Goal: Task Accomplishment & Management: Complete application form

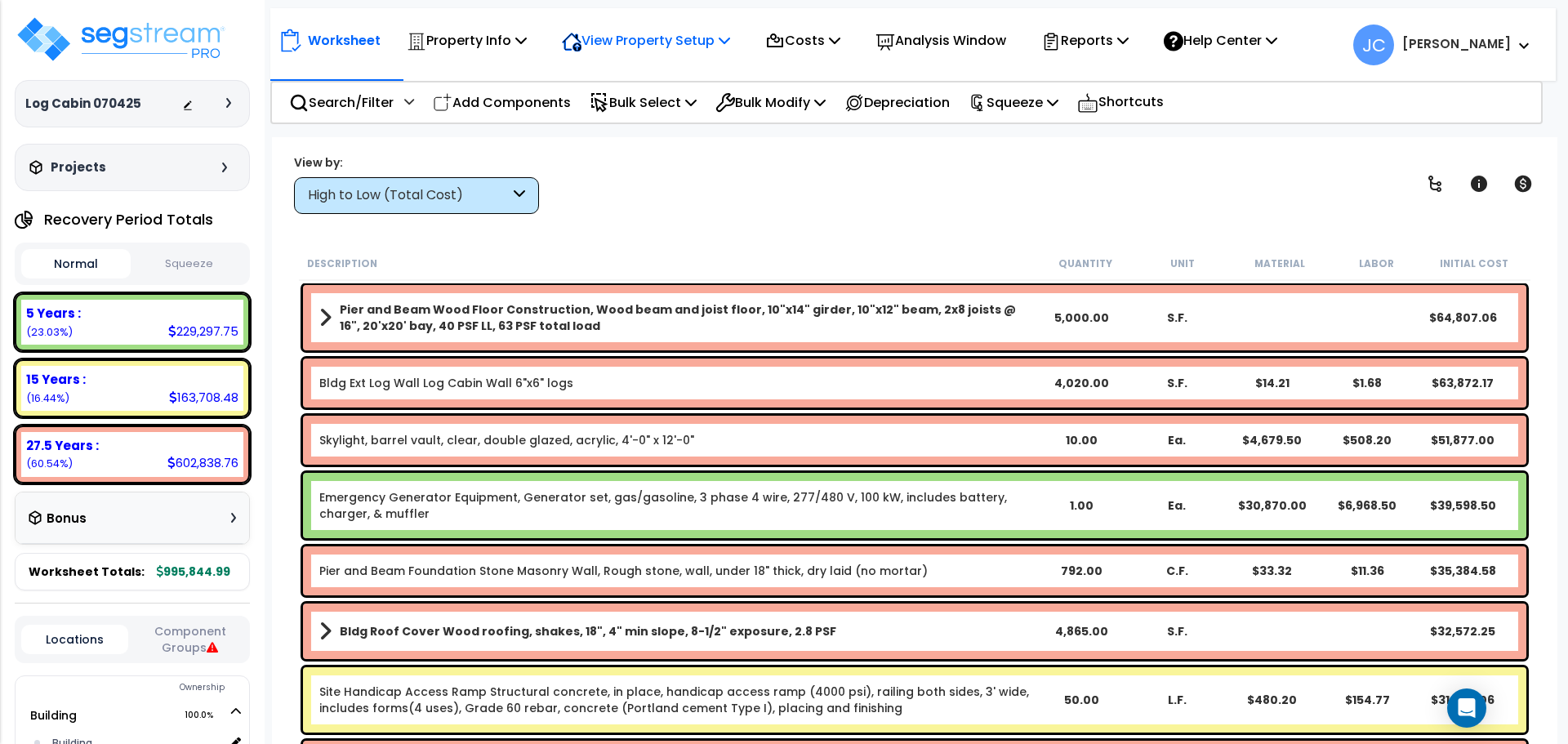
click at [660, 37] on p "View Property Setup" at bounding box center [646, 40] width 169 height 22
click at [634, 111] on link "View Questionnaire" at bounding box center [635, 111] width 162 height 33
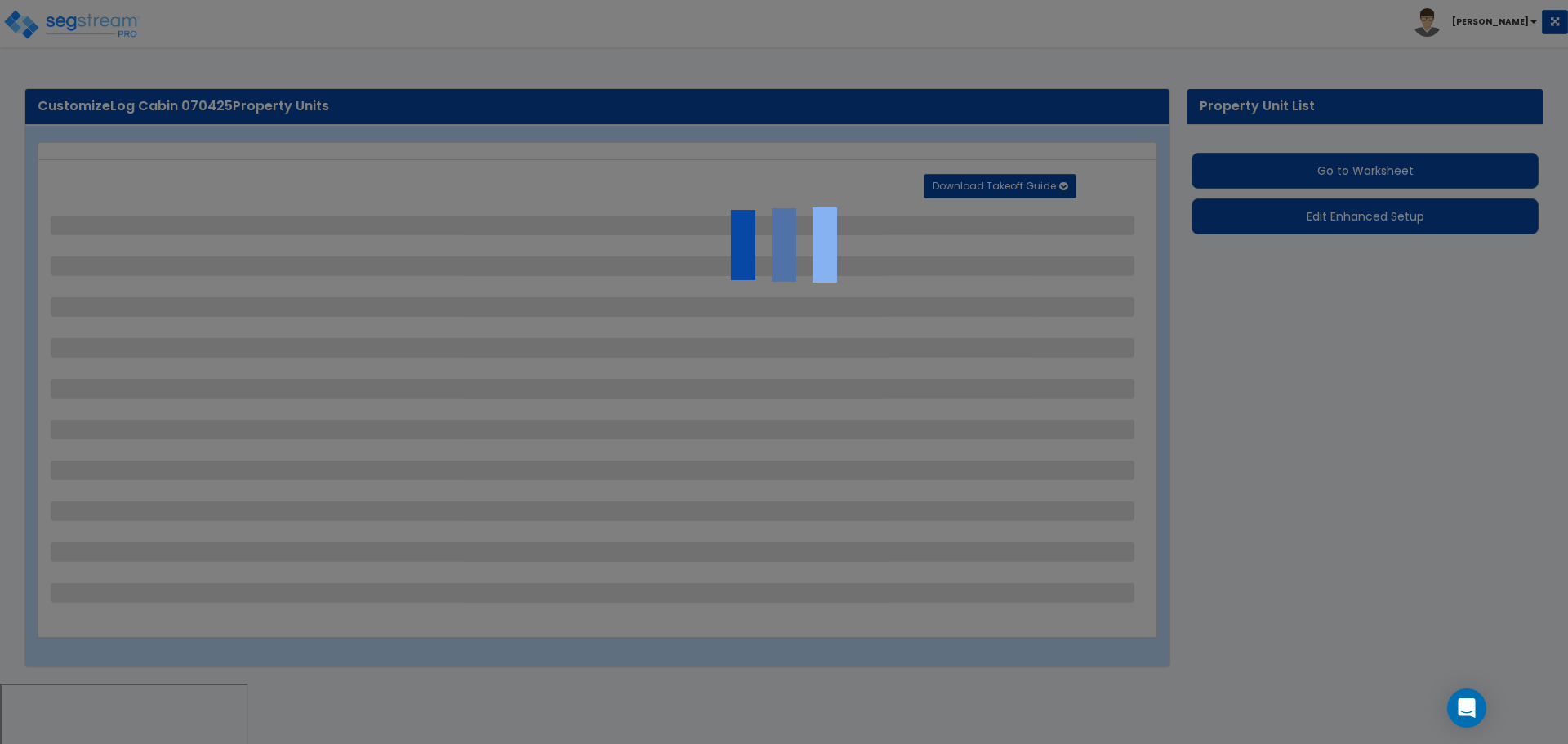
select select "2"
select select "1"
select select "2"
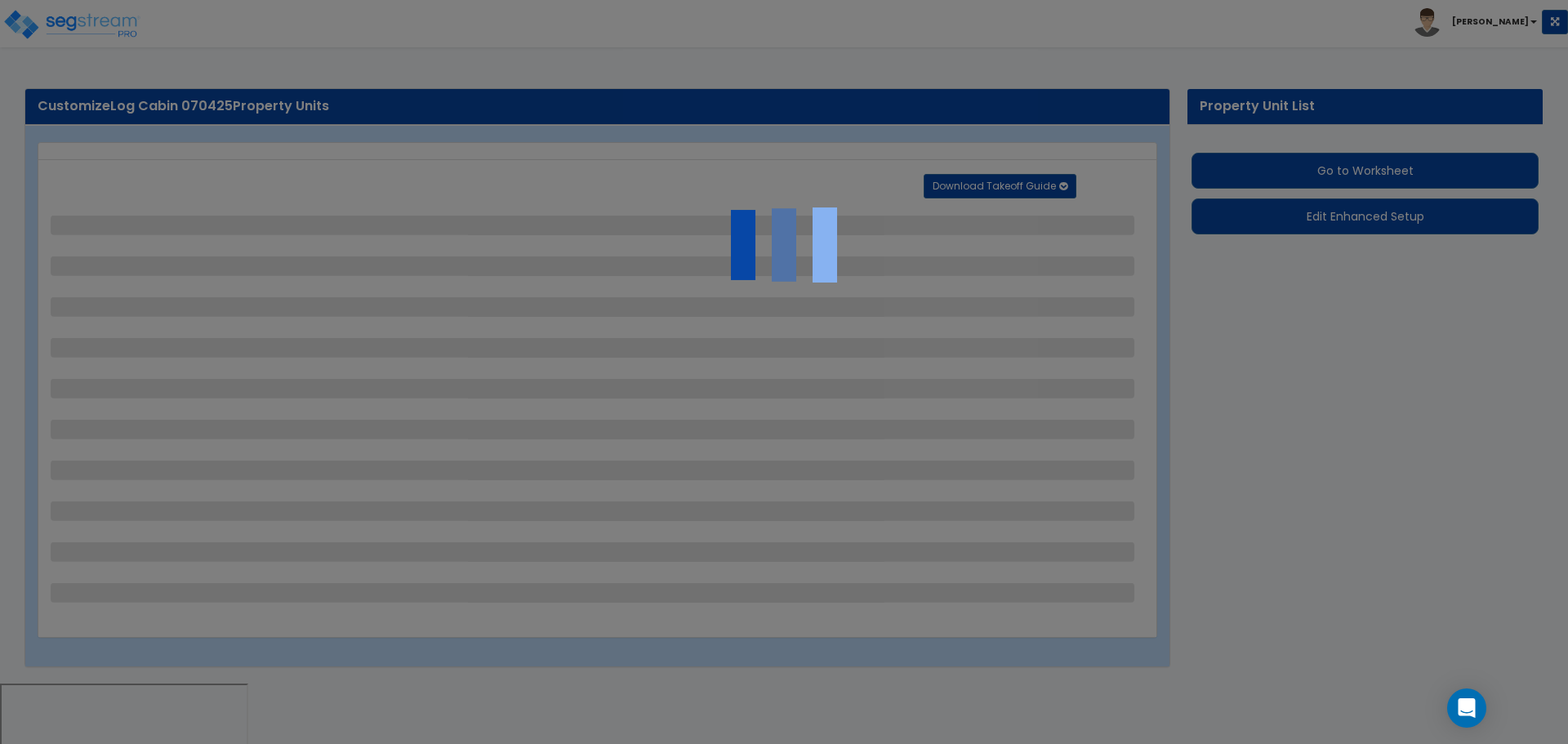
select select "1"
select select "2"
select select "1"
select select "2"
select select "1"
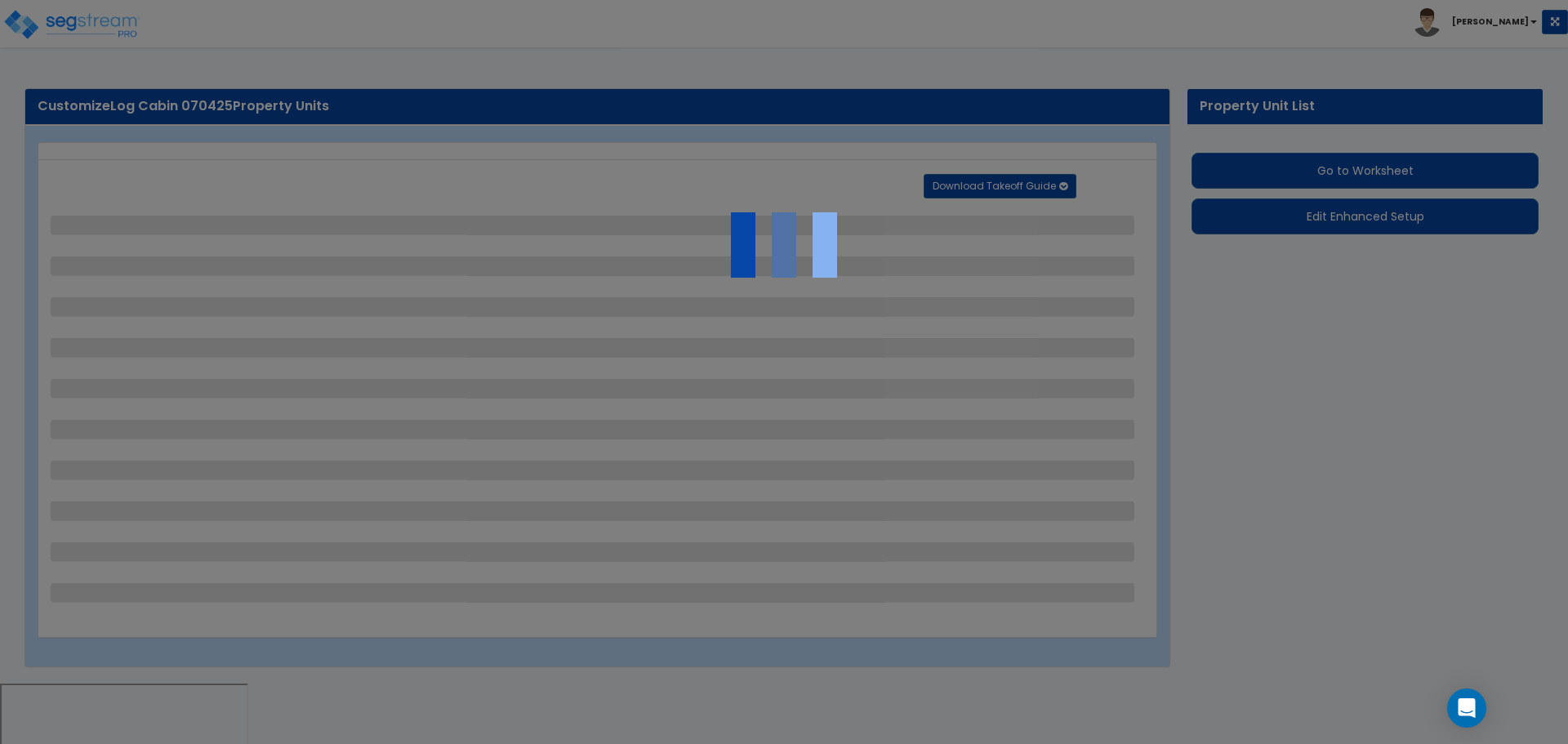
select select "1"
select select "3"
select select "7"
select select "2"
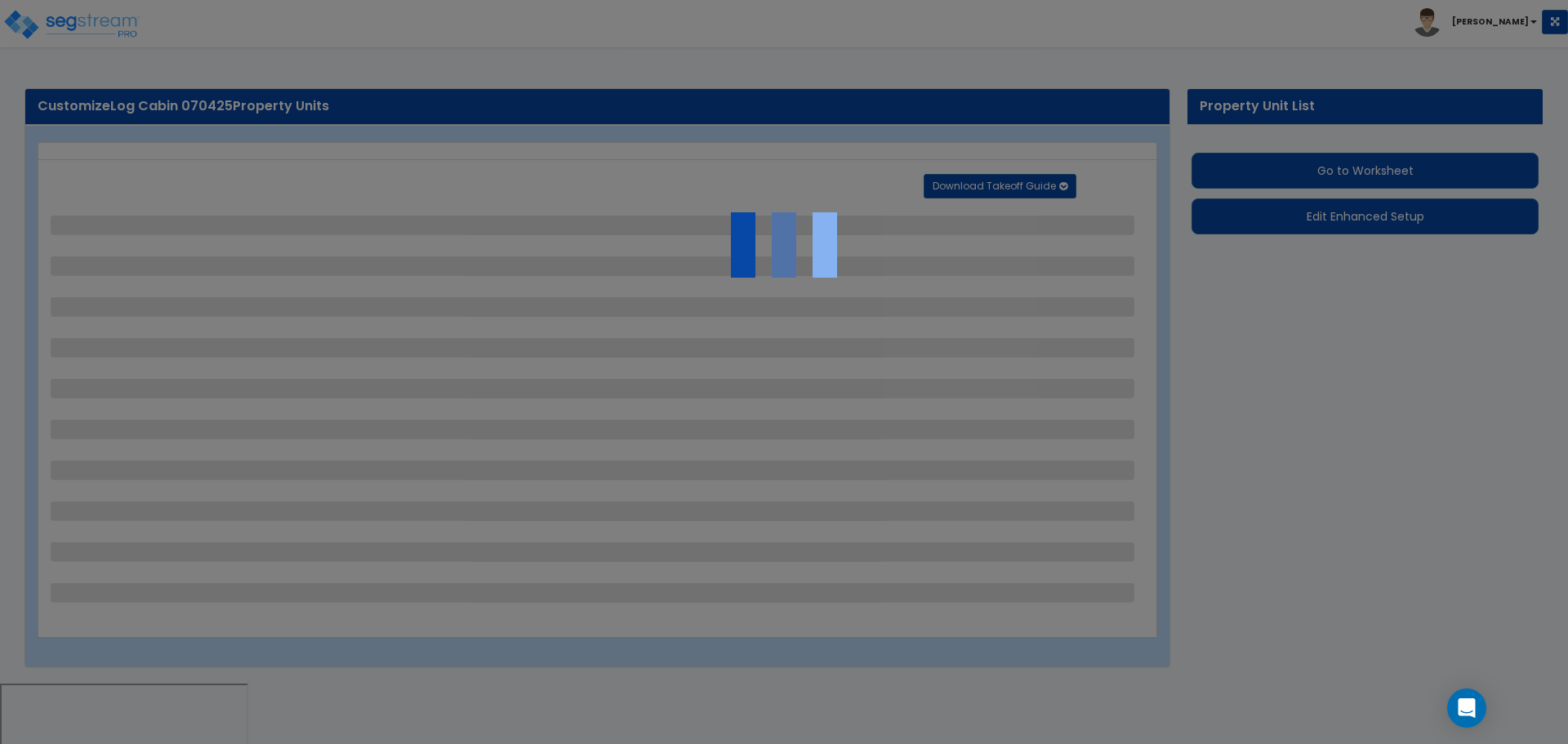
select select "1"
select select "2"
select select "3"
select select "2"
select select "1"
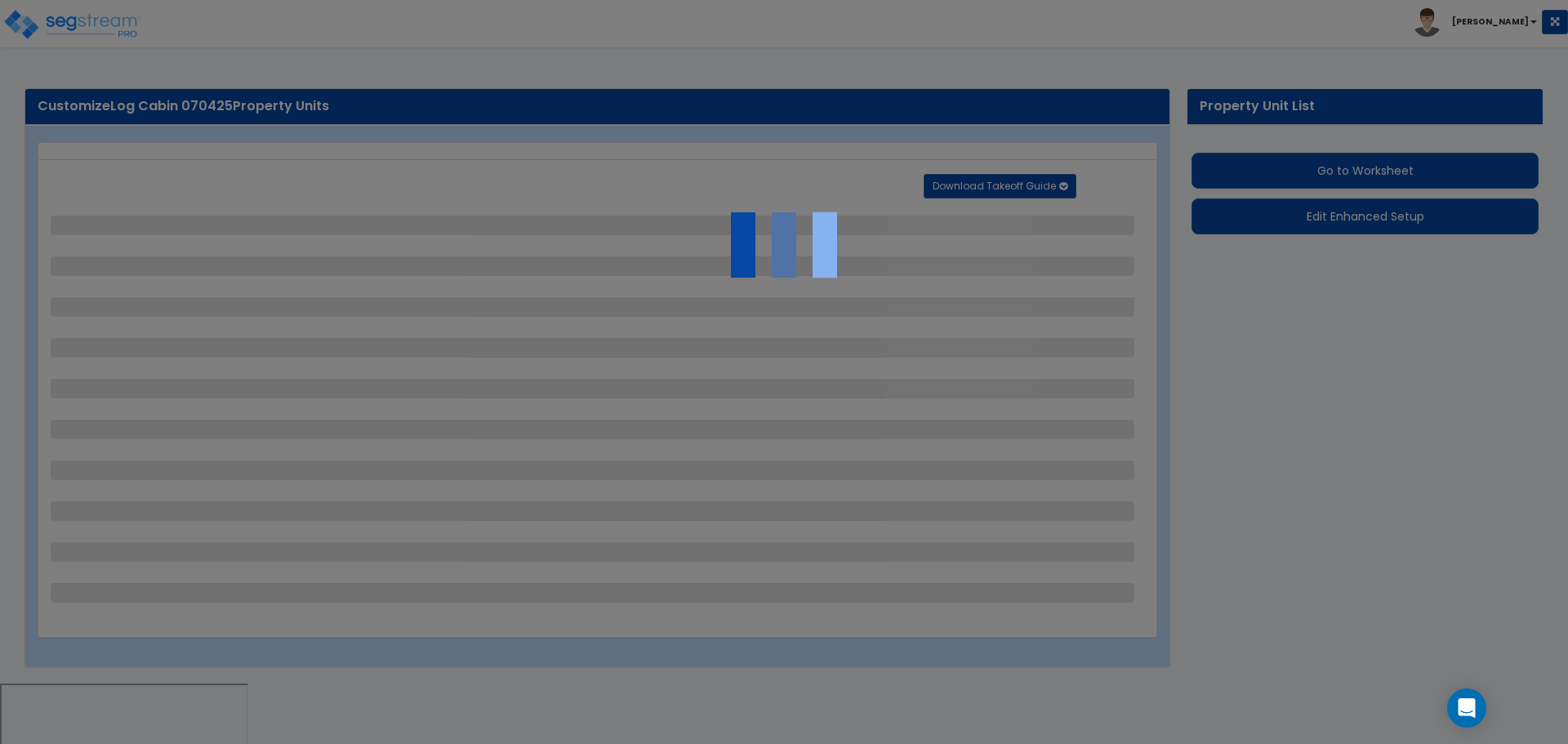
select select "1"
select select "3"
select select "1"
select select "2"
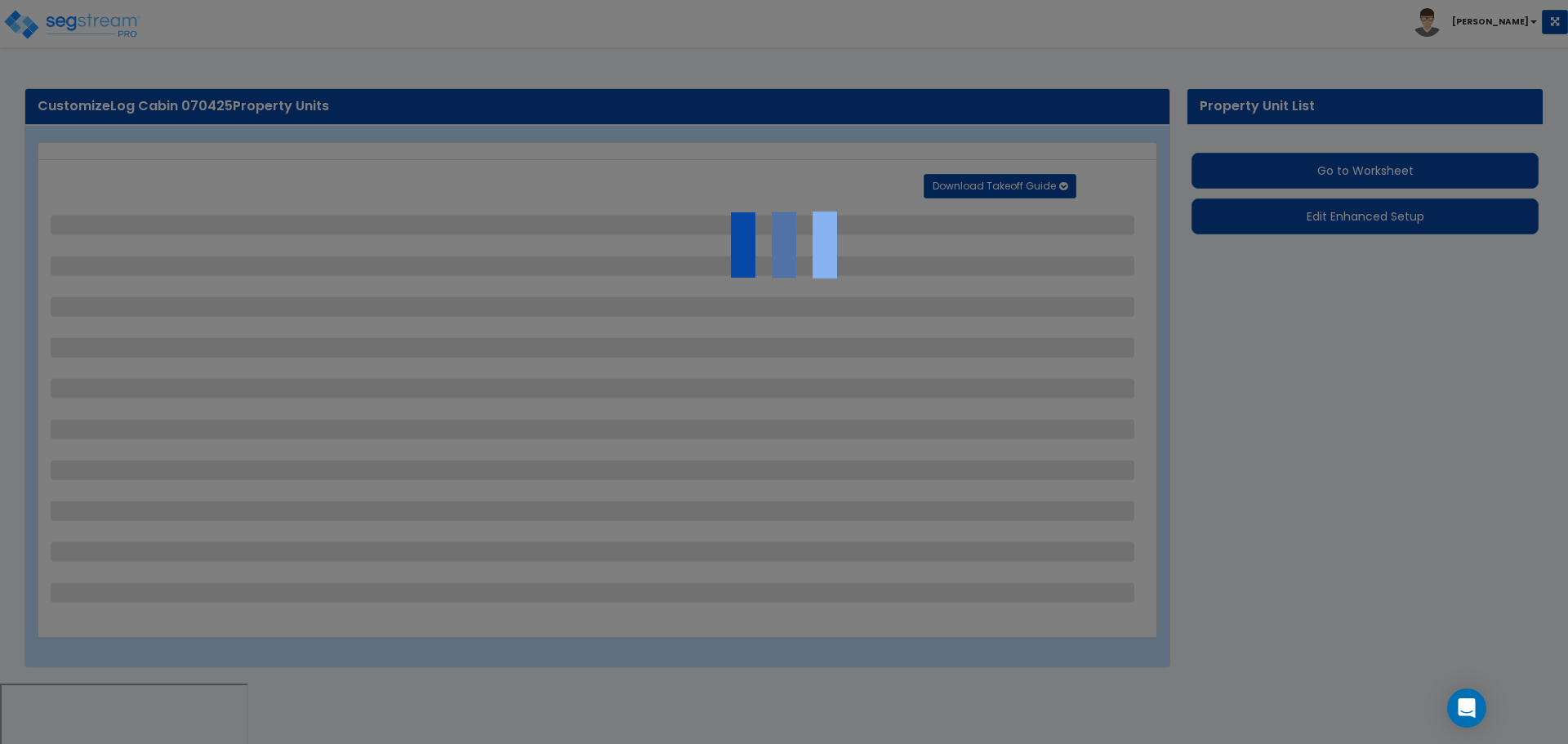
select select "1"
select select "9"
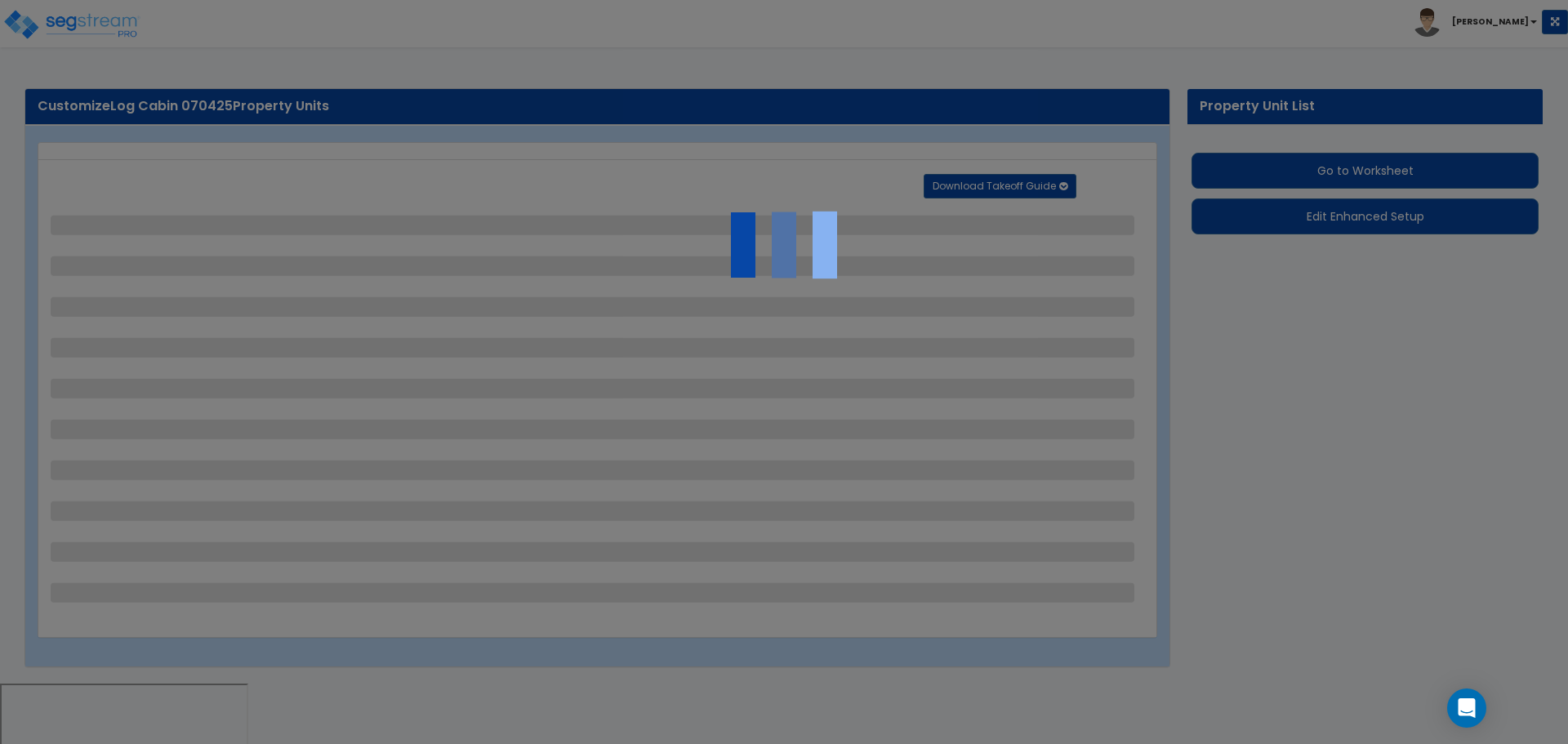
select select "1"
select select "2"
select select "1"
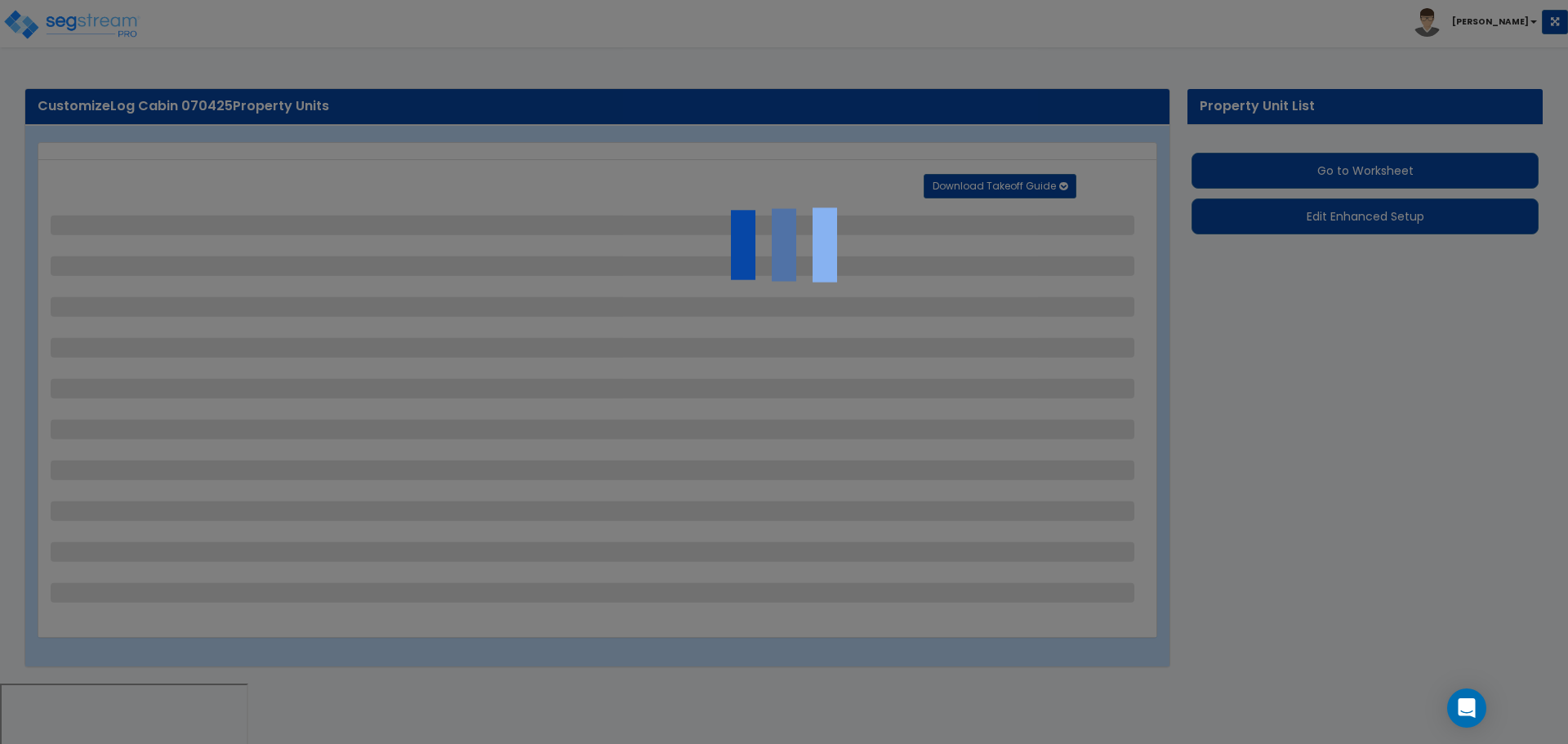
select select "1"
select select "2"
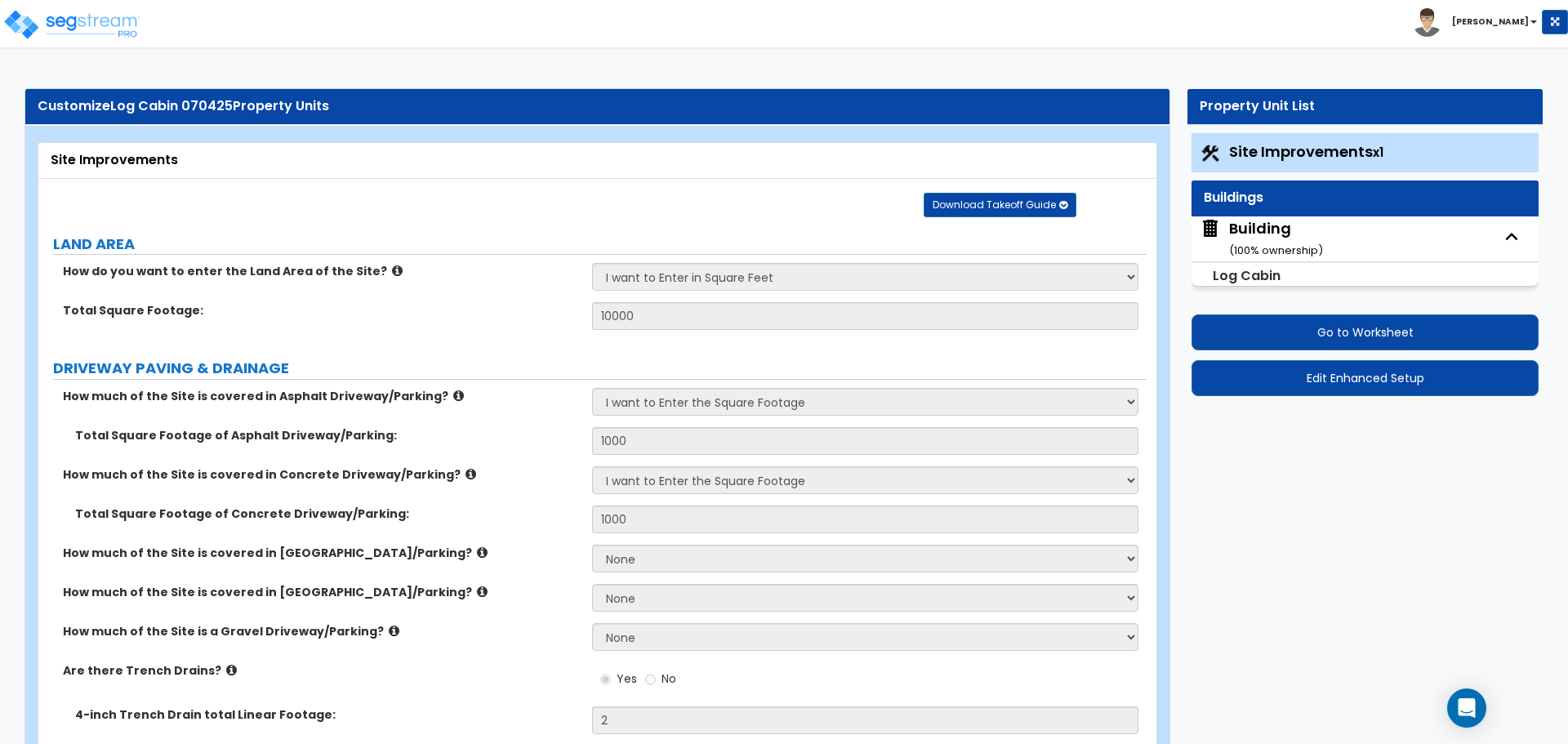
click at [1034, 189] on div "Download Takeoff Guide Download for selected property unit Download for the com…" at bounding box center [999, 200] width 153 height 33
click at [1027, 205] on span "Download Takeoff Guide" at bounding box center [993, 205] width 123 height 14
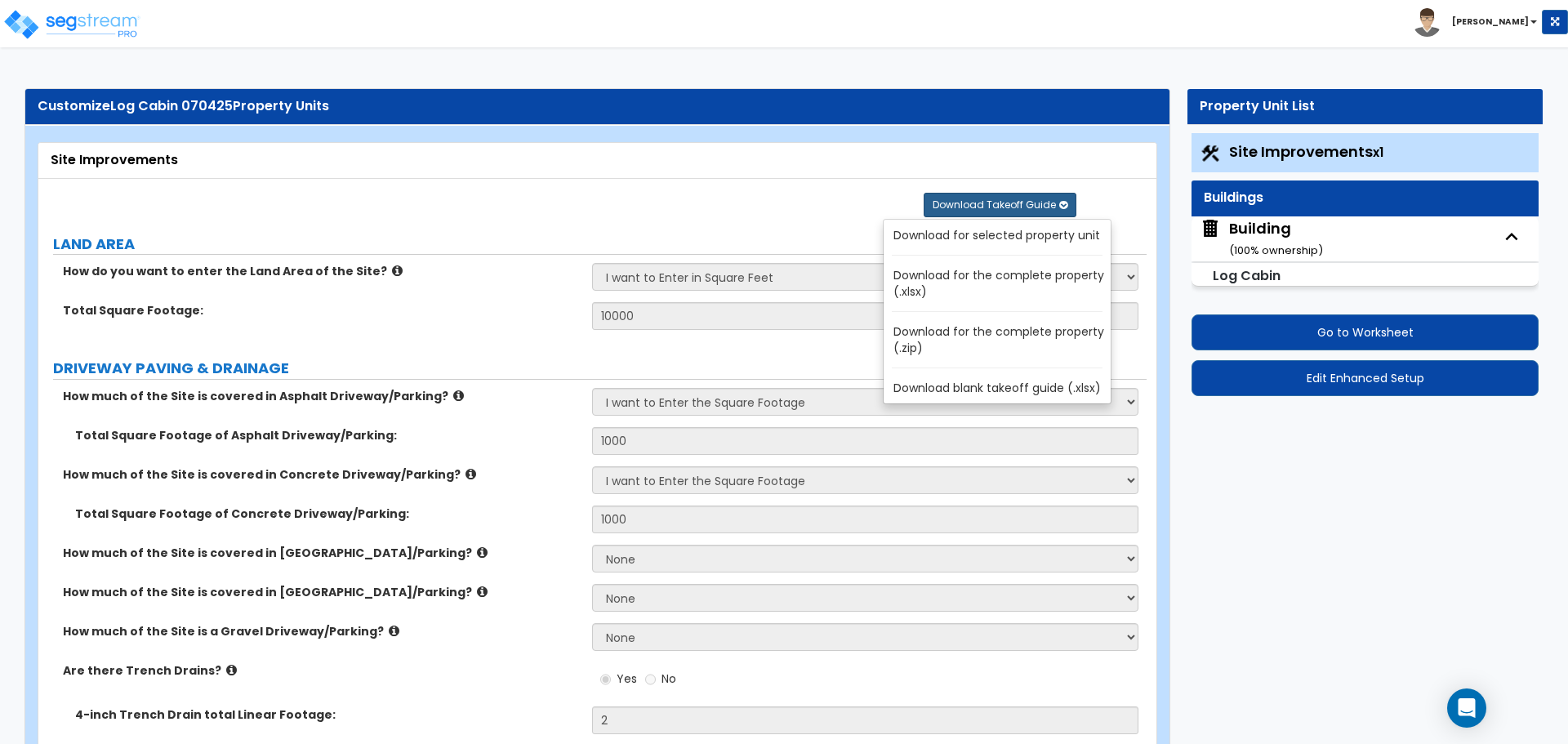
click at [1013, 339] on link "Download for the complete property (.zip)" at bounding box center [1000, 340] width 221 height 39
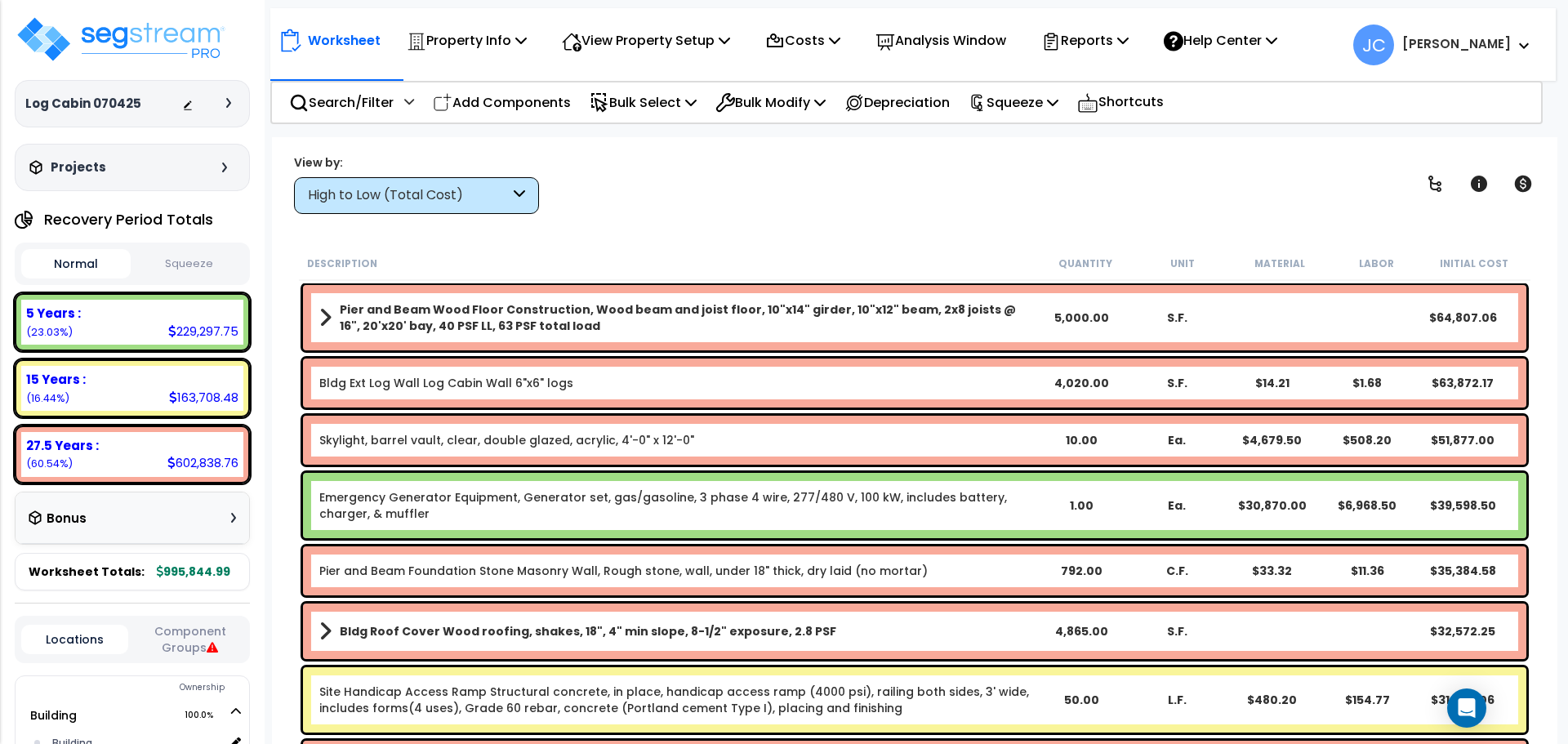
click at [228, 108] on div at bounding box center [211, 103] width 57 height 17
click at [235, 107] on div at bounding box center [211, 103] width 57 height 17
click at [232, 102] on div at bounding box center [233, 102] width 13 height 10
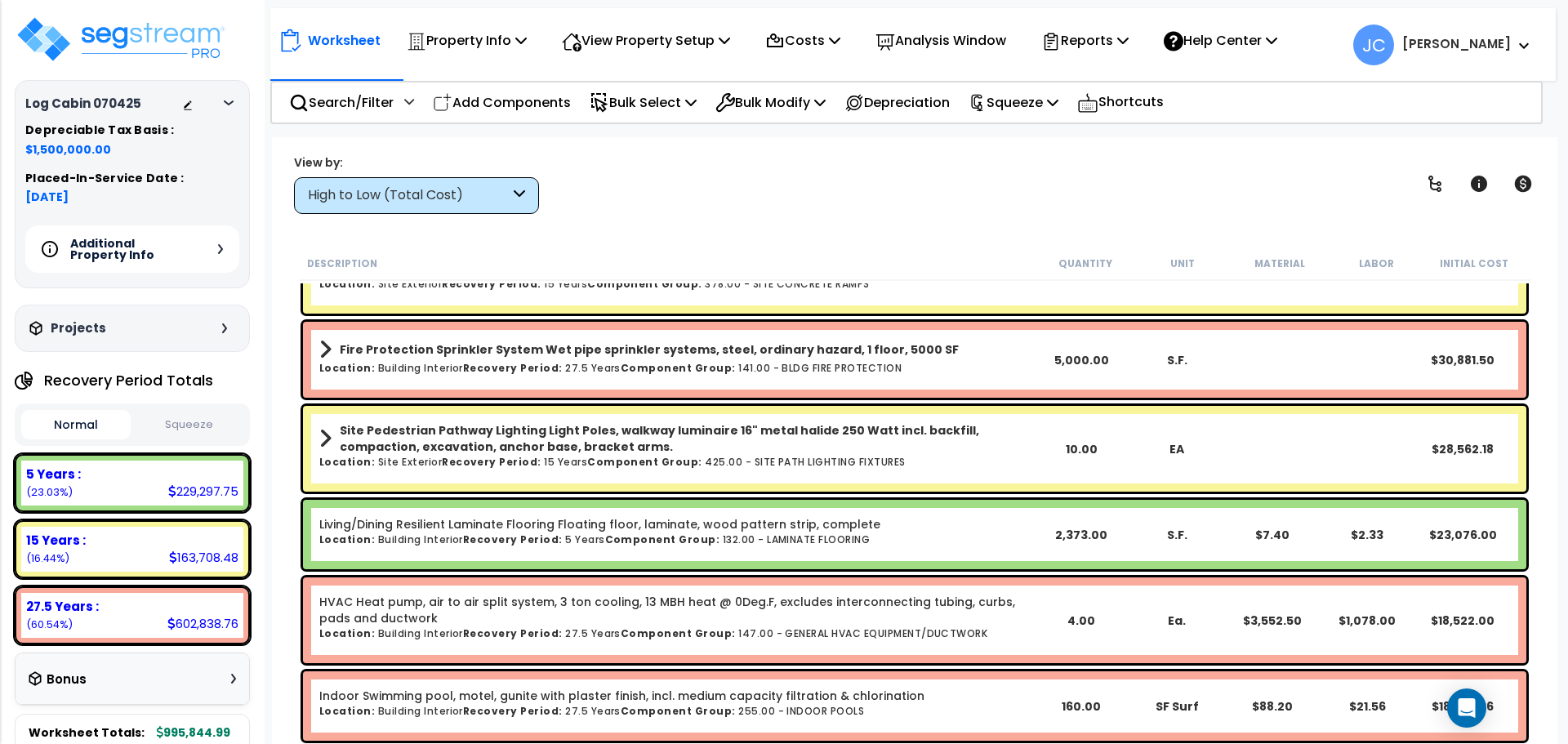
scroll to position [570, 0]
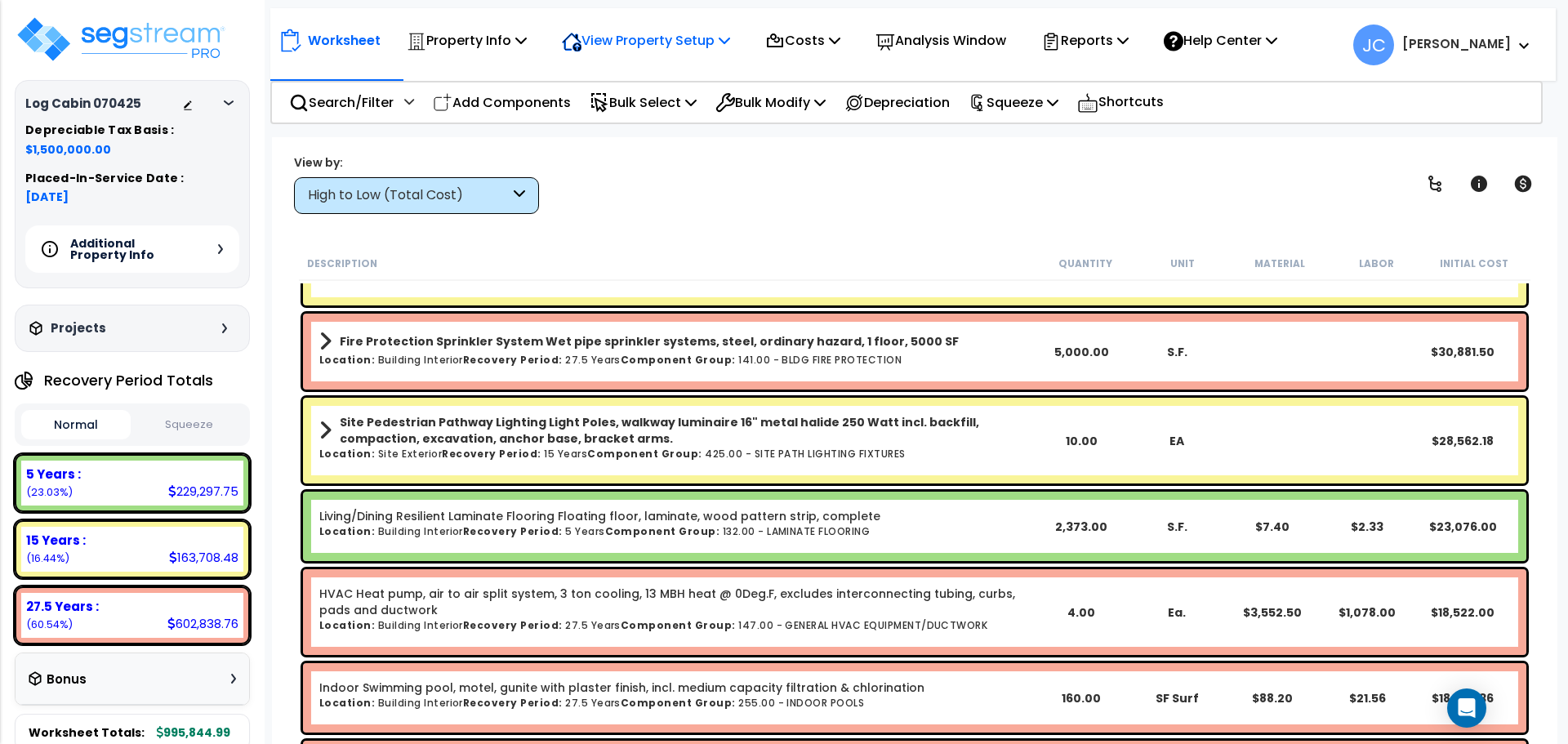
click at [674, 35] on p "View Property Setup" at bounding box center [646, 40] width 169 height 22
click at [674, 108] on link "View Questionnaire" at bounding box center [635, 111] width 162 height 33
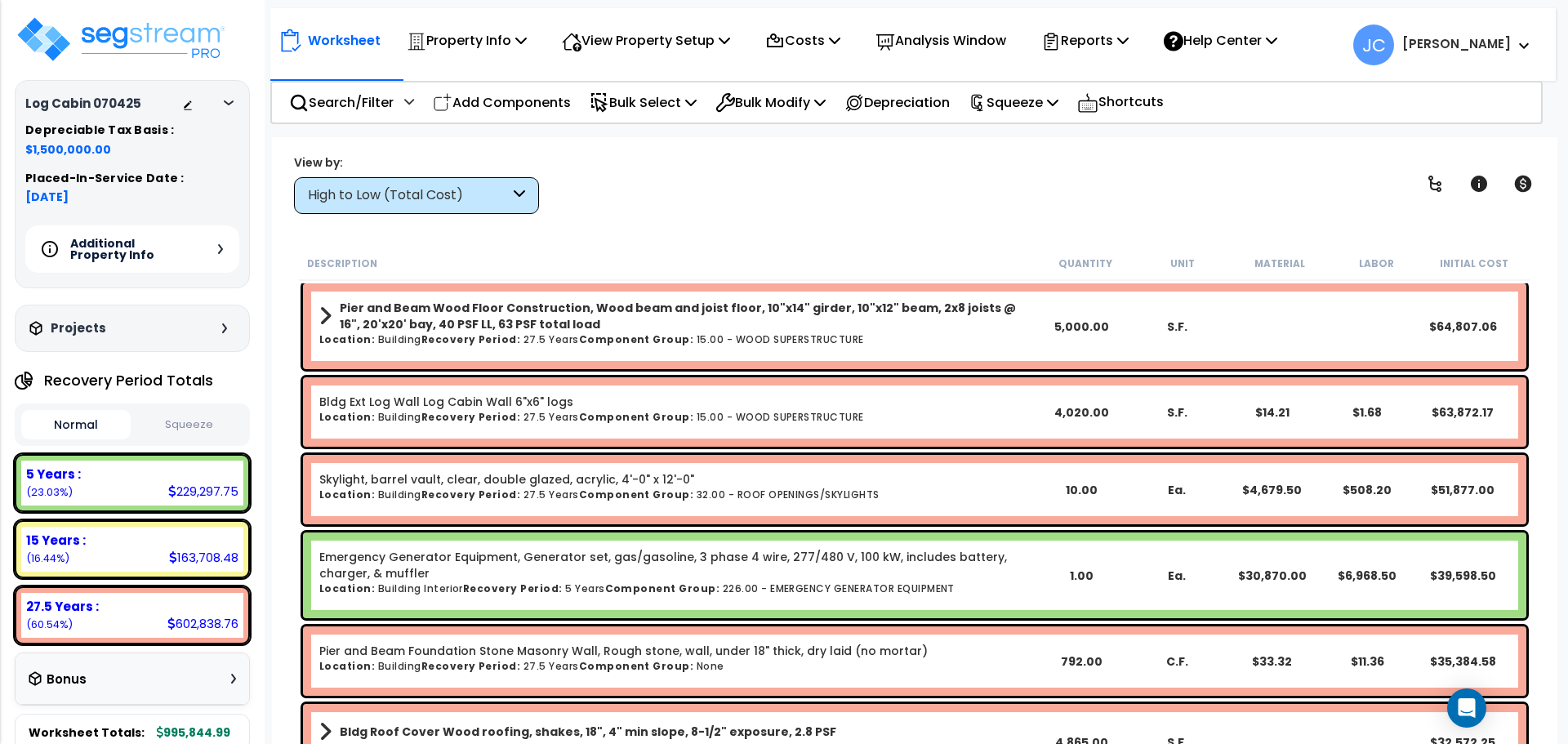
scroll to position [0, 0]
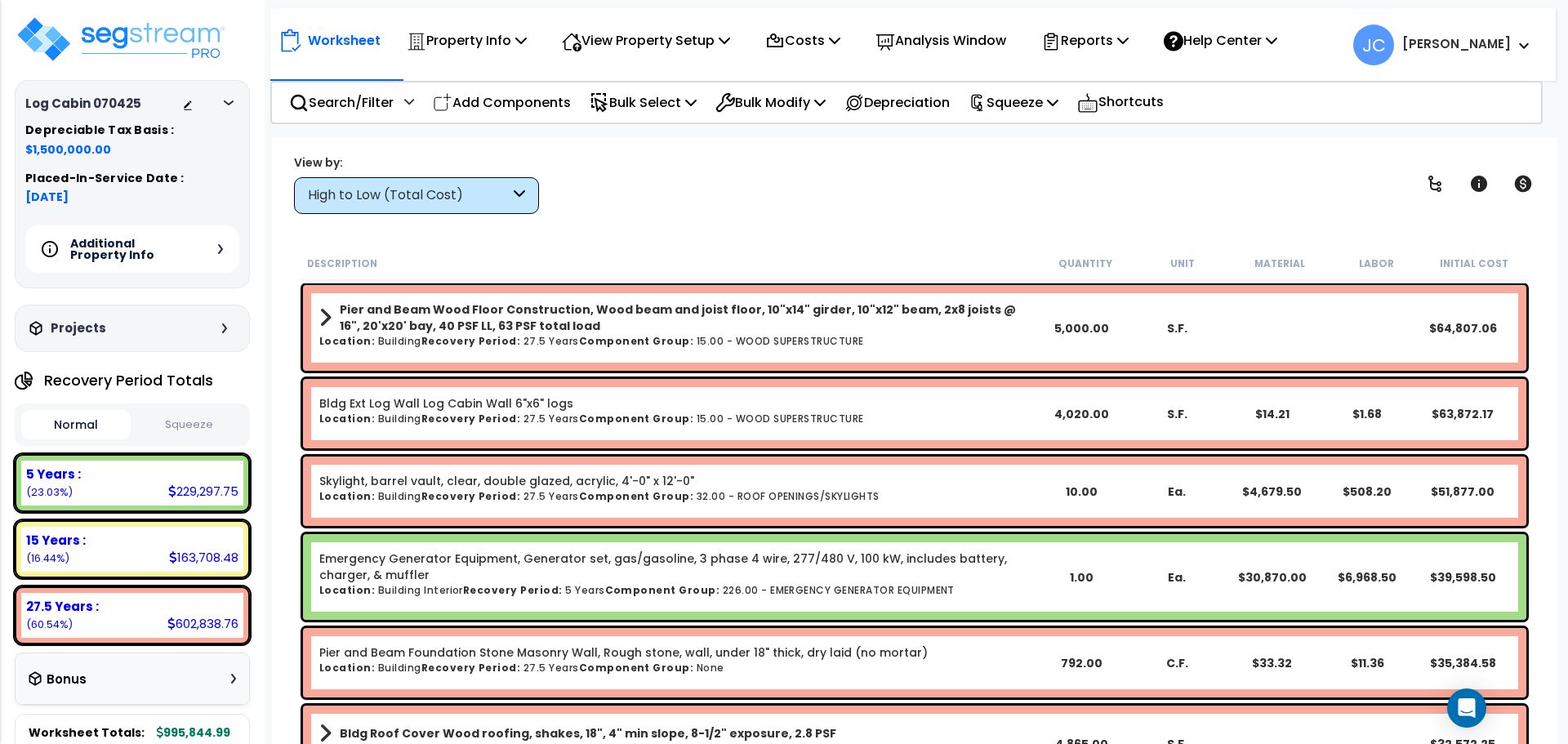
click at [495, 198] on div "High to Low (Total Cost)" at bounding box center [408, 195] width 202 height 19
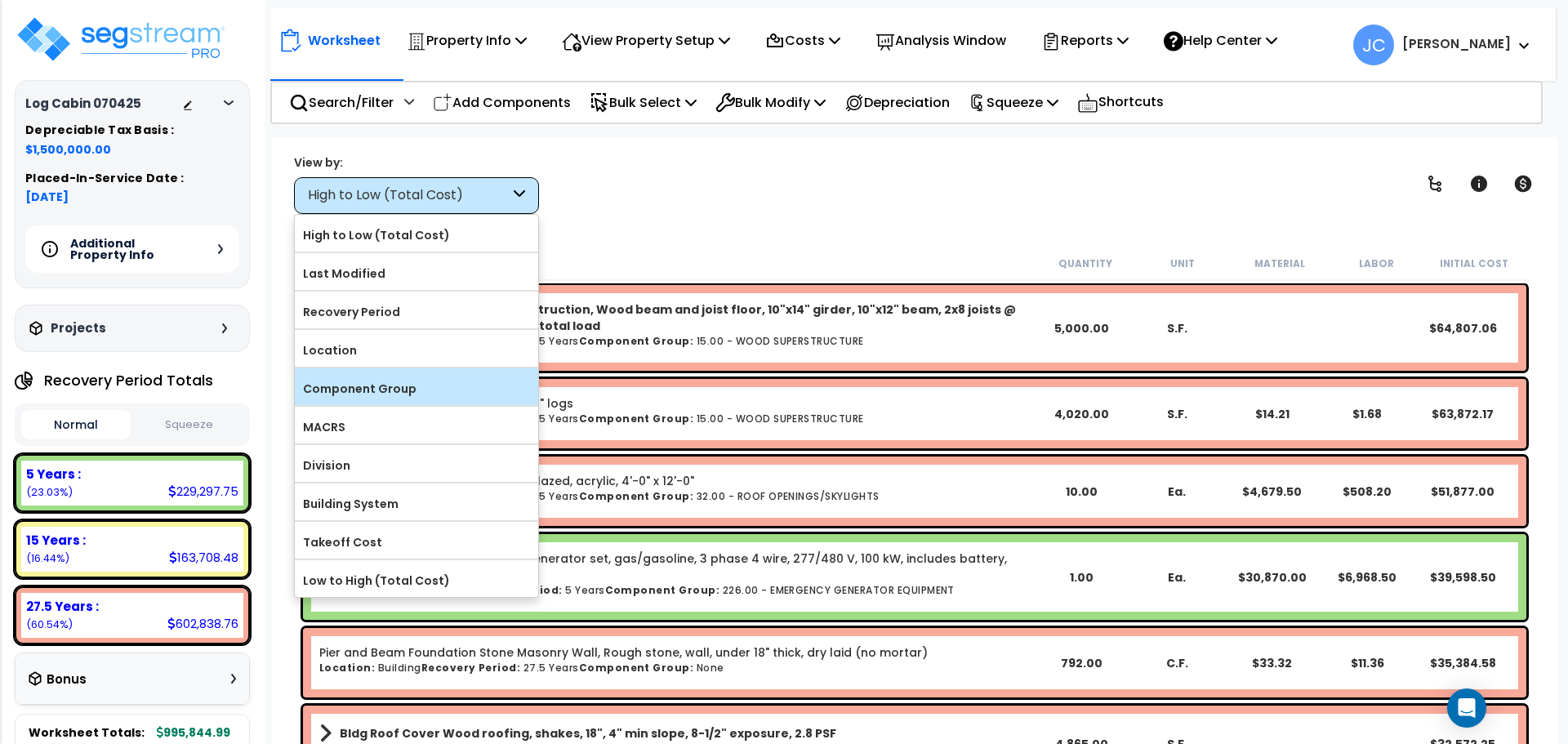
click at [484, 379] on label "Component Group" at bounding box center [416, 388] width 243 height 25
click at [0, 0] on input "Component Group" at bounding box center [0, 0] width 0 height 0
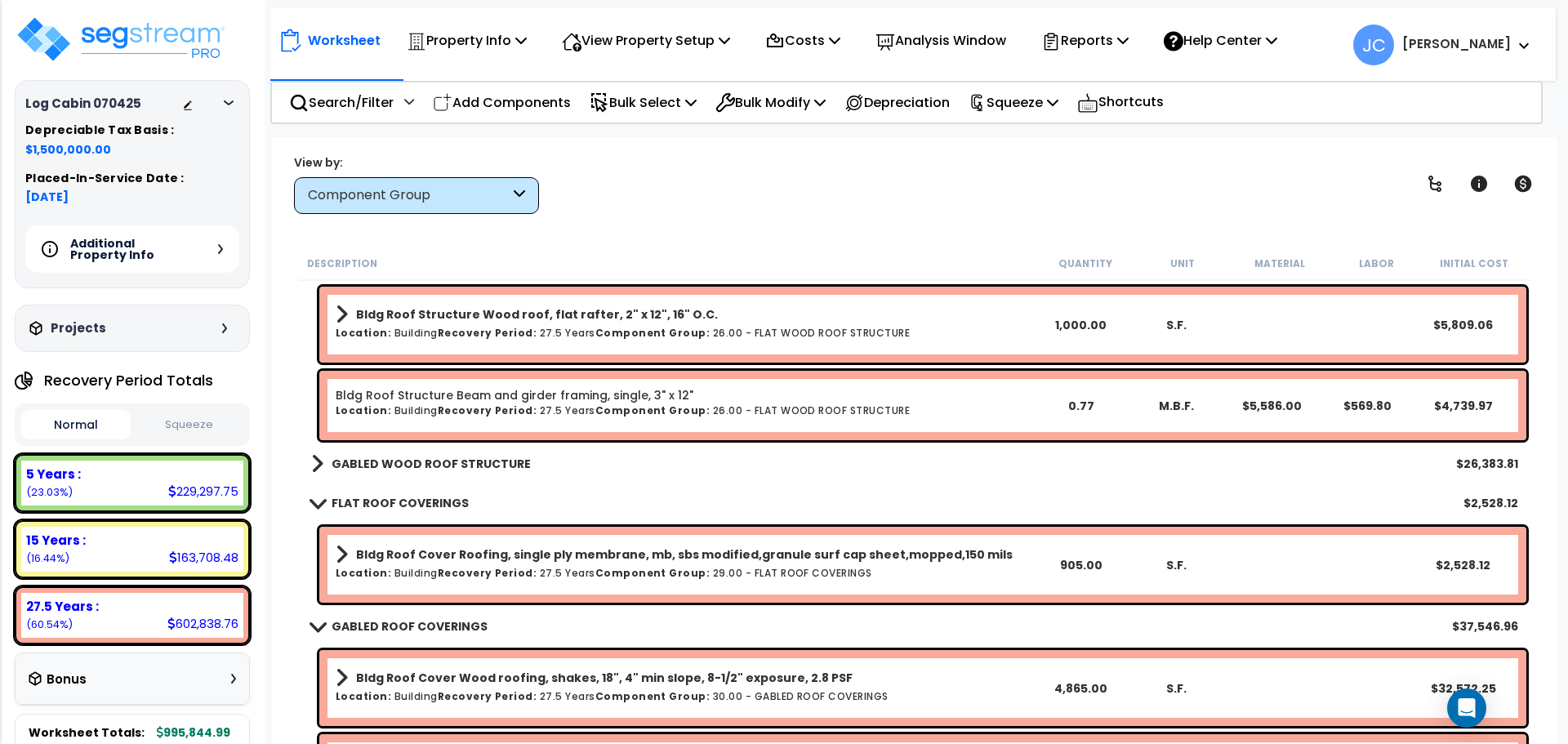
click at [462, 465] on b "GABLED WOOD ROOF STRUCTURE" at bounding box center [431, 463] width 199 height 17
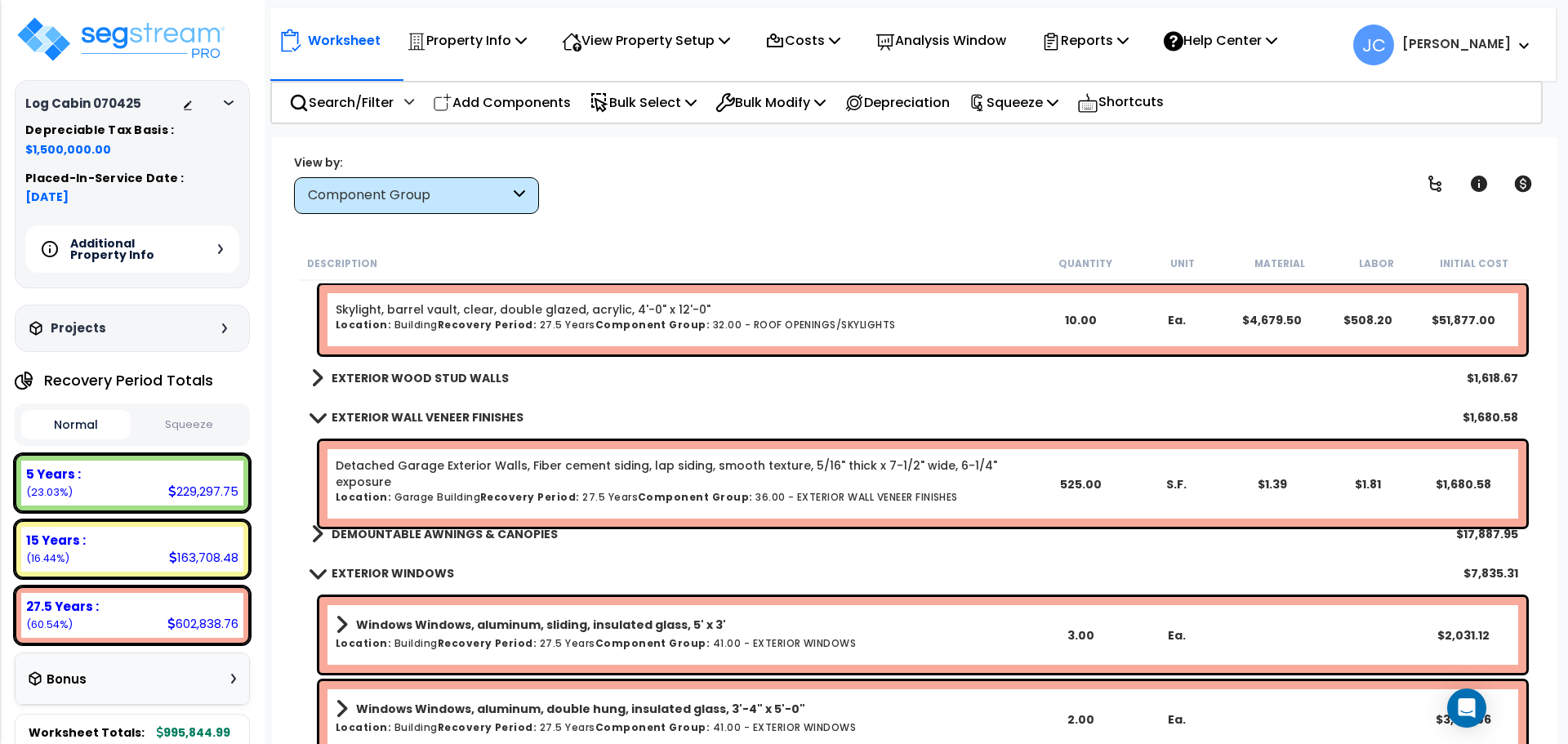
click at [454, 378] on b "EXTERIOR WOOD STUD WALLS" at bounding box center [420, 377] width 177 height 17
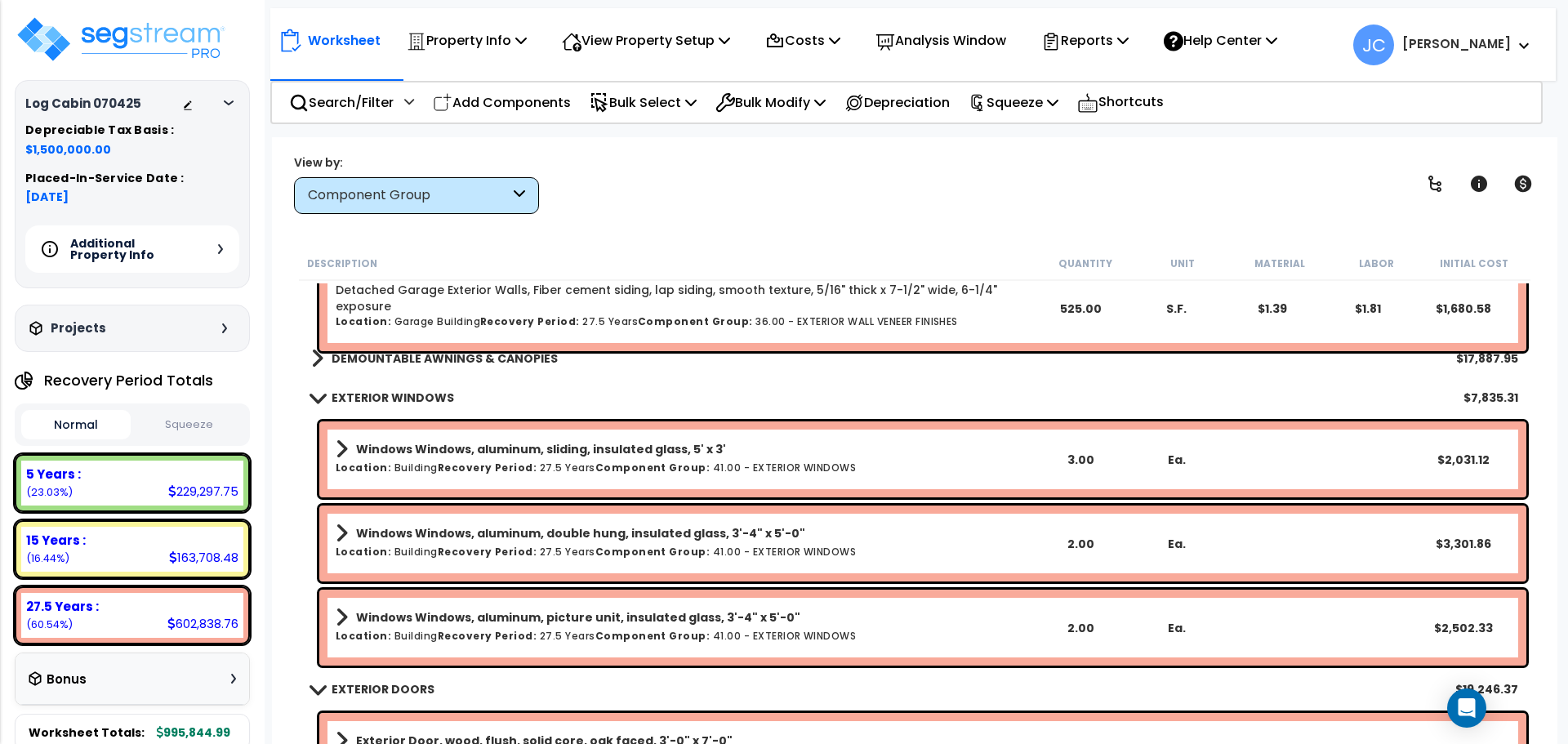
scroll to position [3521, 0]
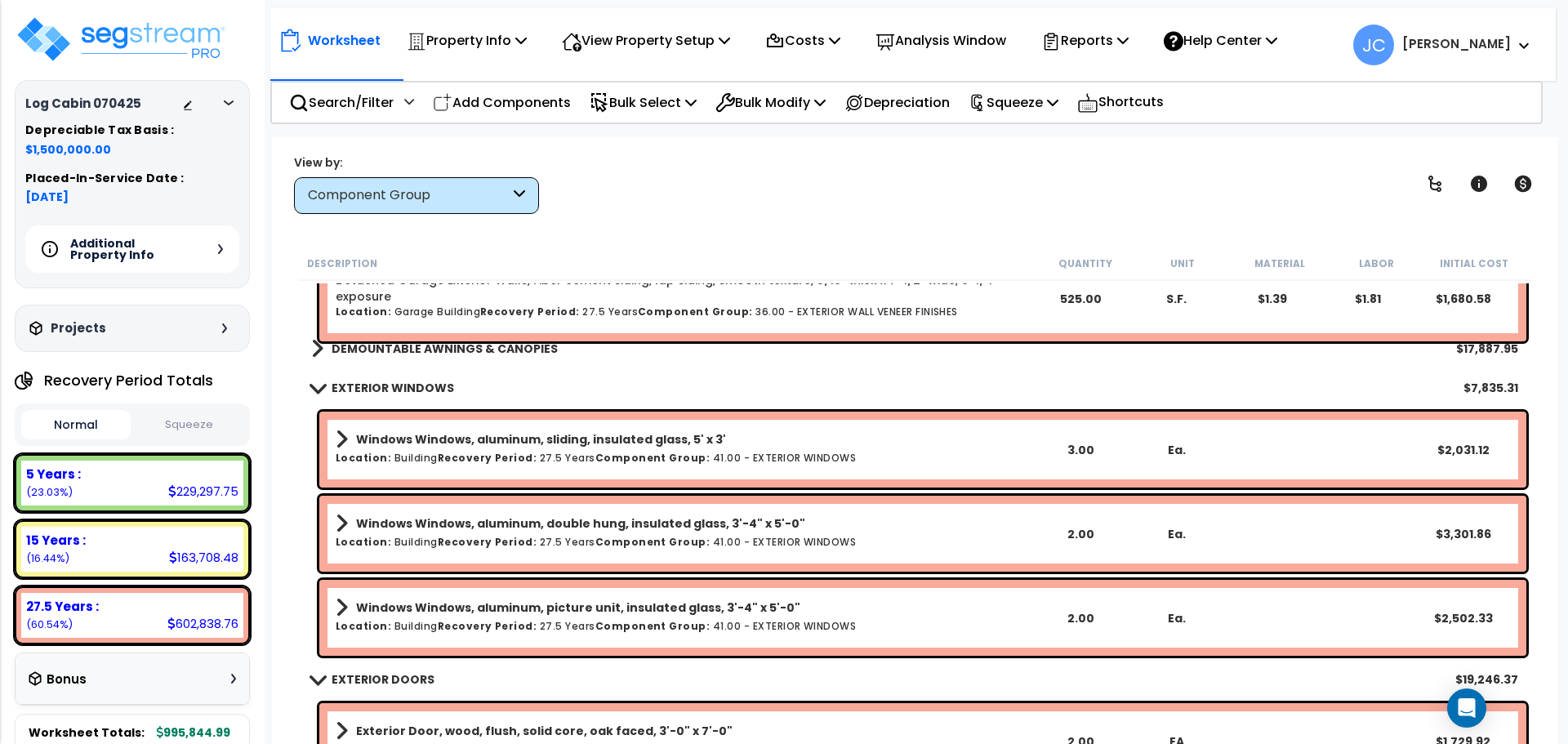
click at [459, 355] on b "DEMOUNTABLE AWNINGS & CANOPIES" at bounding box center [444, 349] width 227 height 17
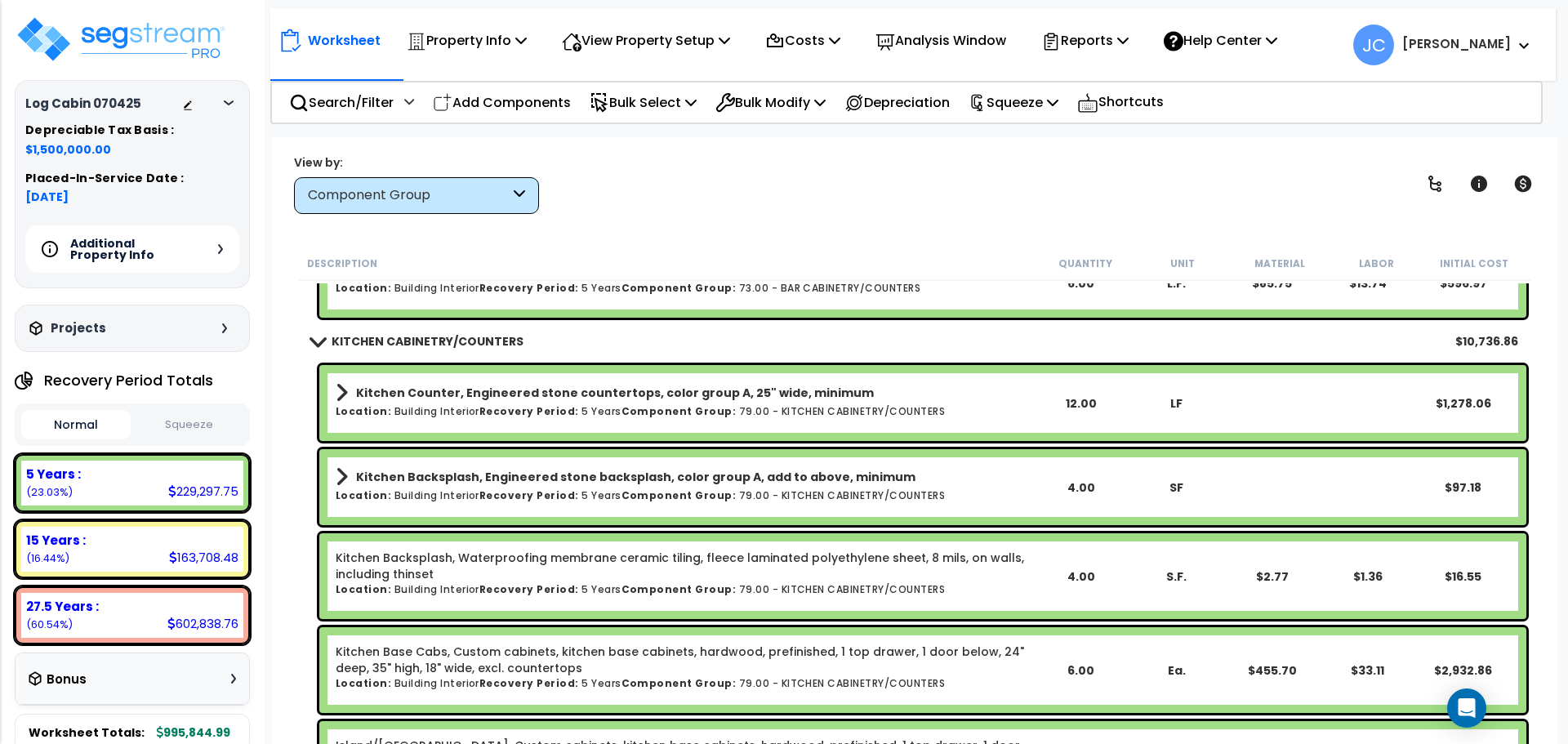
scroll to position [6045, 0]
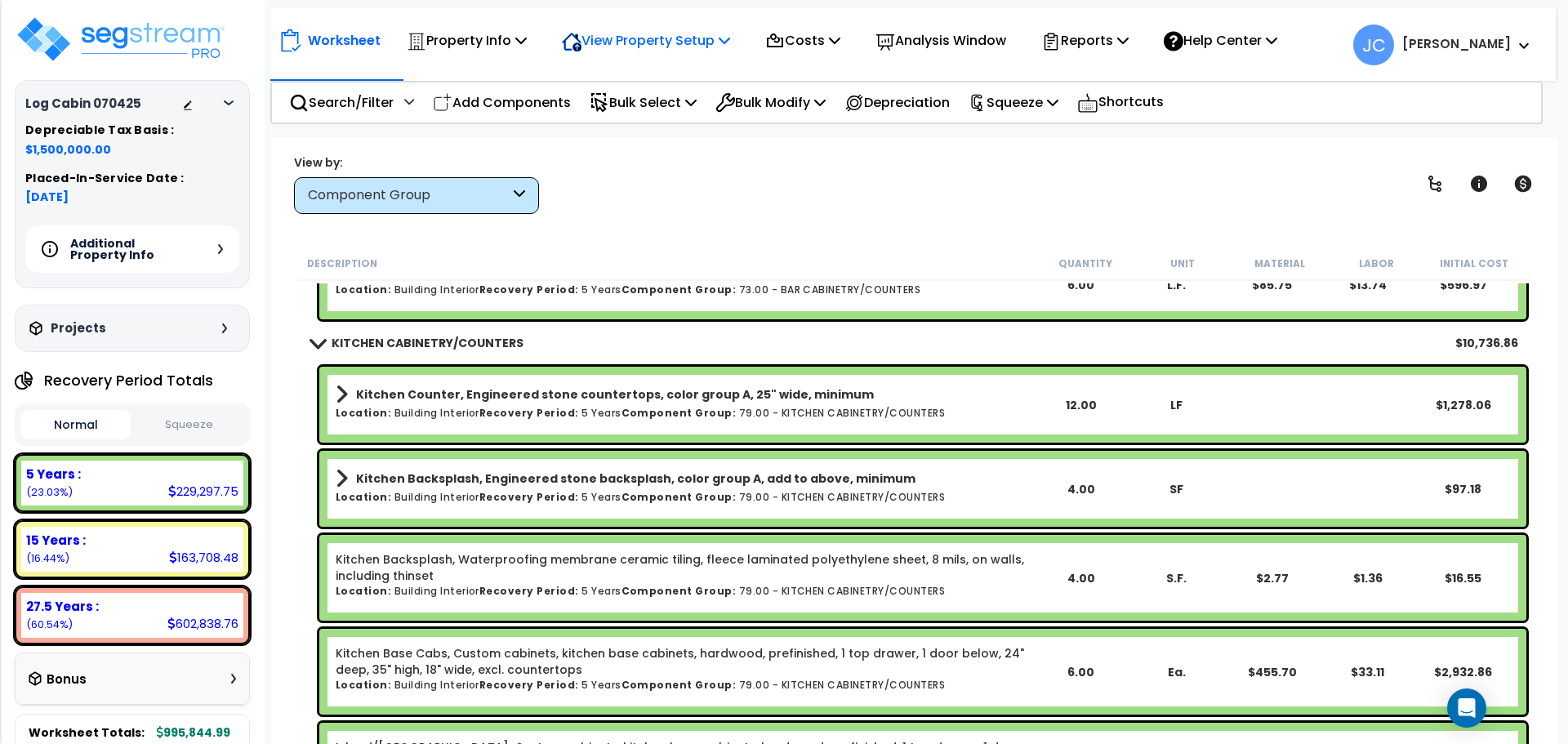
click at [683, 44] on p "View Property Setup" at bounding box center [646, 40] width 169 height 22
click at [651, 108] on link "View Questionnaire" at bounding box center [635, 111] width 162 height 33
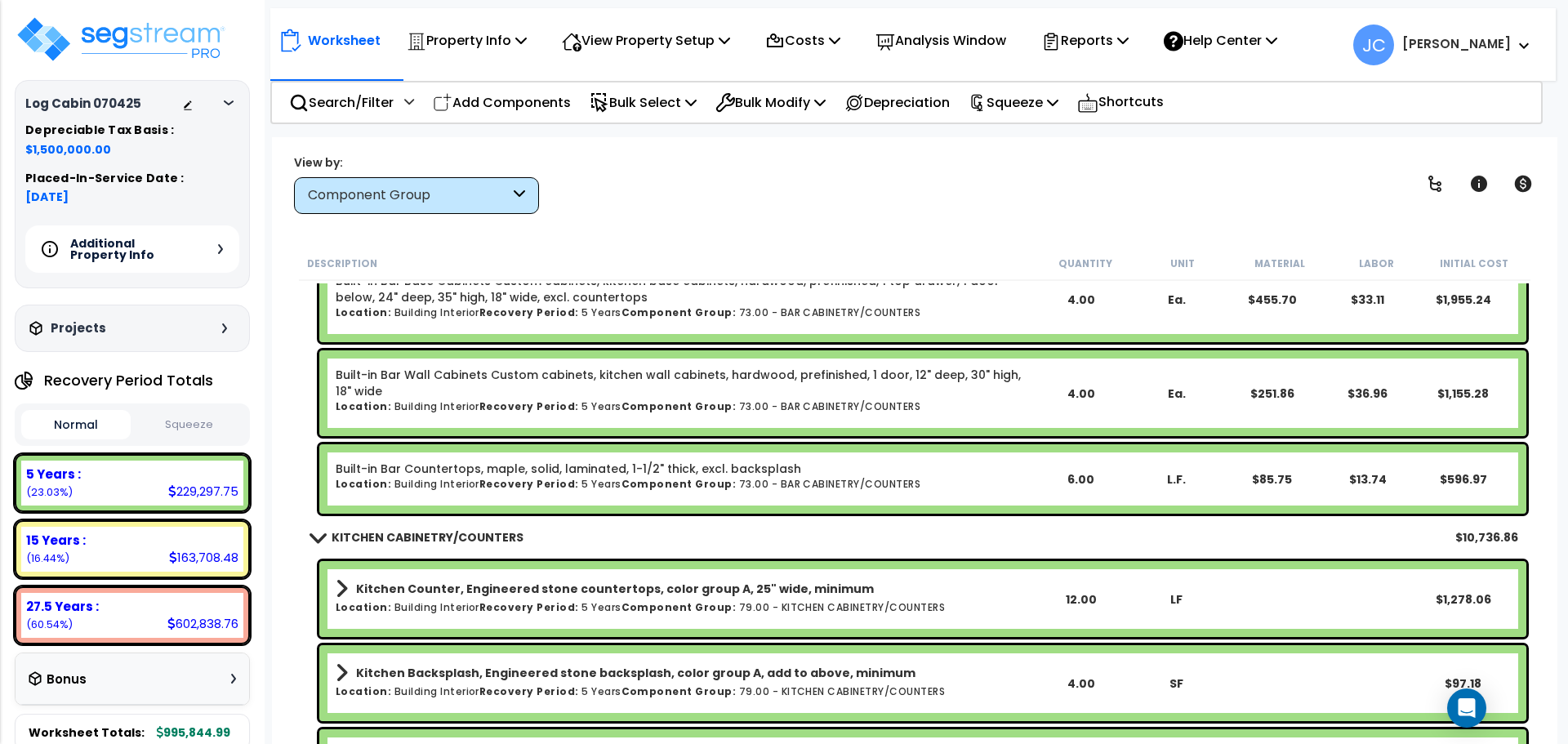
scroll to position [5560, 0]
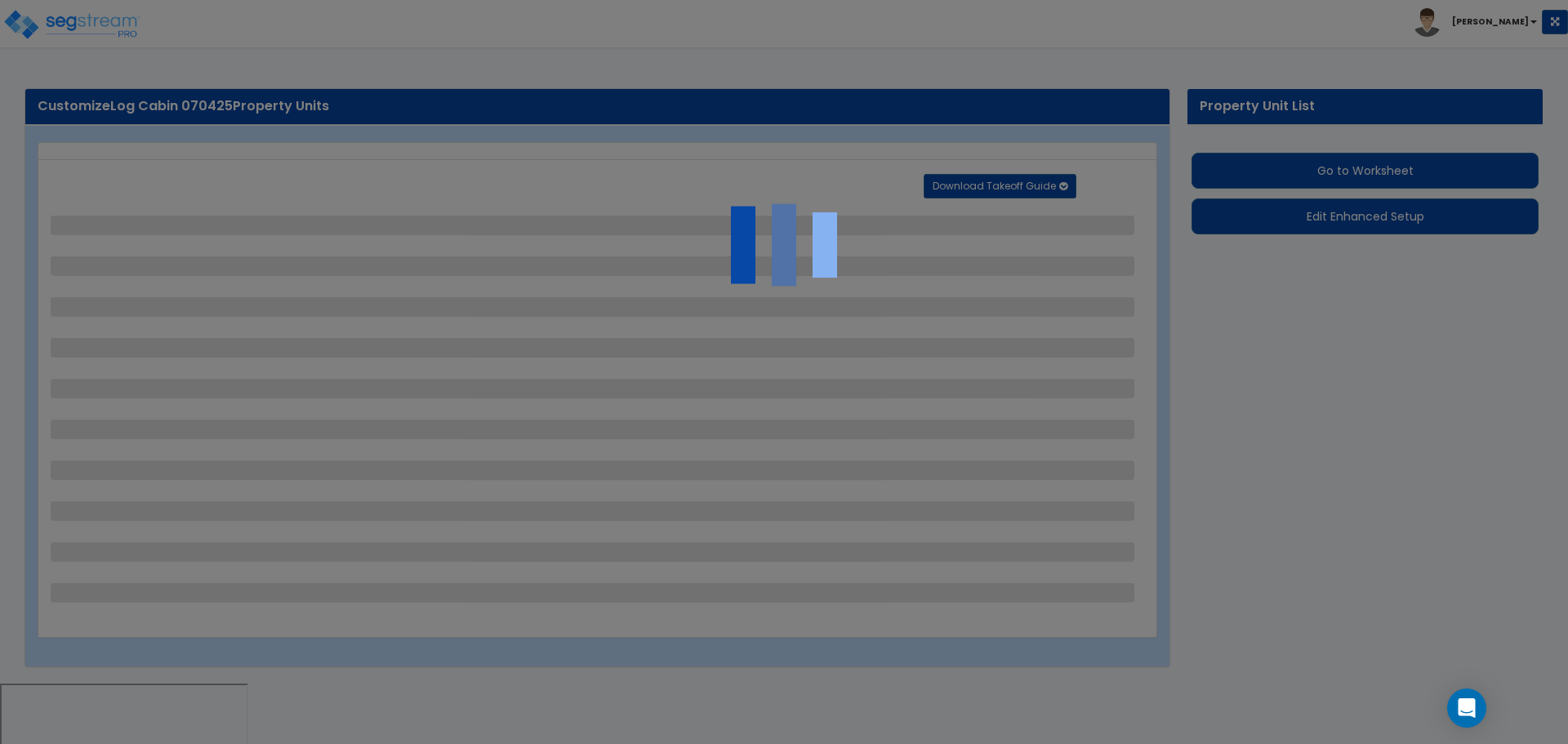
select select "2"
select select "1"
select select "2"
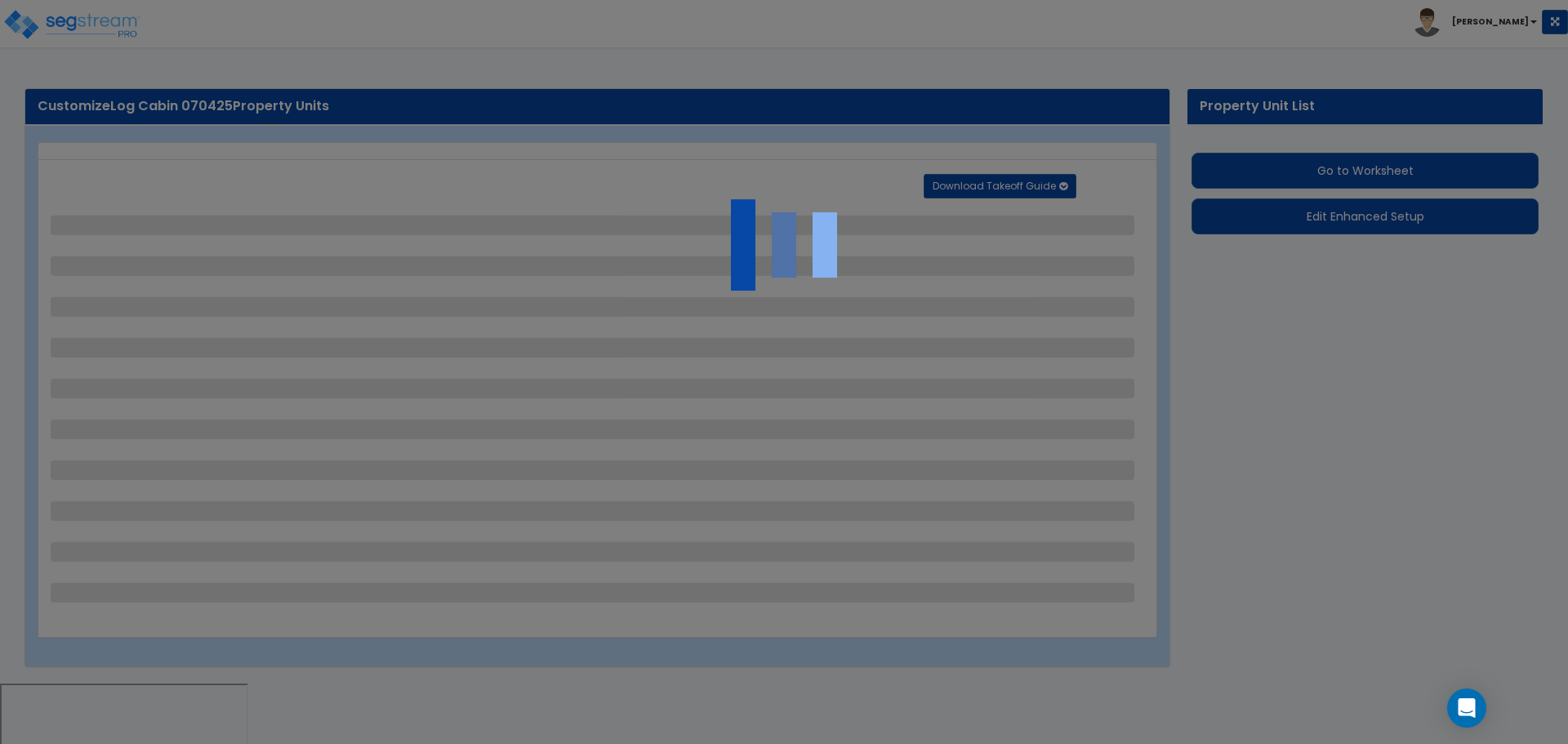
select select "1"
select select "2"
select select "1"
select select "2"
select select "1"
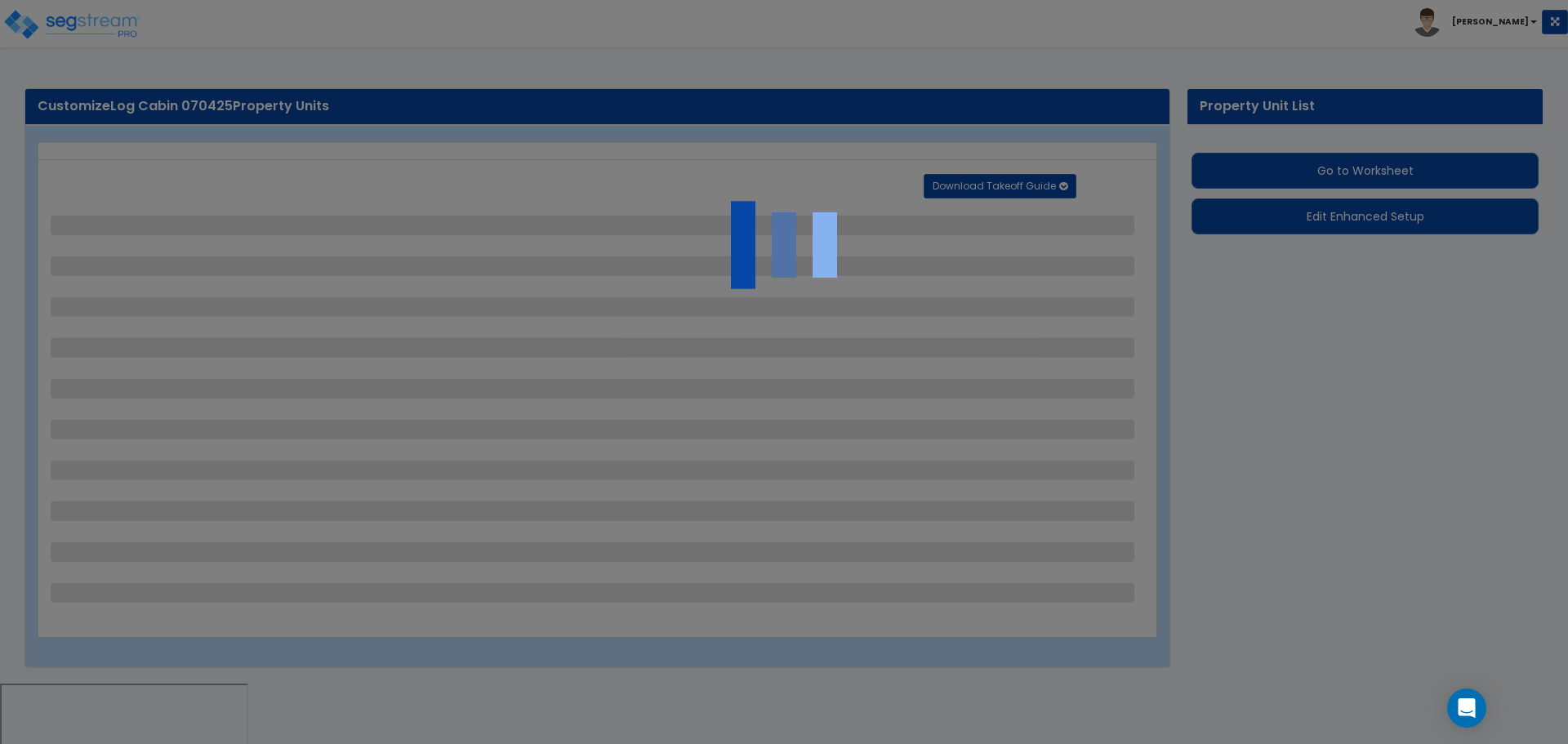
select select "1"
select select "3"
select select "7"
select select "2"
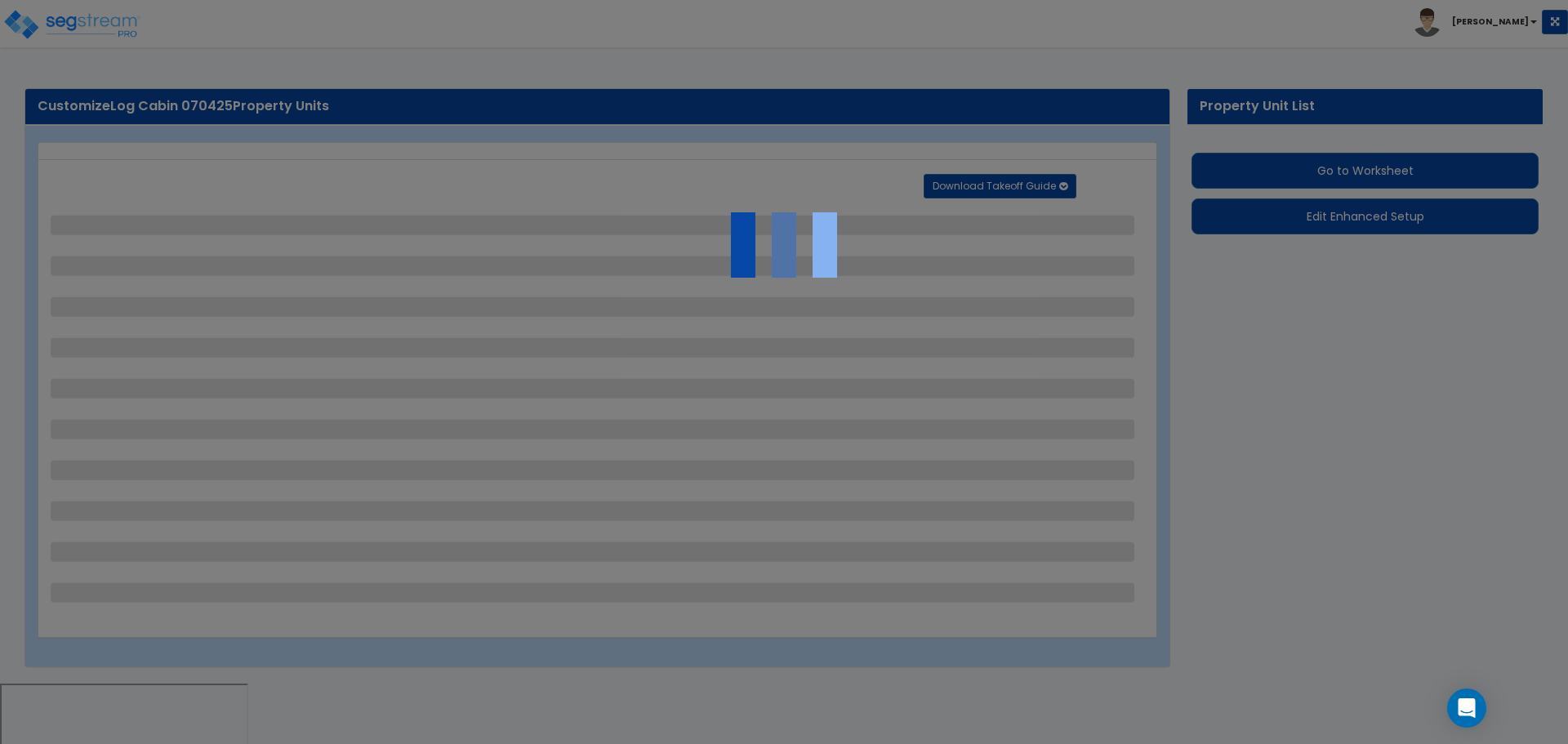
select select "1"
select select "2"
select select "3"
select select "2"
select select "1"
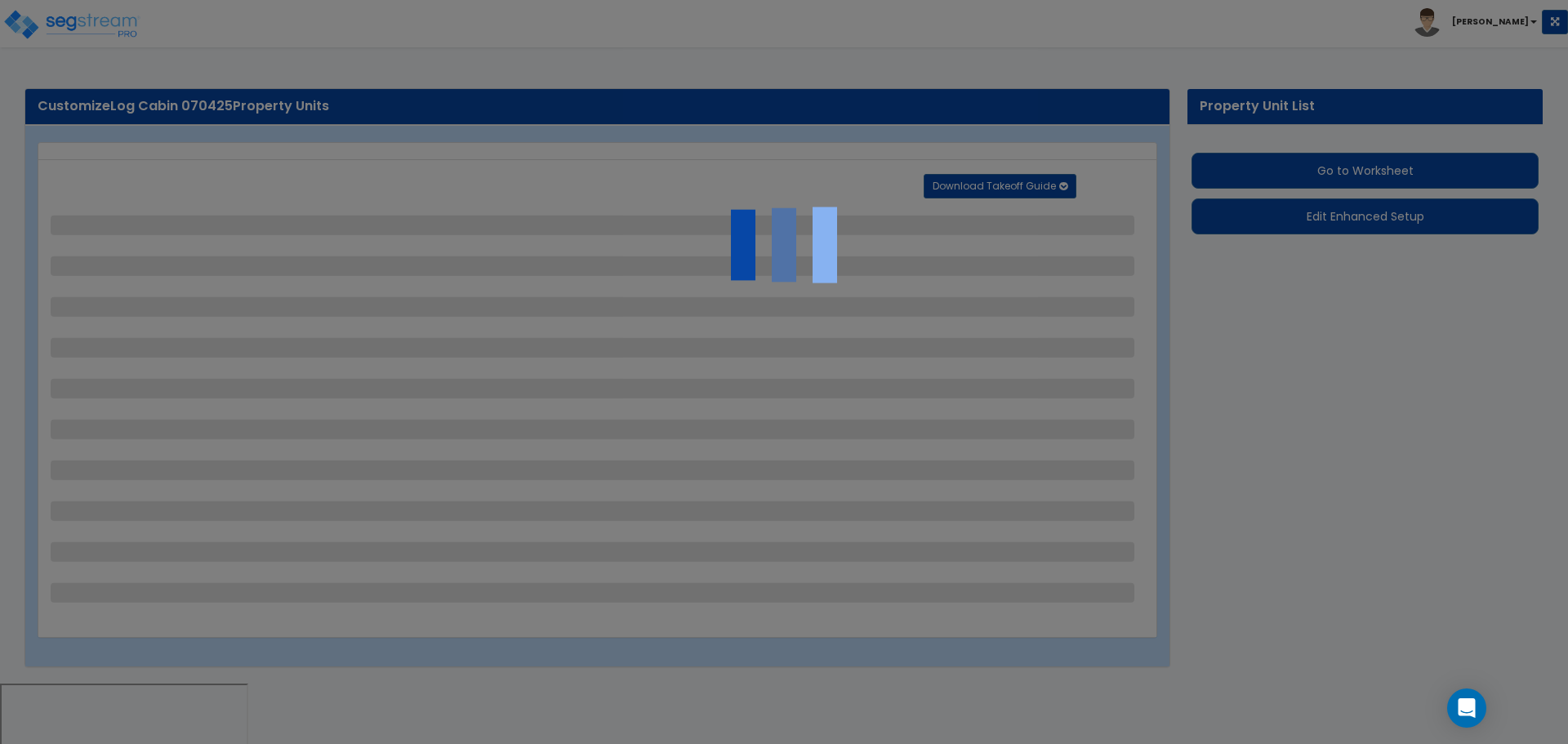
select select "1"
select select "3"
select select "1"
select select "2"
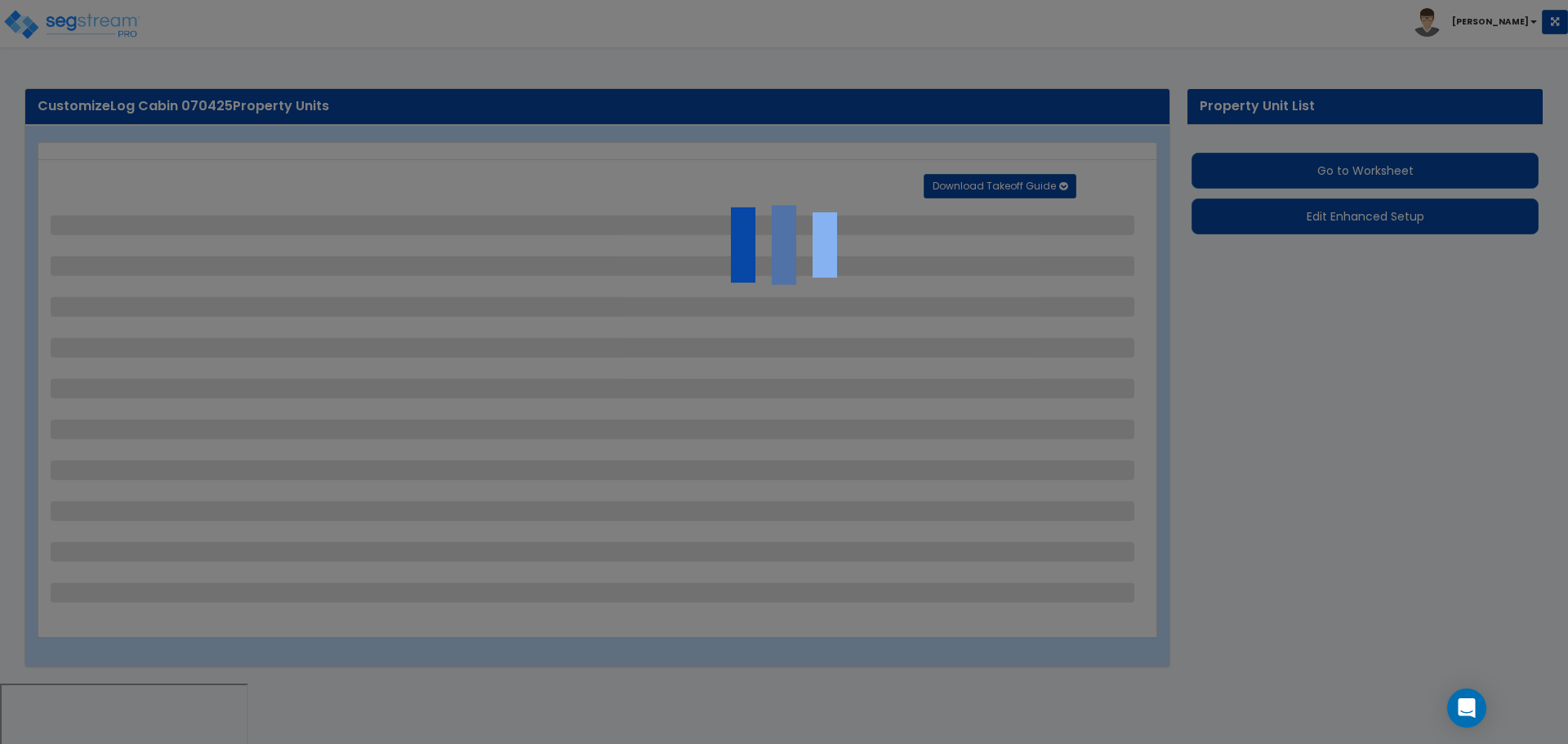
select select "1"
select select "9"
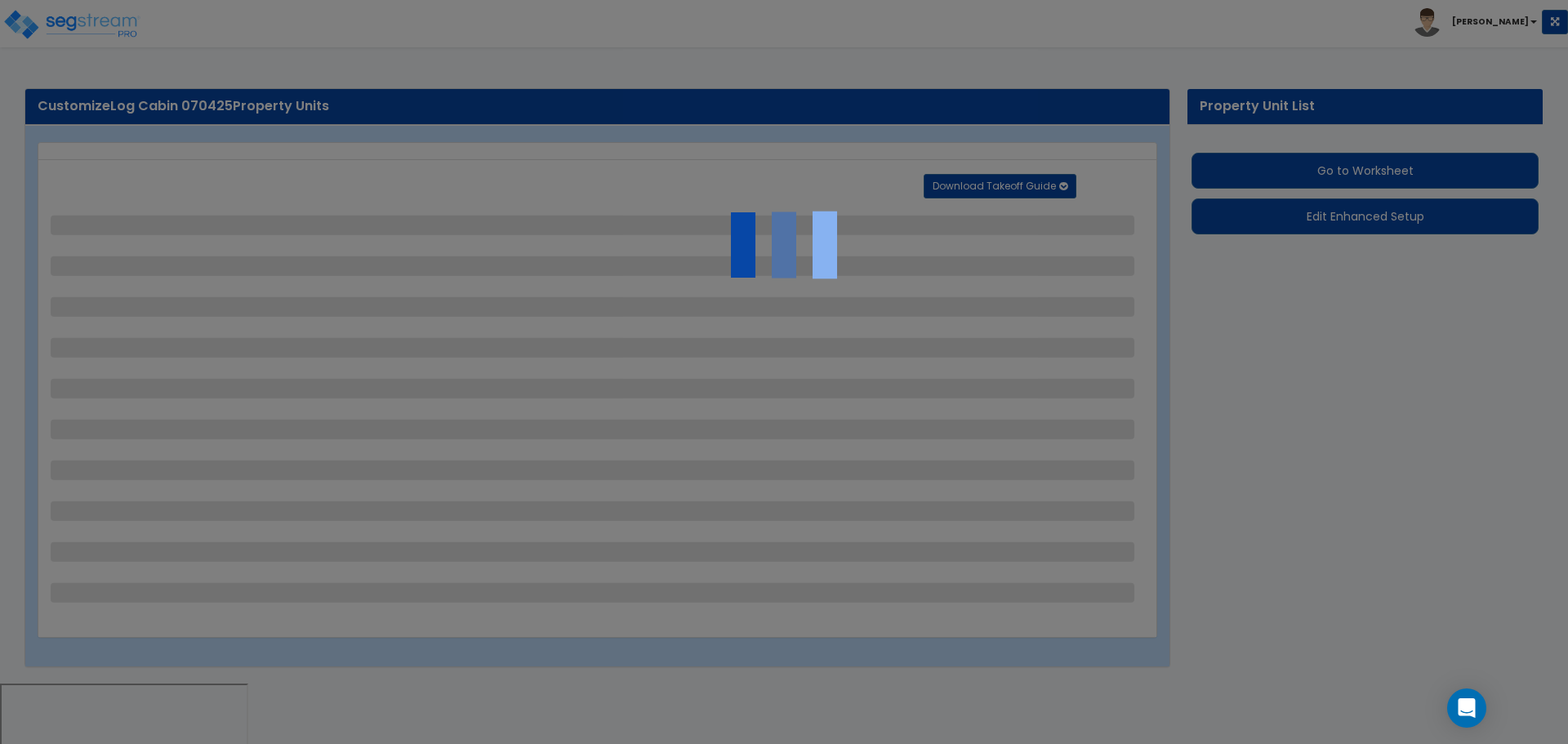
select select "1"
select select "2"
select select "1"
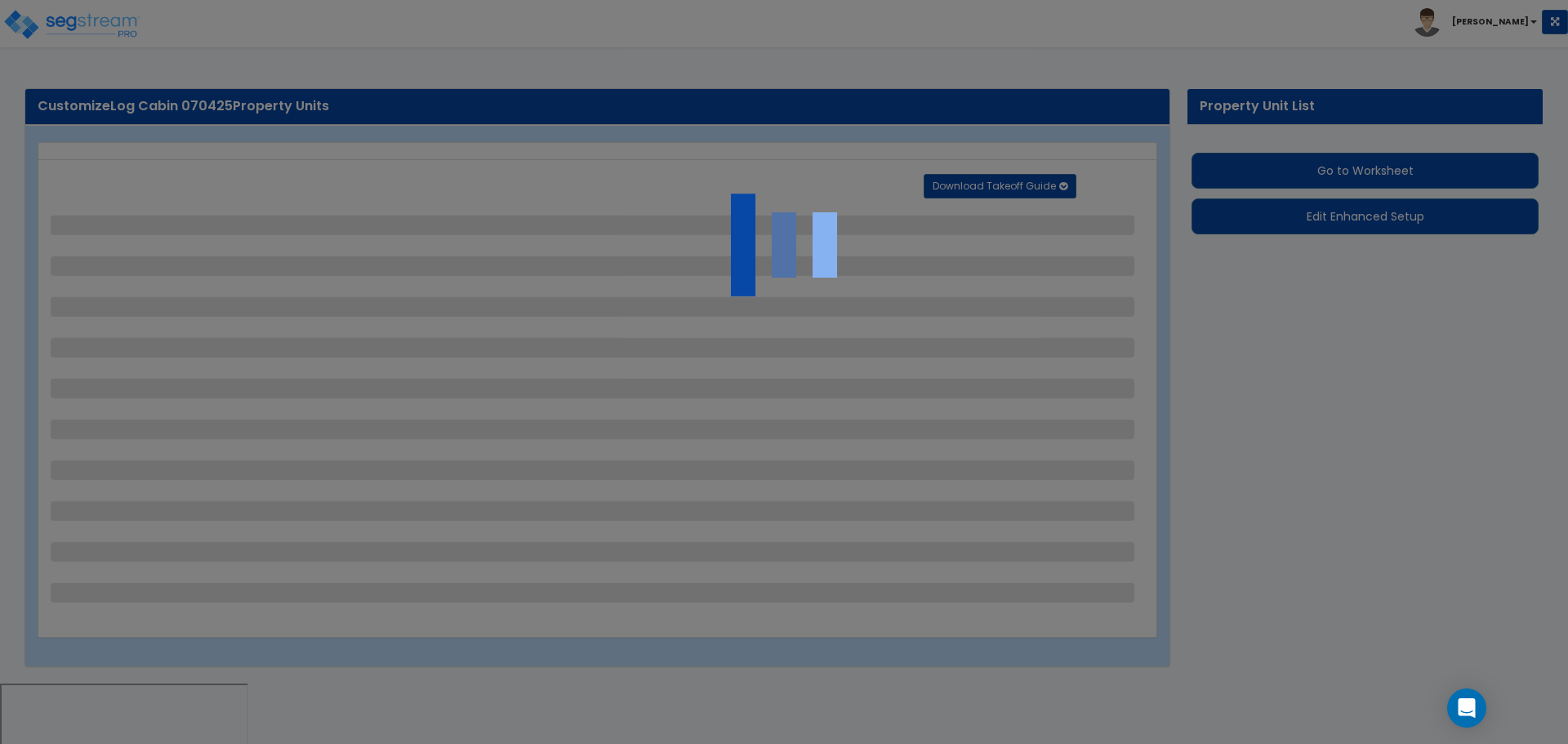
select select "1"
select select "2"
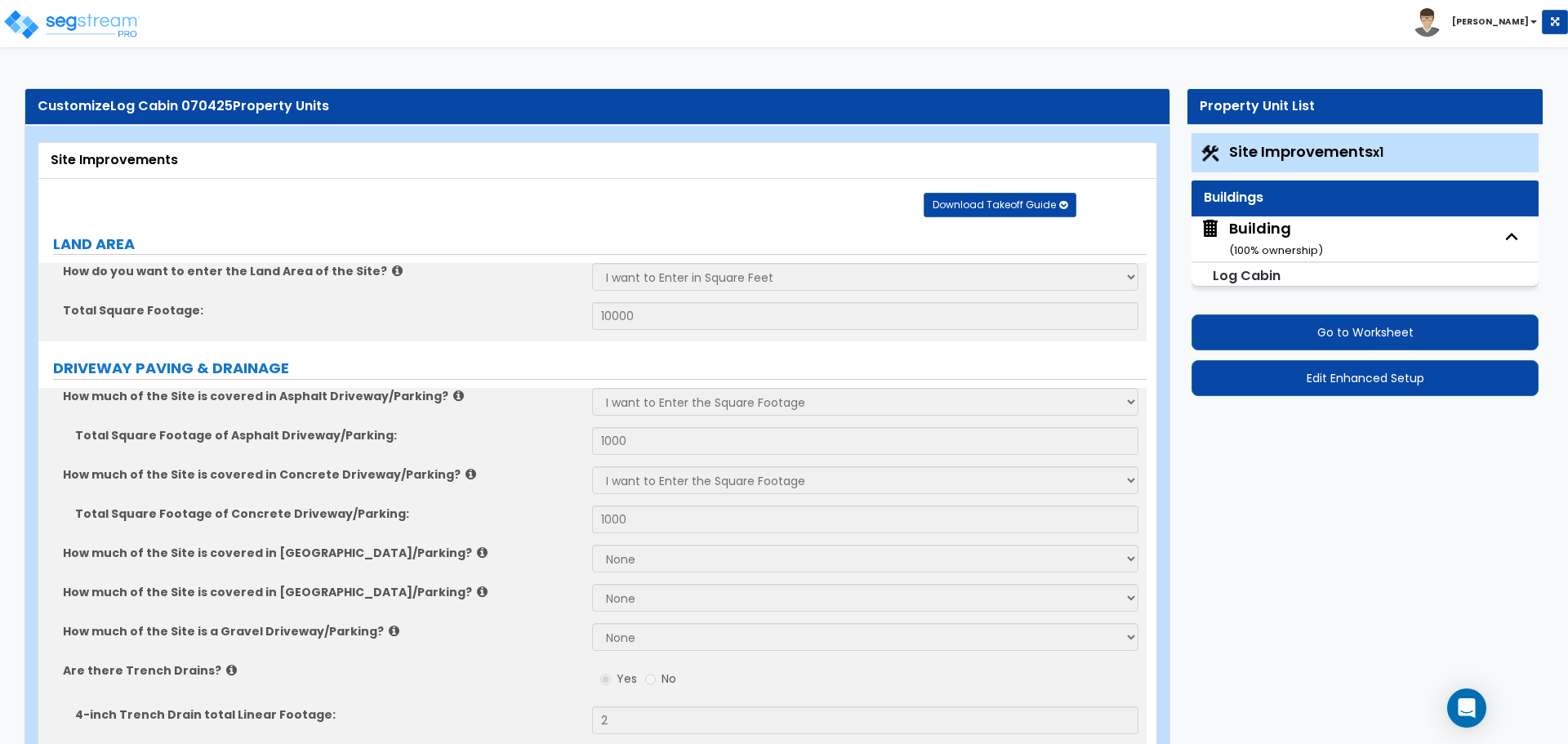
click at [1284, 237] on div "Building ( 100 % ownership)" at bounding box center [1275, 238] width 94 height 41
select select "1"
select select "3"
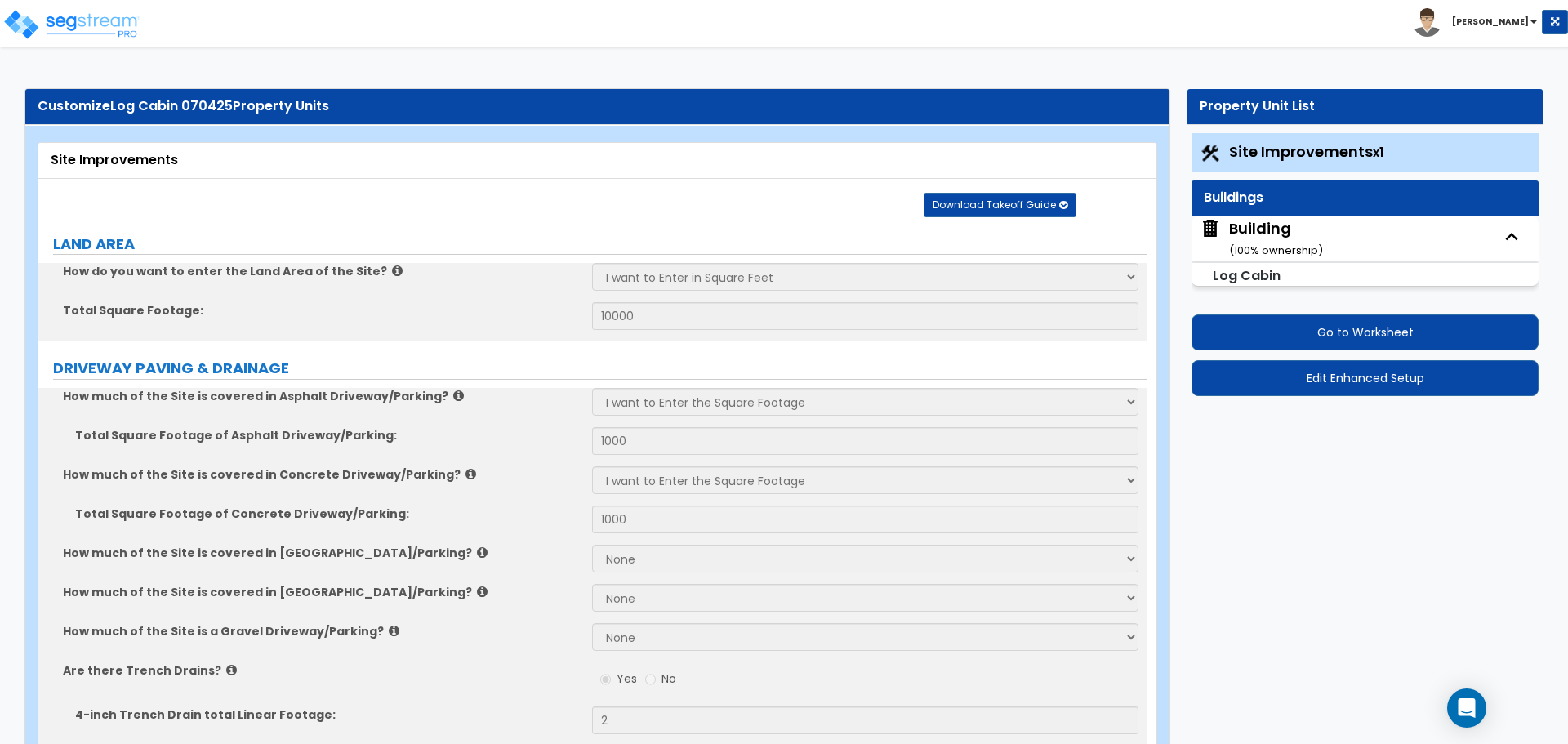
select select "3"
select select "1"
select select "3"
select select "1"
select select "2"
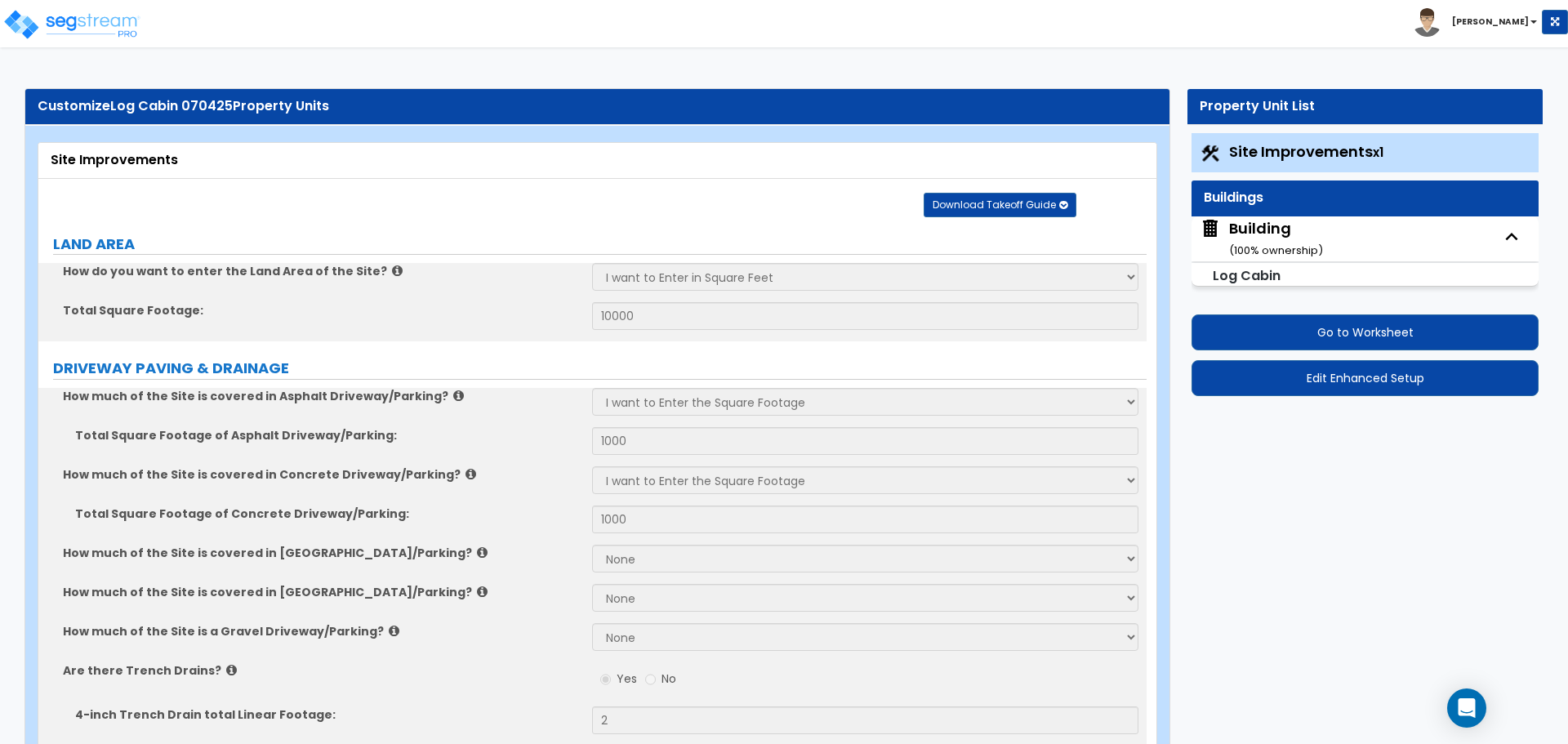
select select "2"
select select "3"
select select "2"
select select "1"
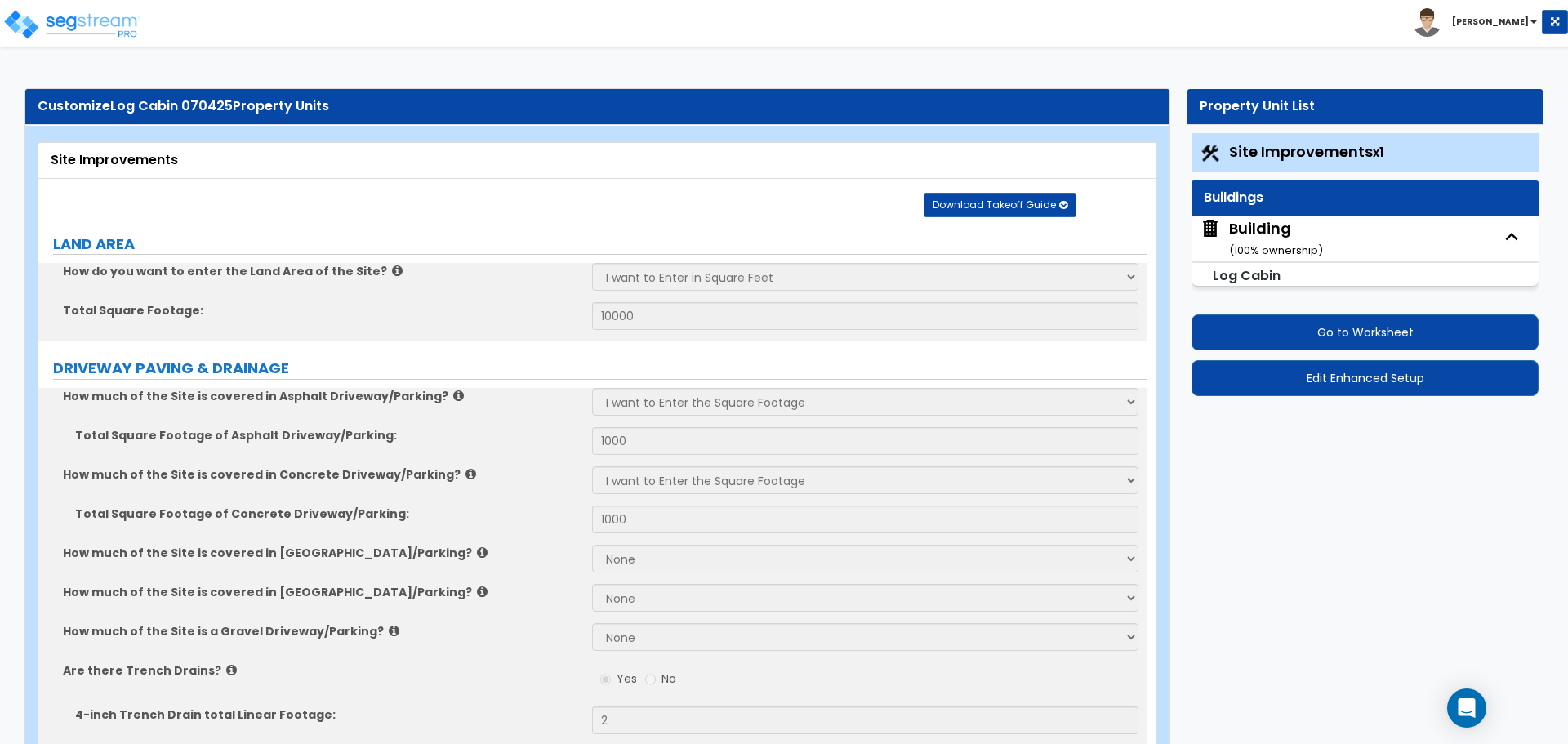
select select "3"
select select "5"
select select "1"
select select "2"
select select "5"
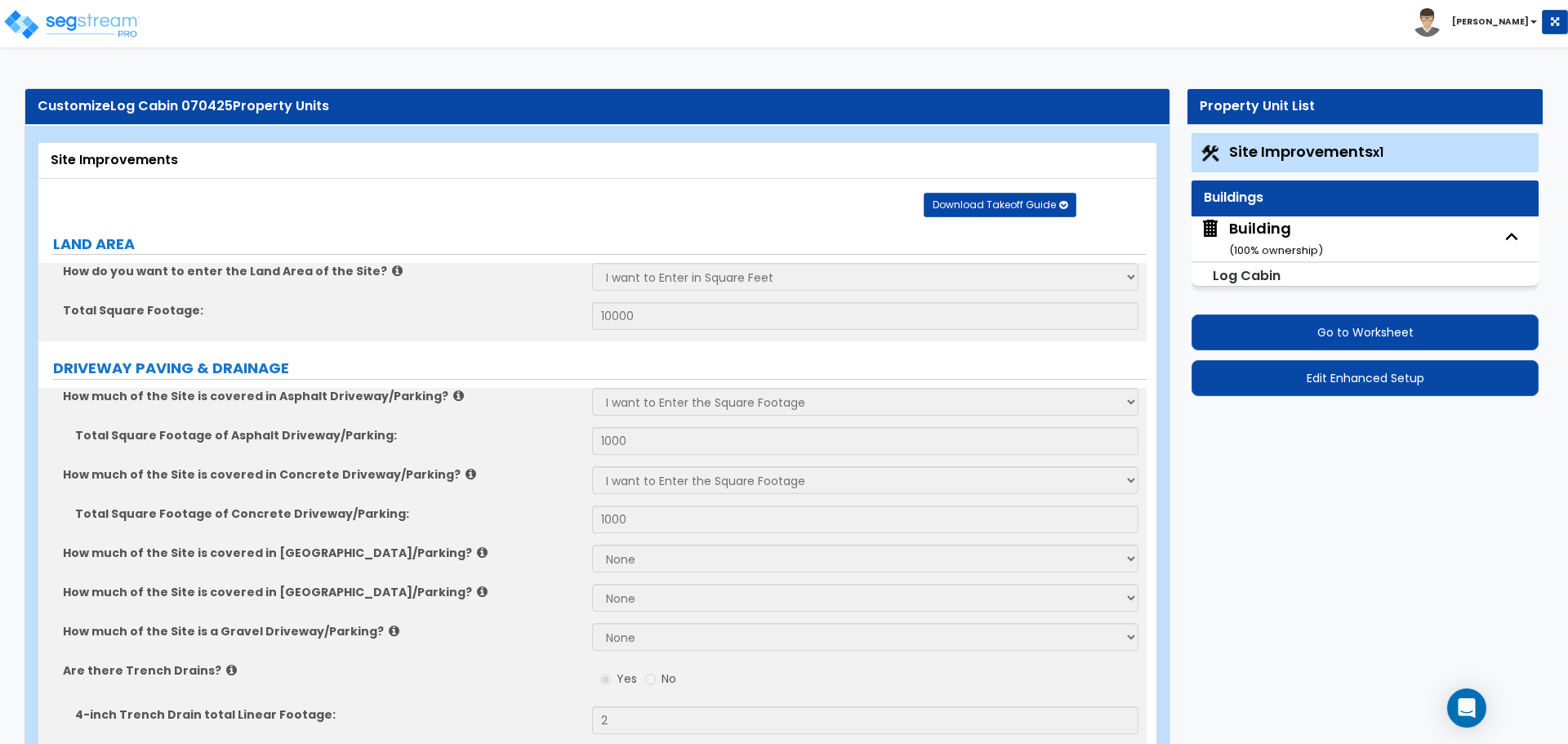
select select "1"
select select "2"
select select "4"
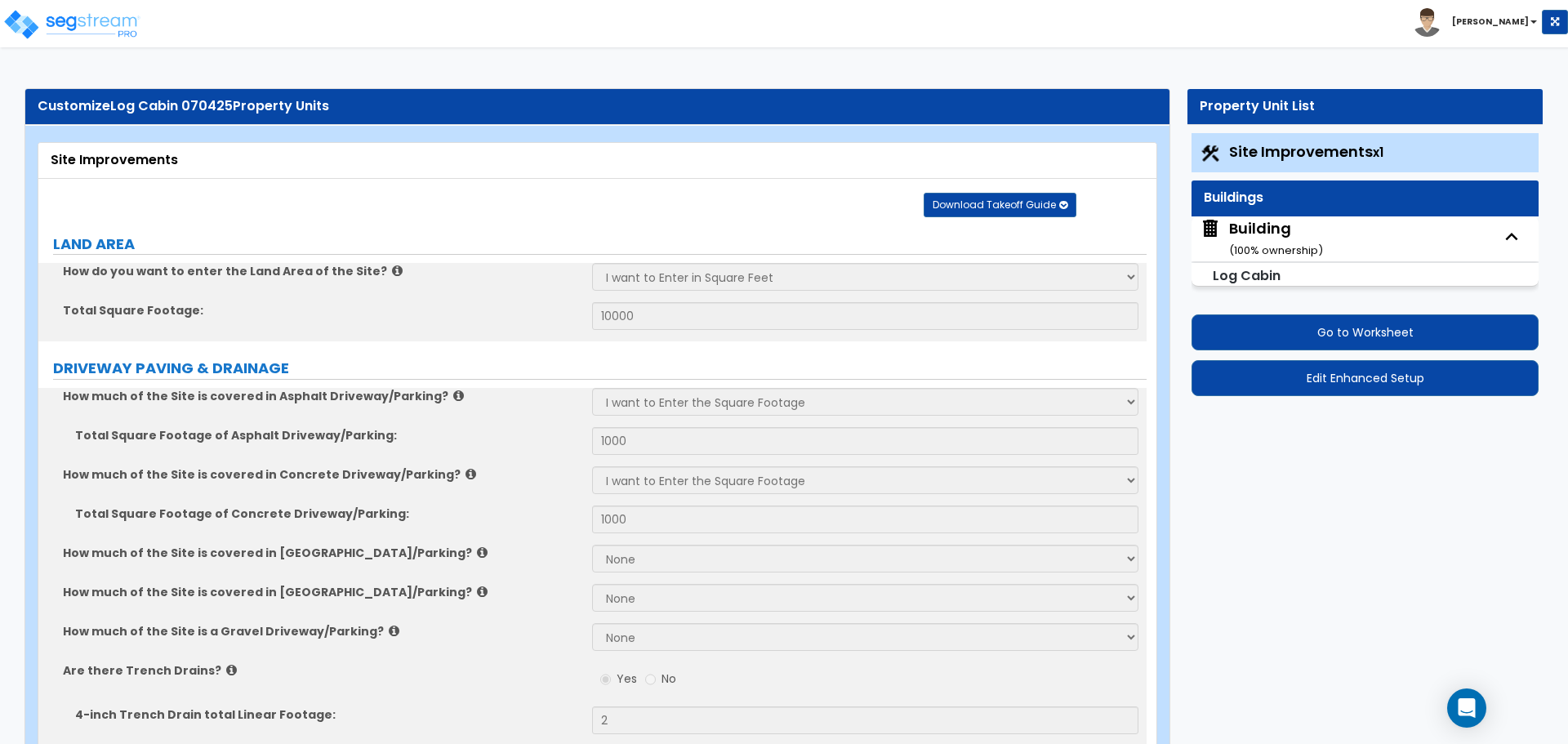
select select "7"
select select "1"
select select "3"
select select "1"
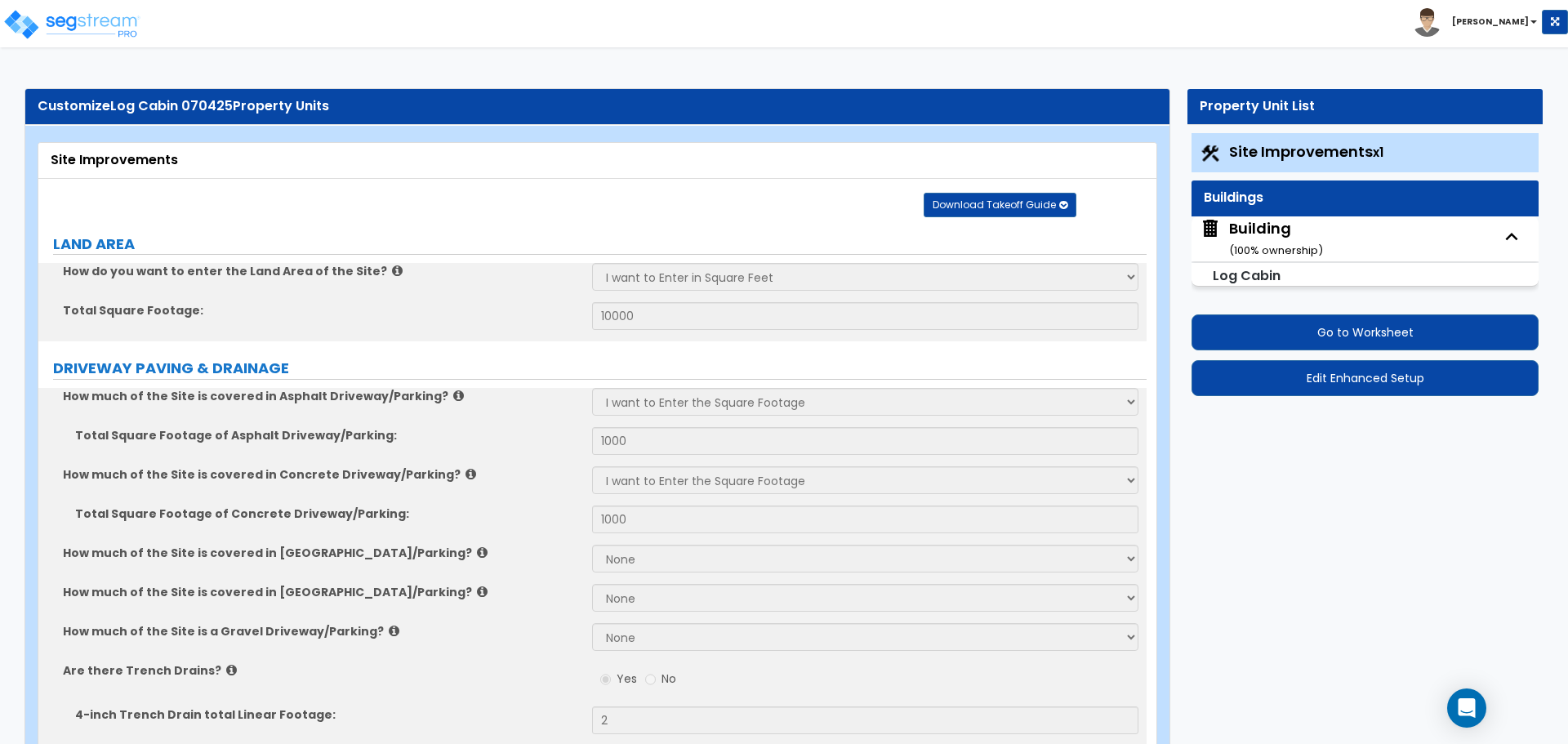
select select "3"
select select "2"
select select "1"
select select "3"
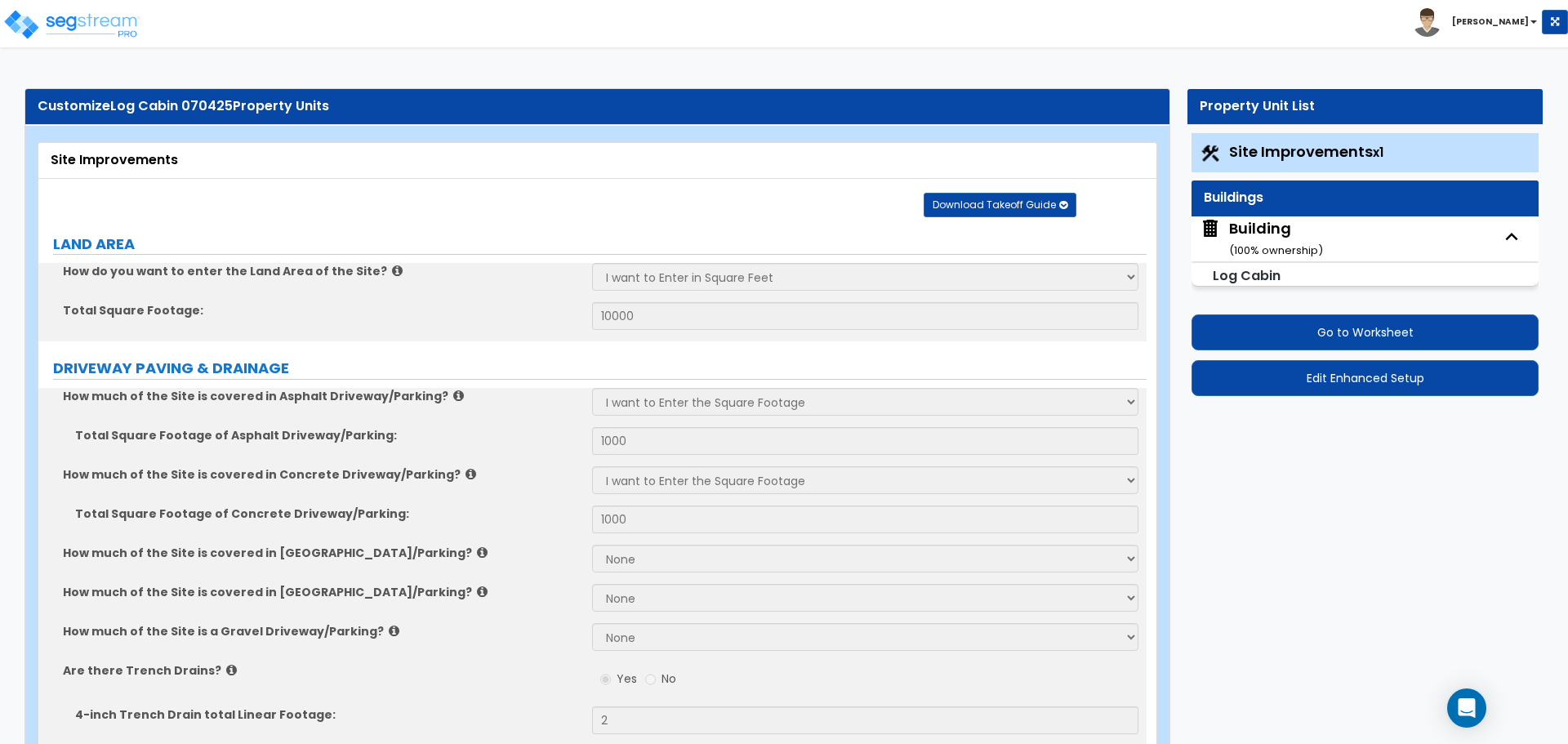
select select "4"
select select "5"
select select "1"
select select "3"
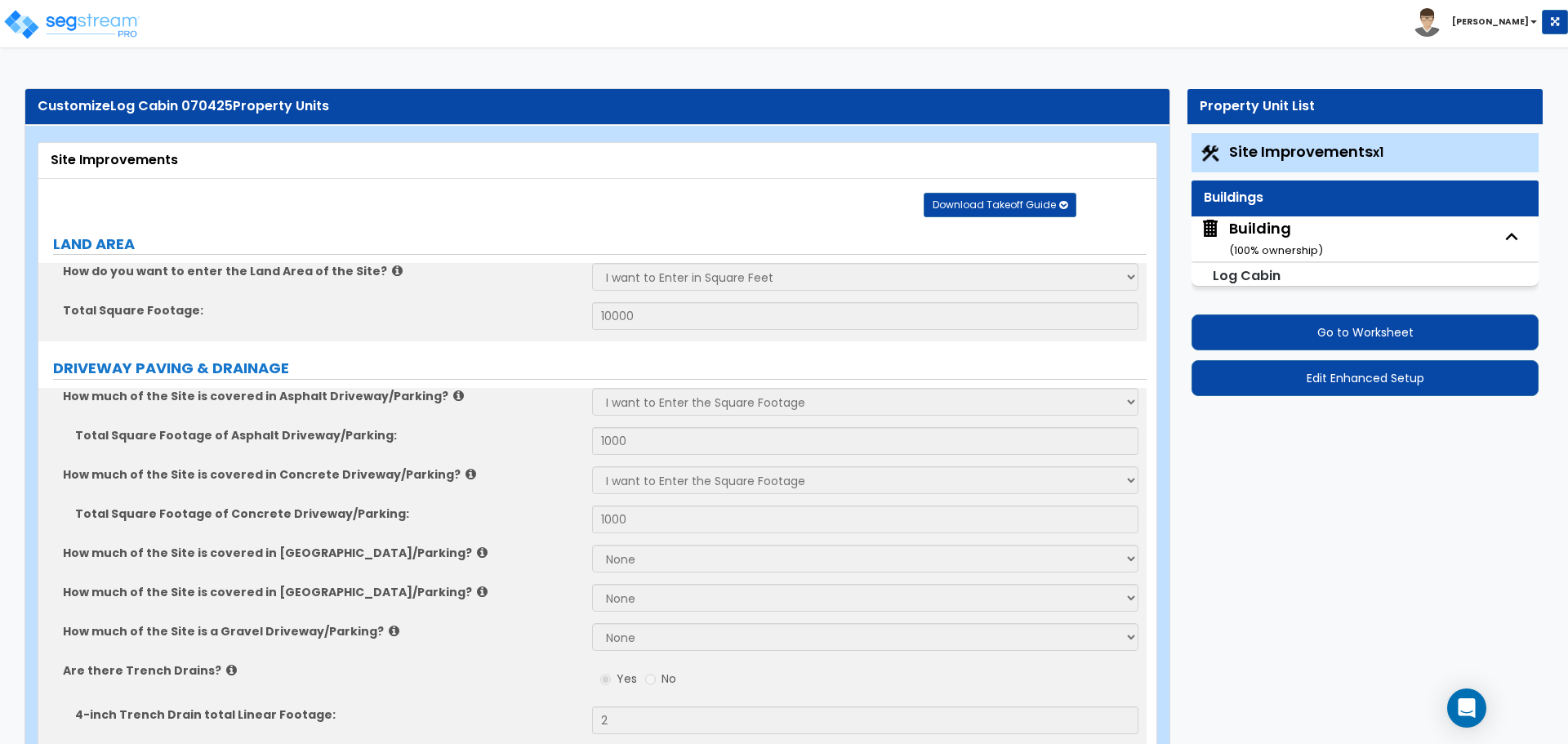
select select "2"
select select "1"
select select "2"
select select "4"
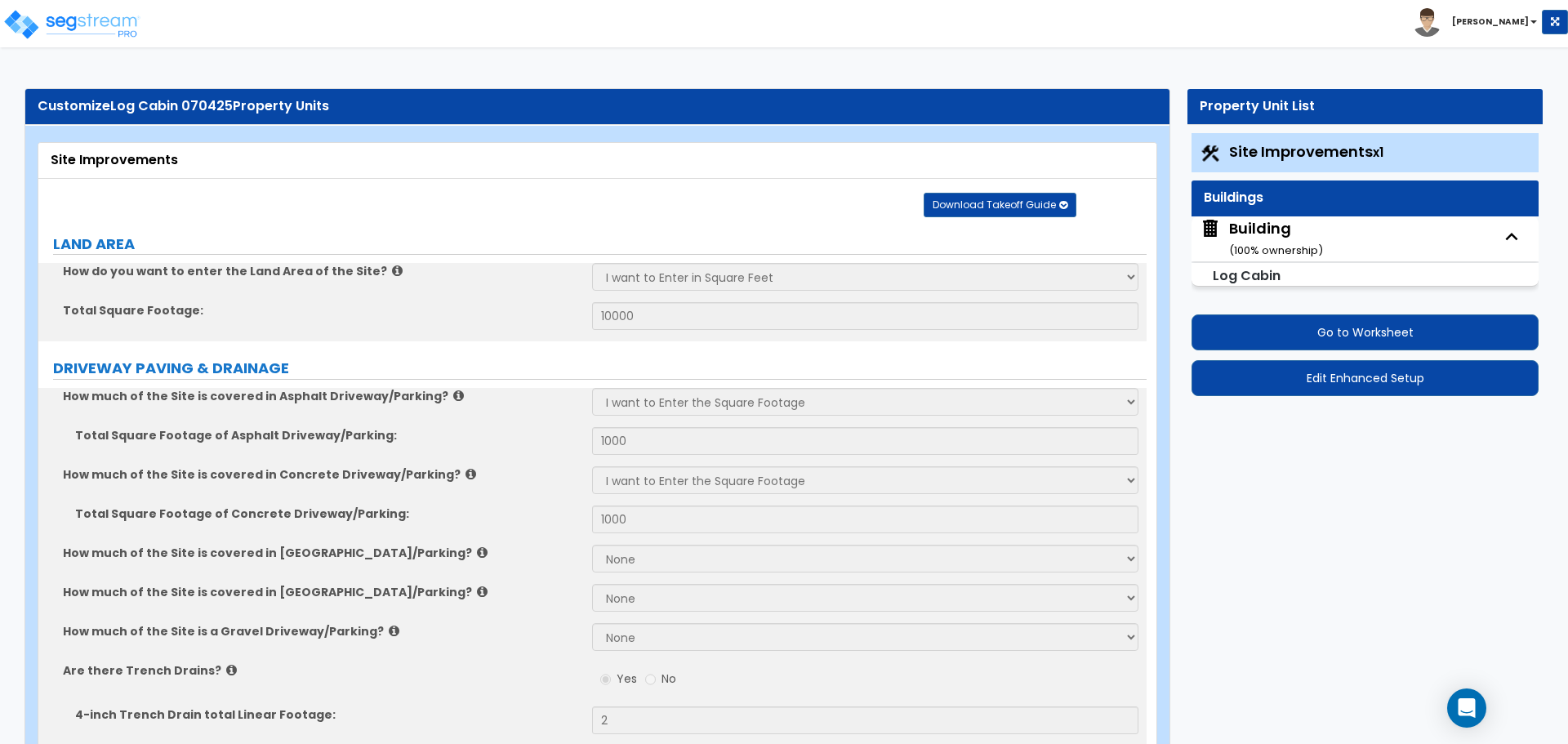
select select "1"
select select "2"
select select "1"
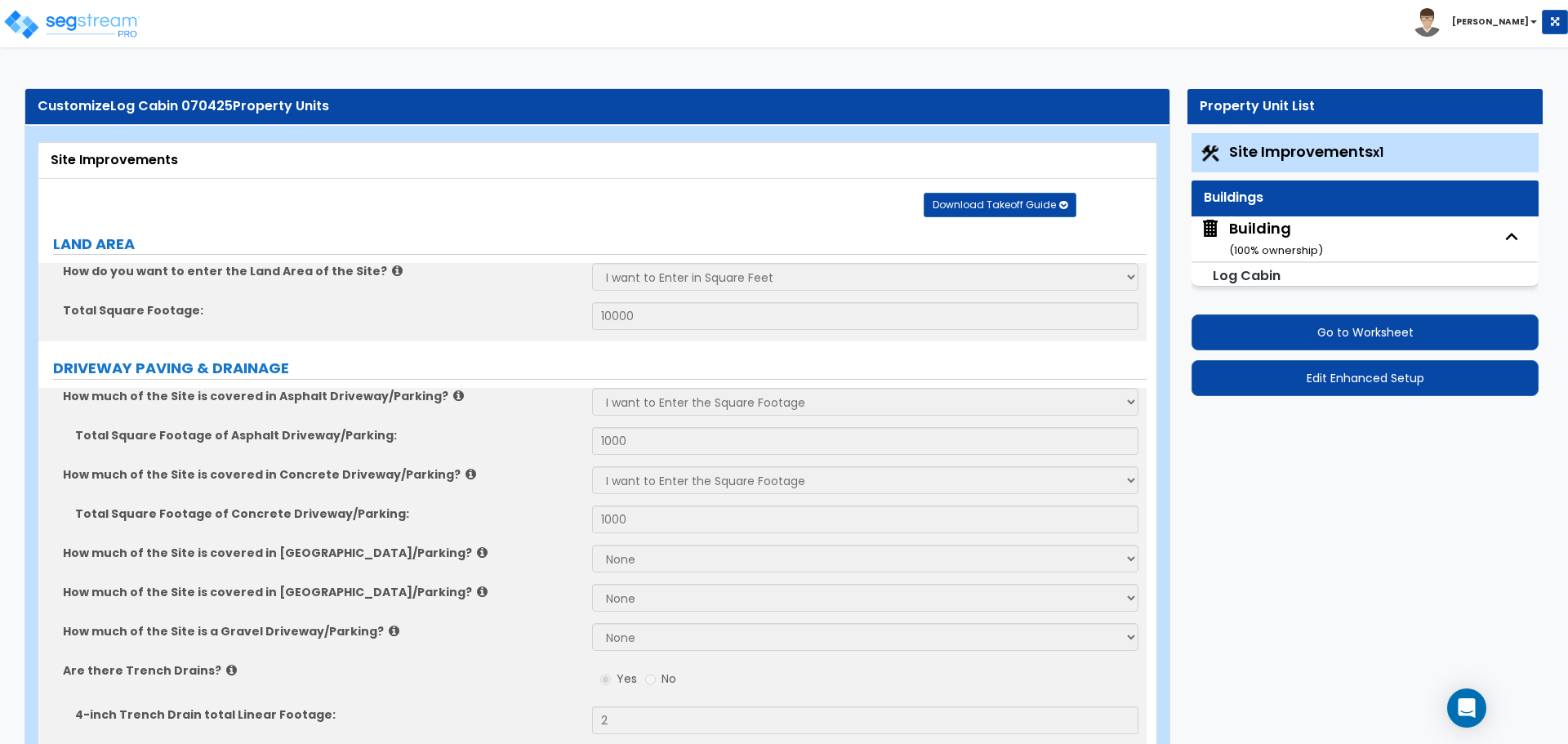
select select "2"
select select "1"
select select "4"
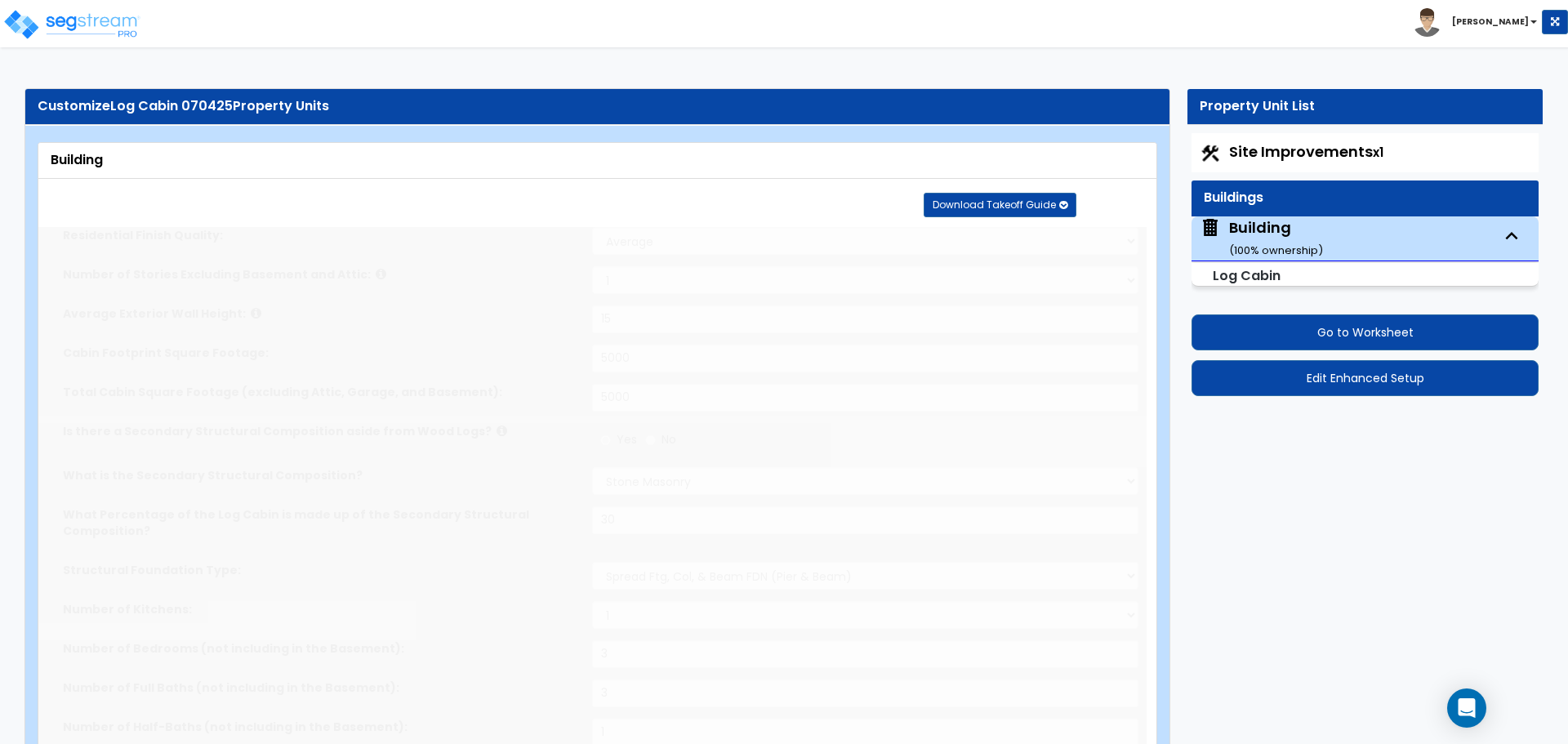
type input "3"
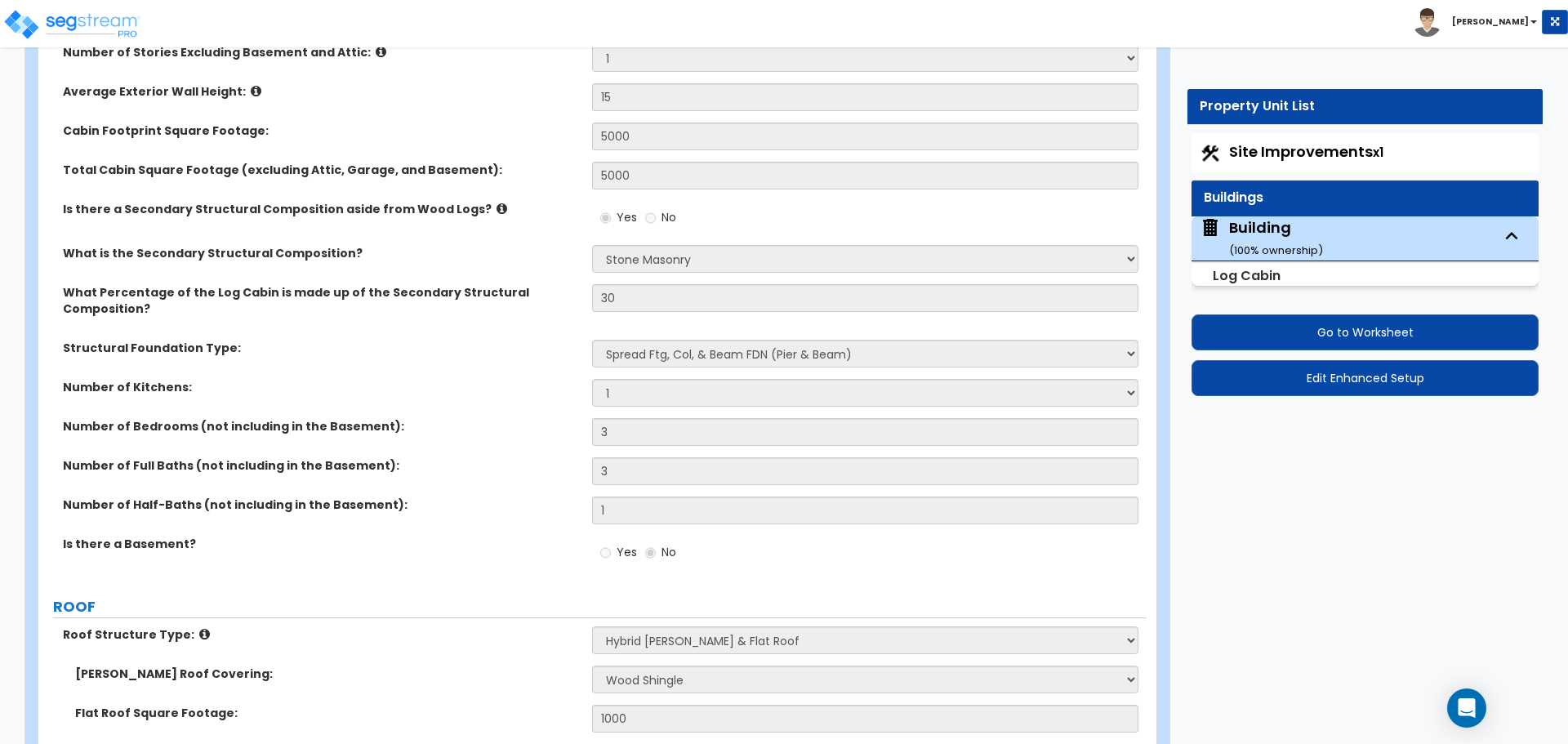
scroll to position [262, 0]
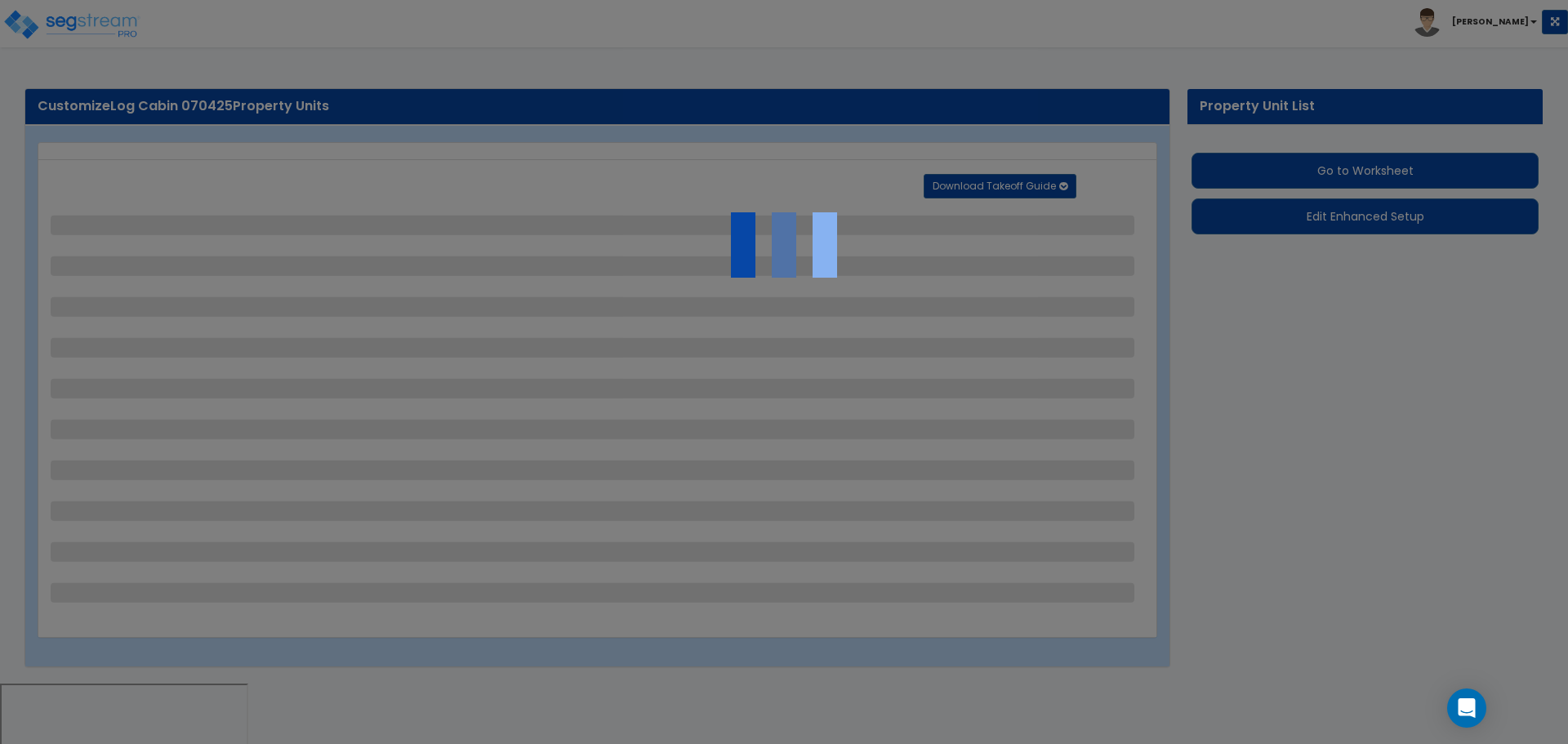
select select "2"
select select "1"
select select "2"
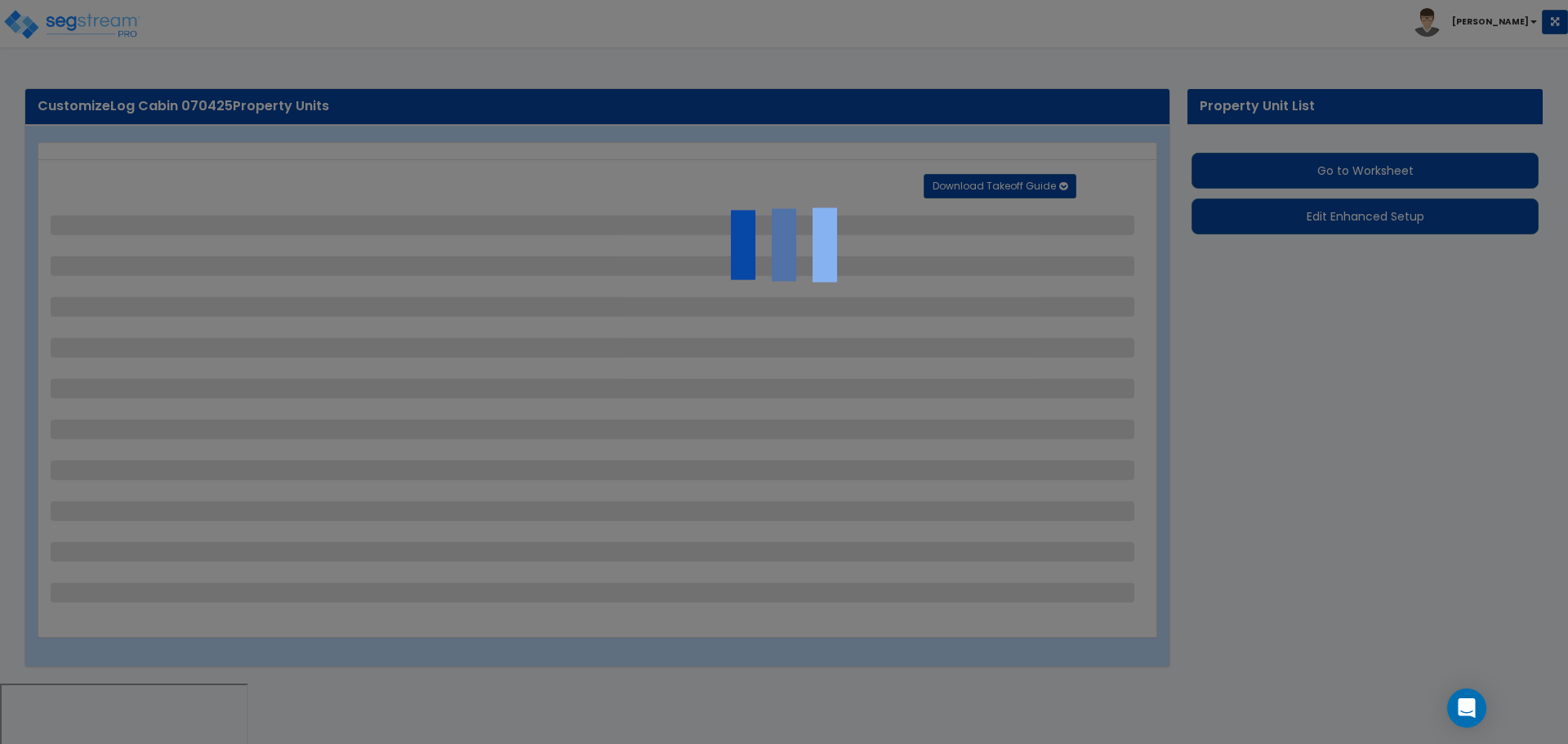
select select "1"
select select "2"
select select "1"
select select "2"
select select "1"
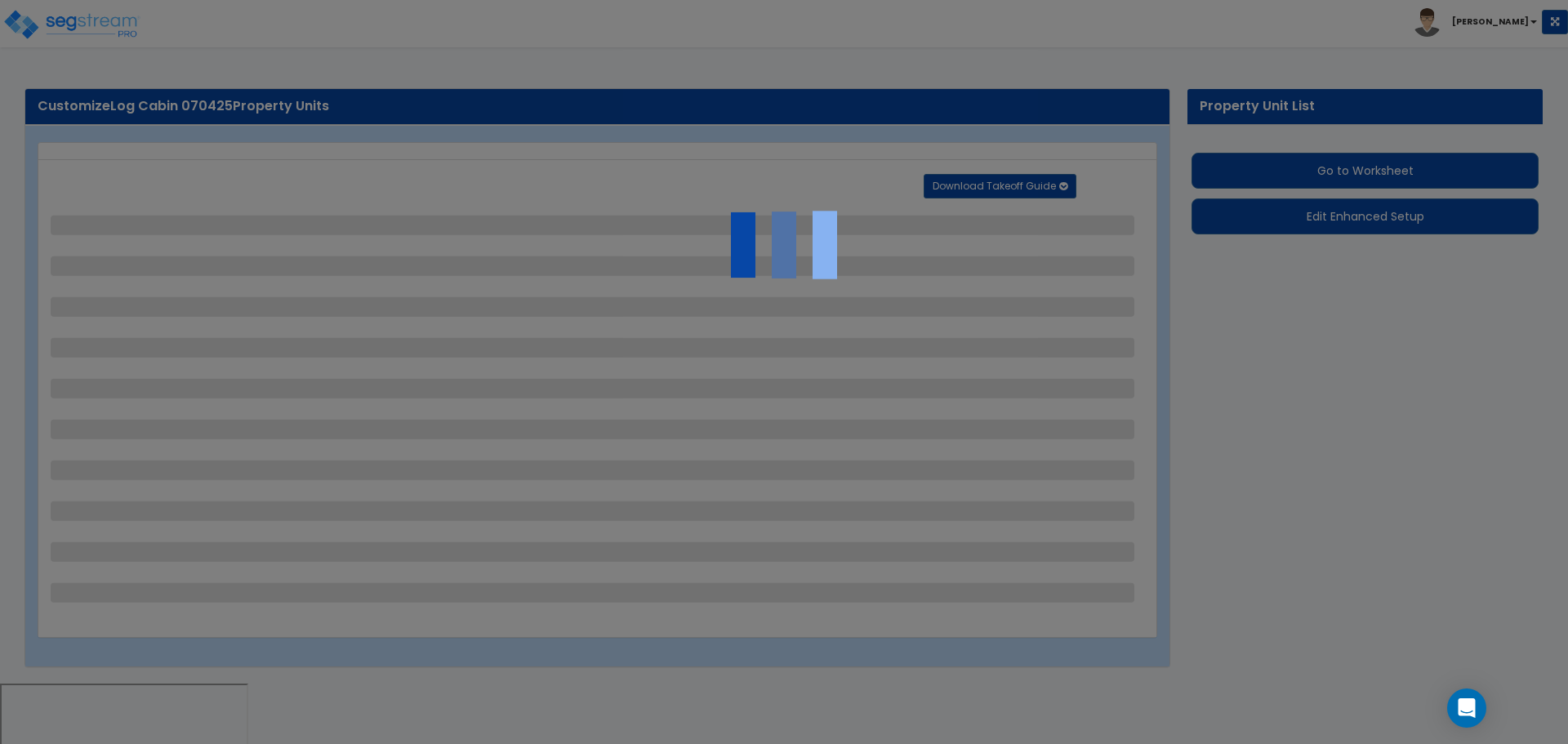
select select "1"
select select "3"
select select "7"
select select "2"
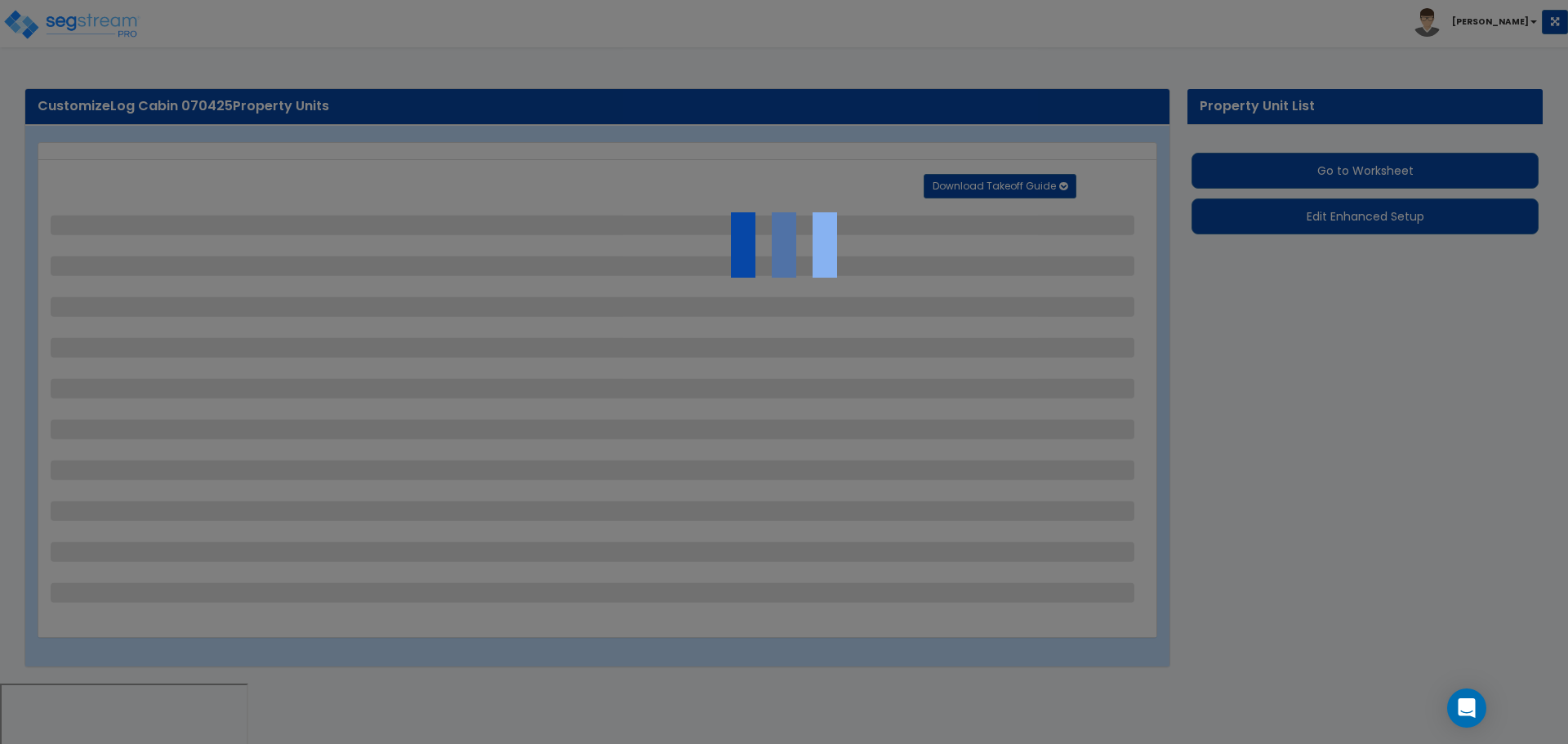
select select "1"
select select "2"
select select "3"
select select "2"
select select "1"
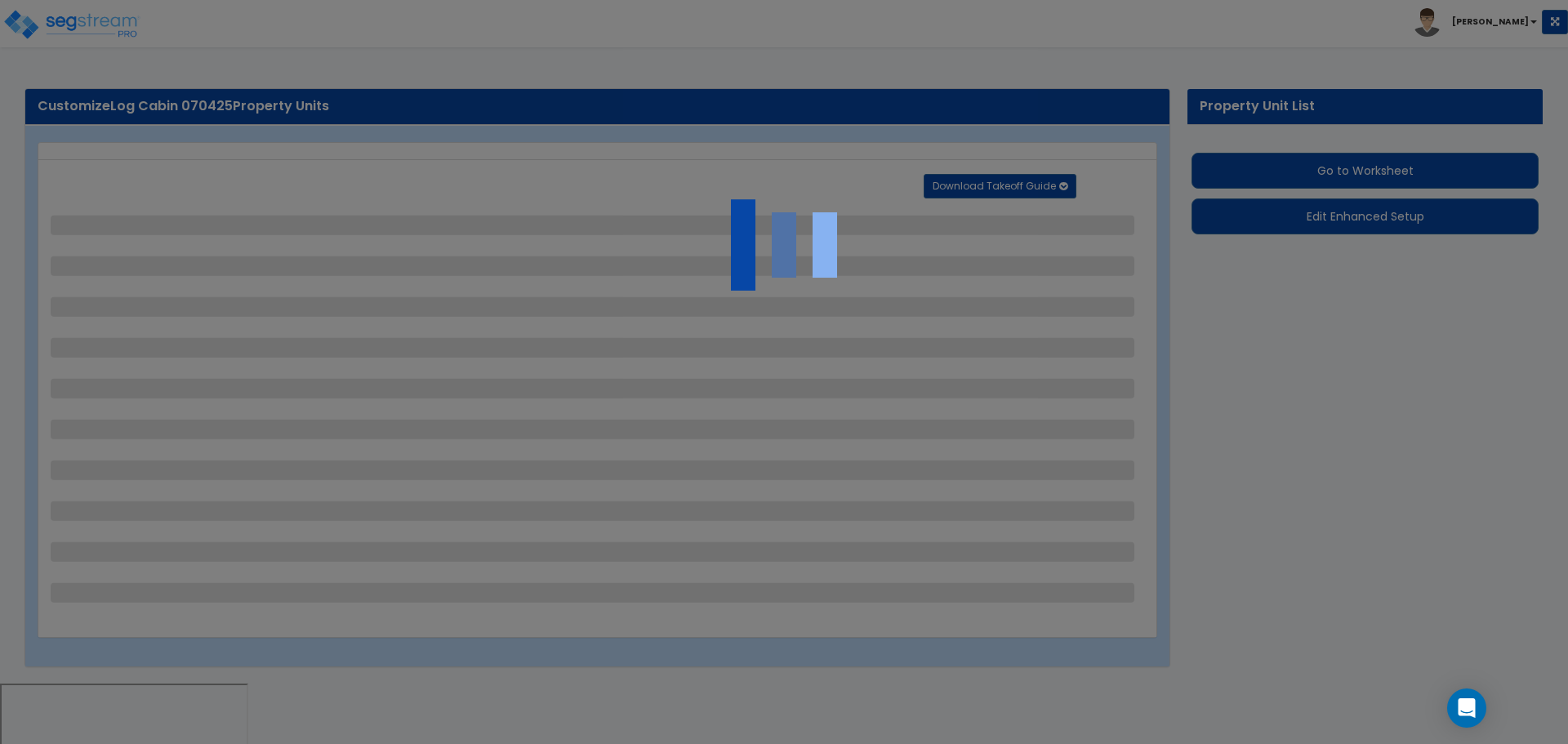
select select "1"
select select "3"
select select "1"
select select "2"
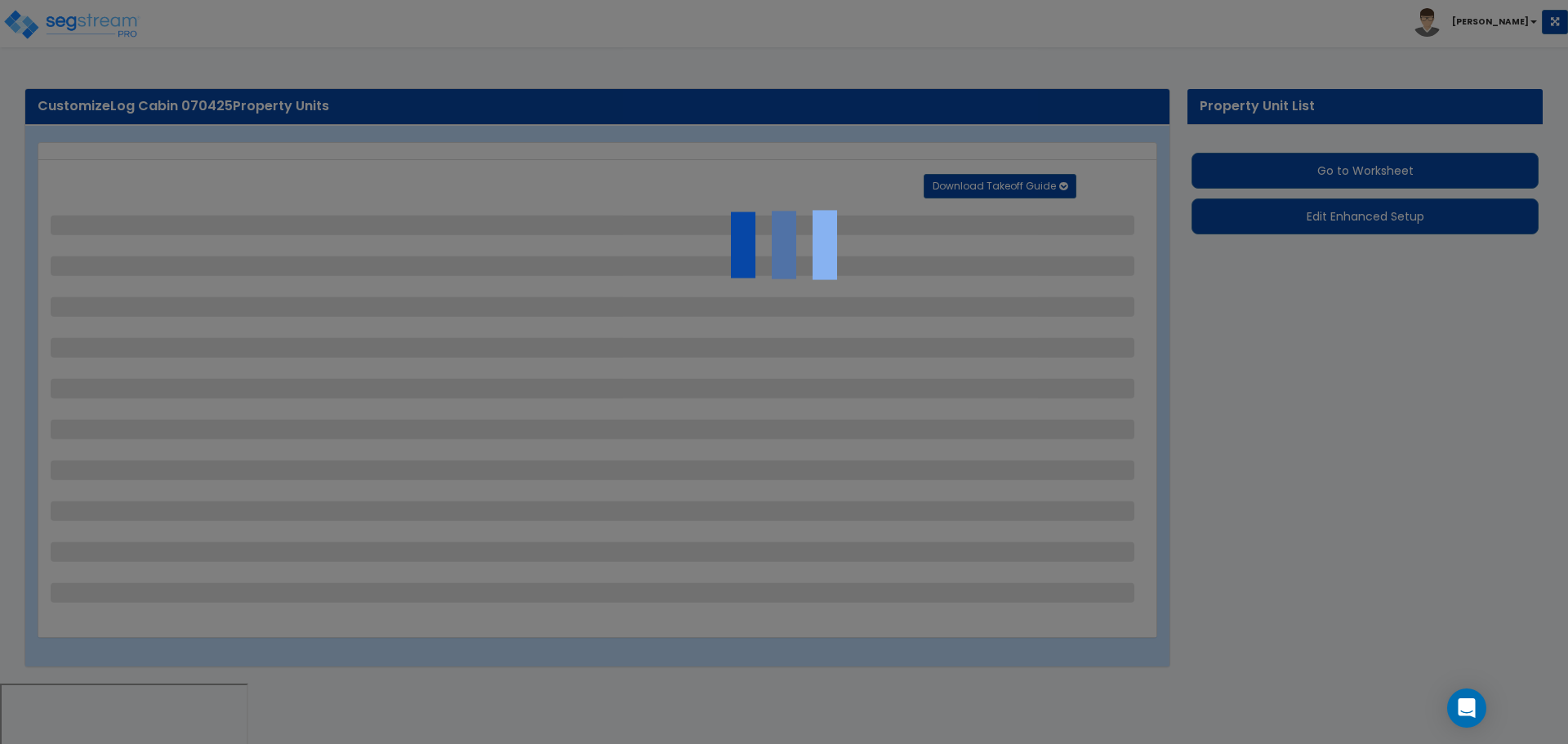
select select "1"
select select "9"
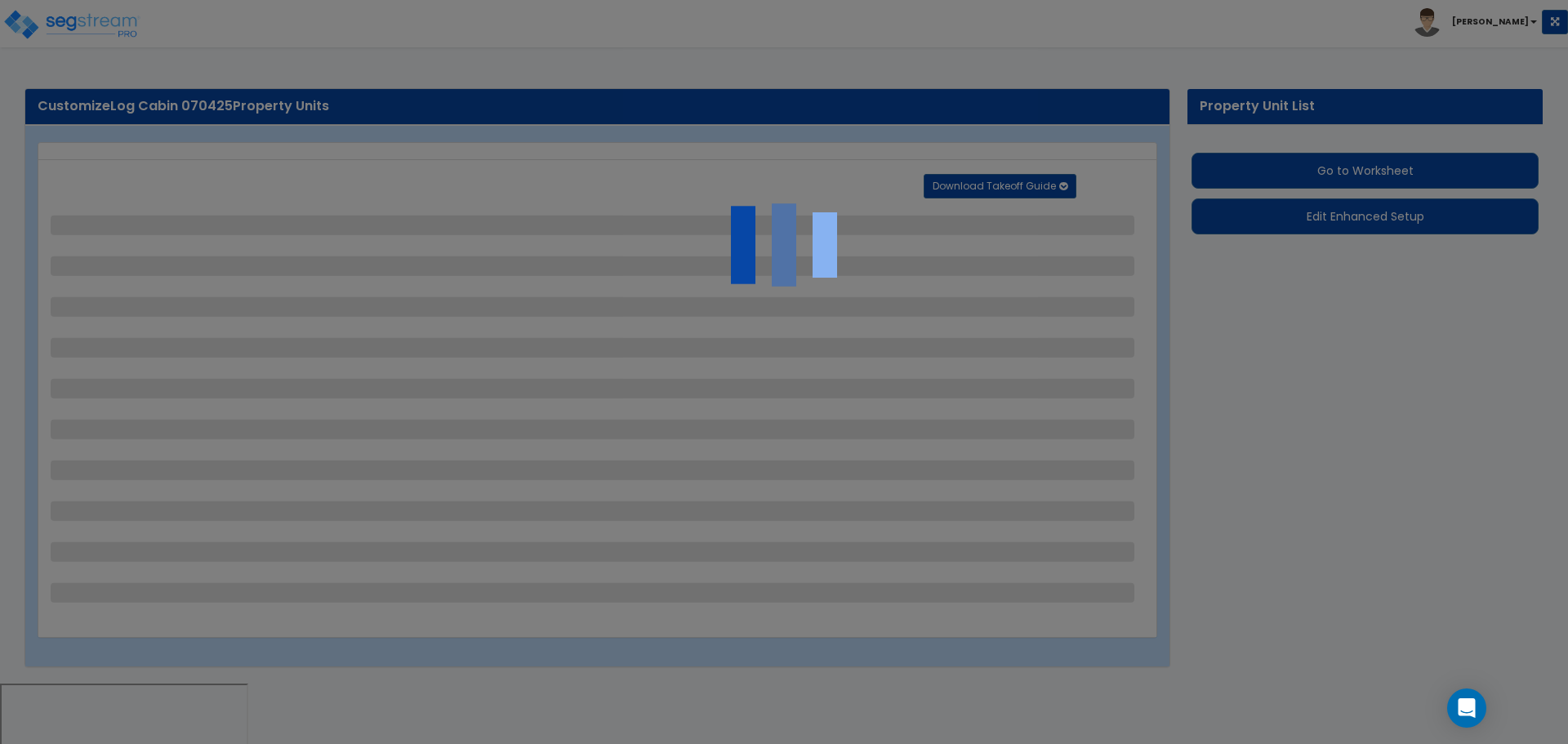
select select "1"
select select "2"
select select "1"
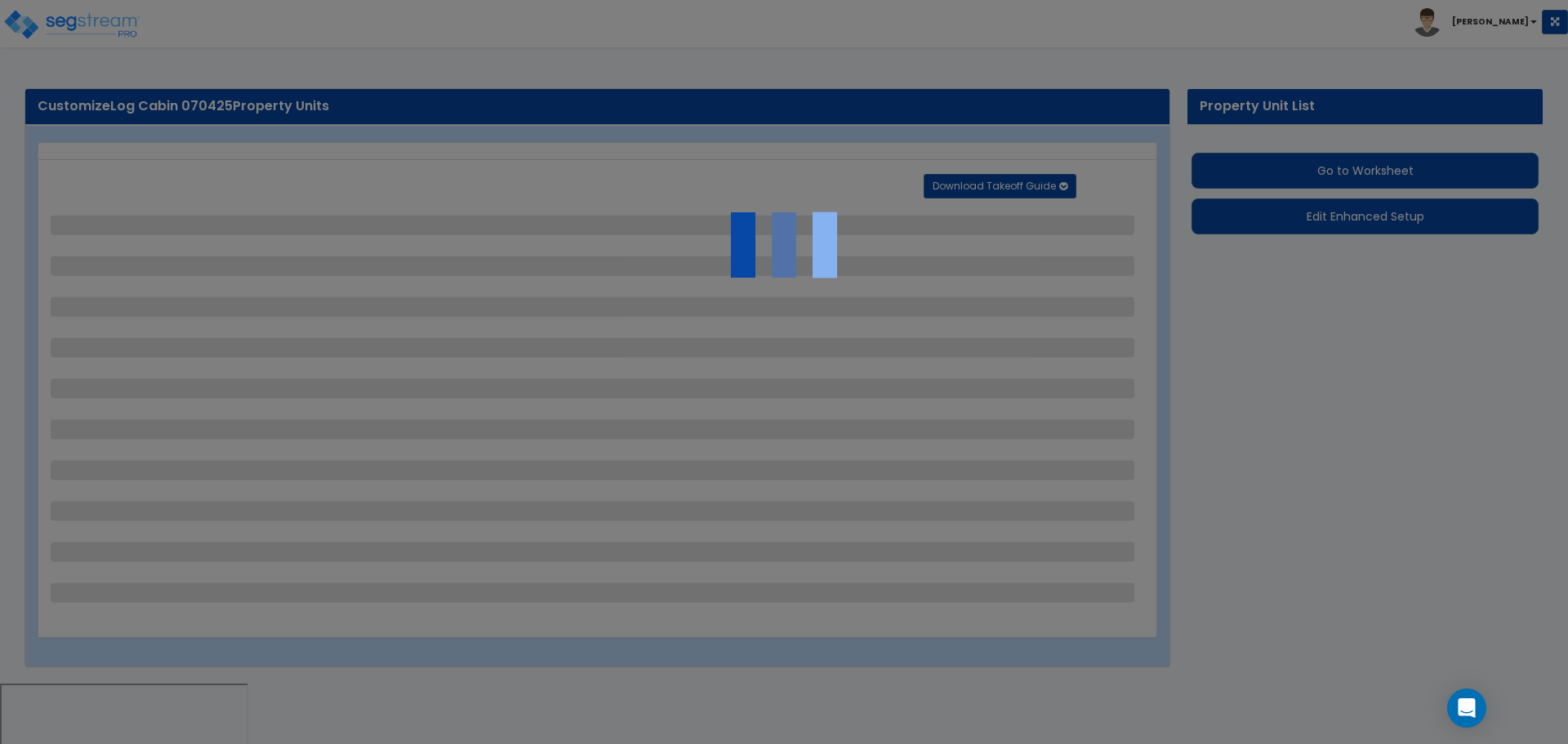
select select "1"
select select "2"
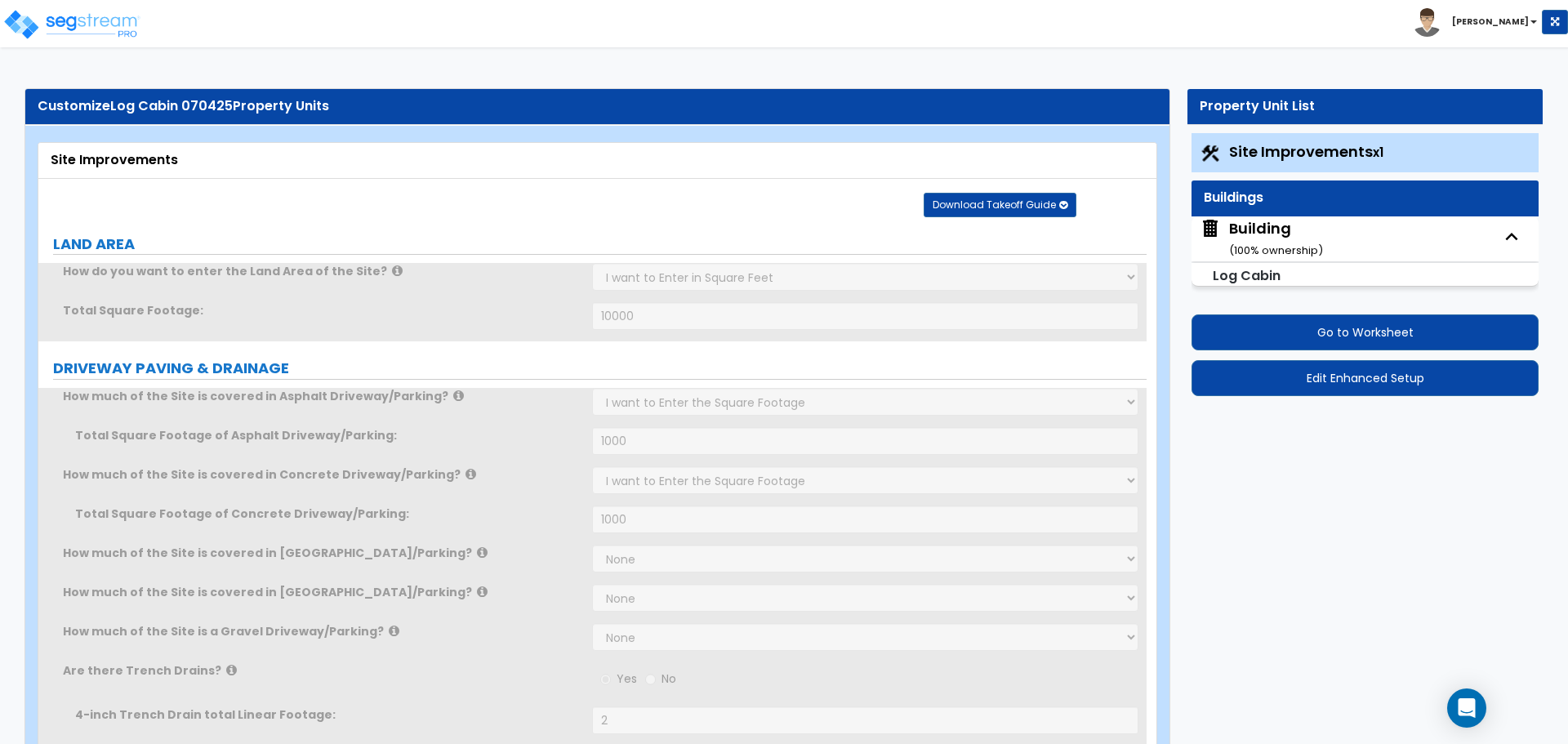
click at [1272, 240] on div "Building ( 100 % ownership)" at bounding box center [1275, 238] width 94 height 41
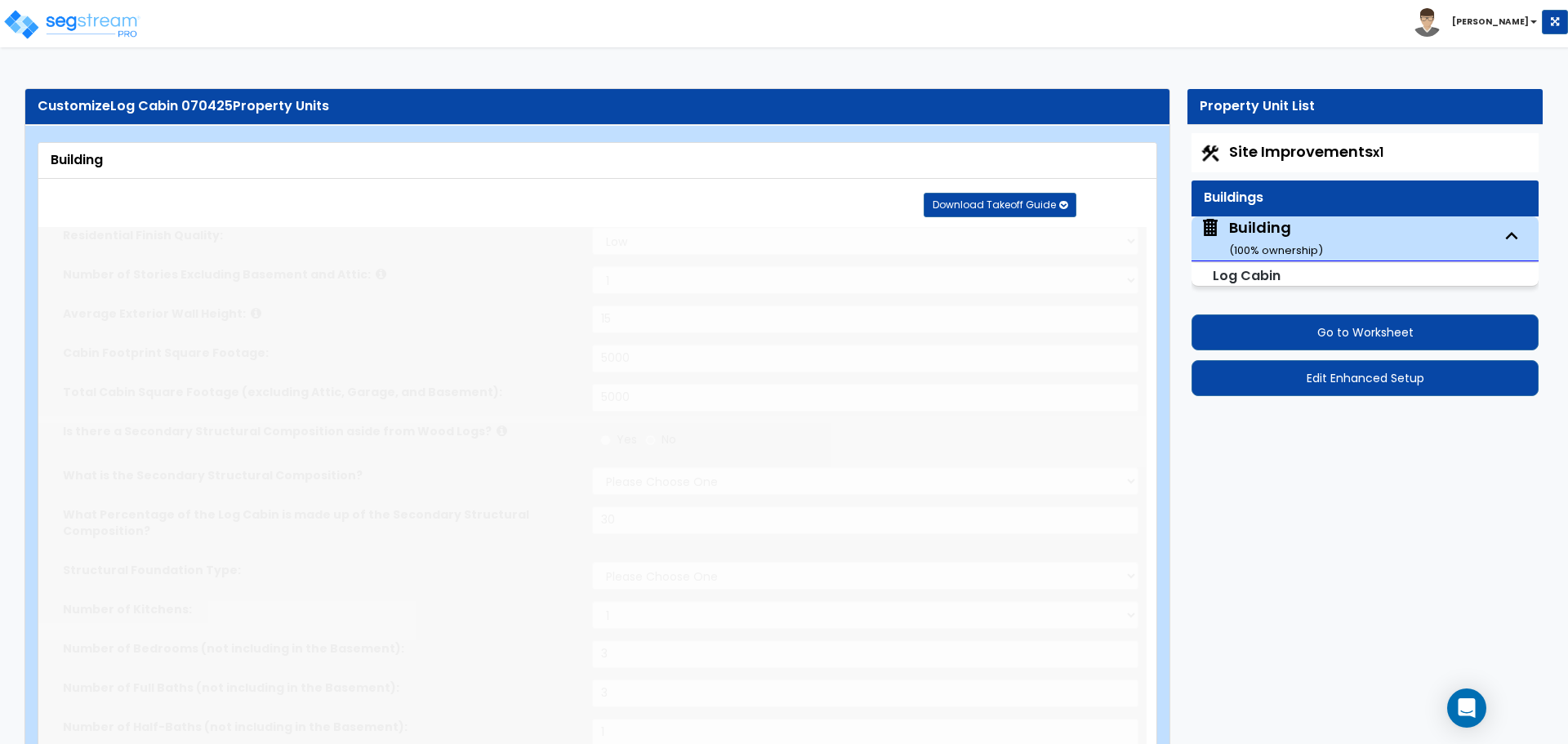
select select "1"
type input "15"
type input "5000"
radio input "true"
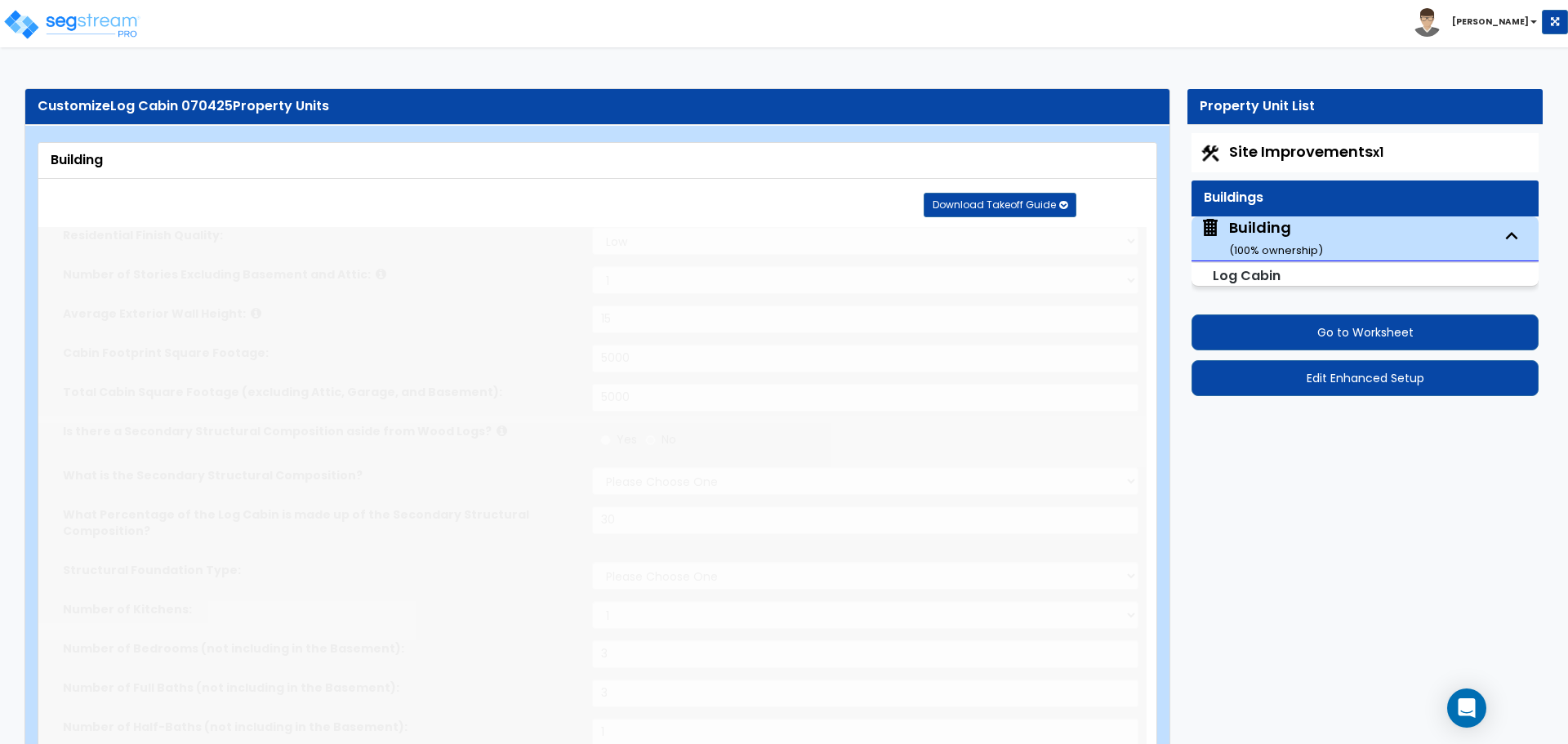
select select "1"
type input "30"
select select "1"
type input "3"
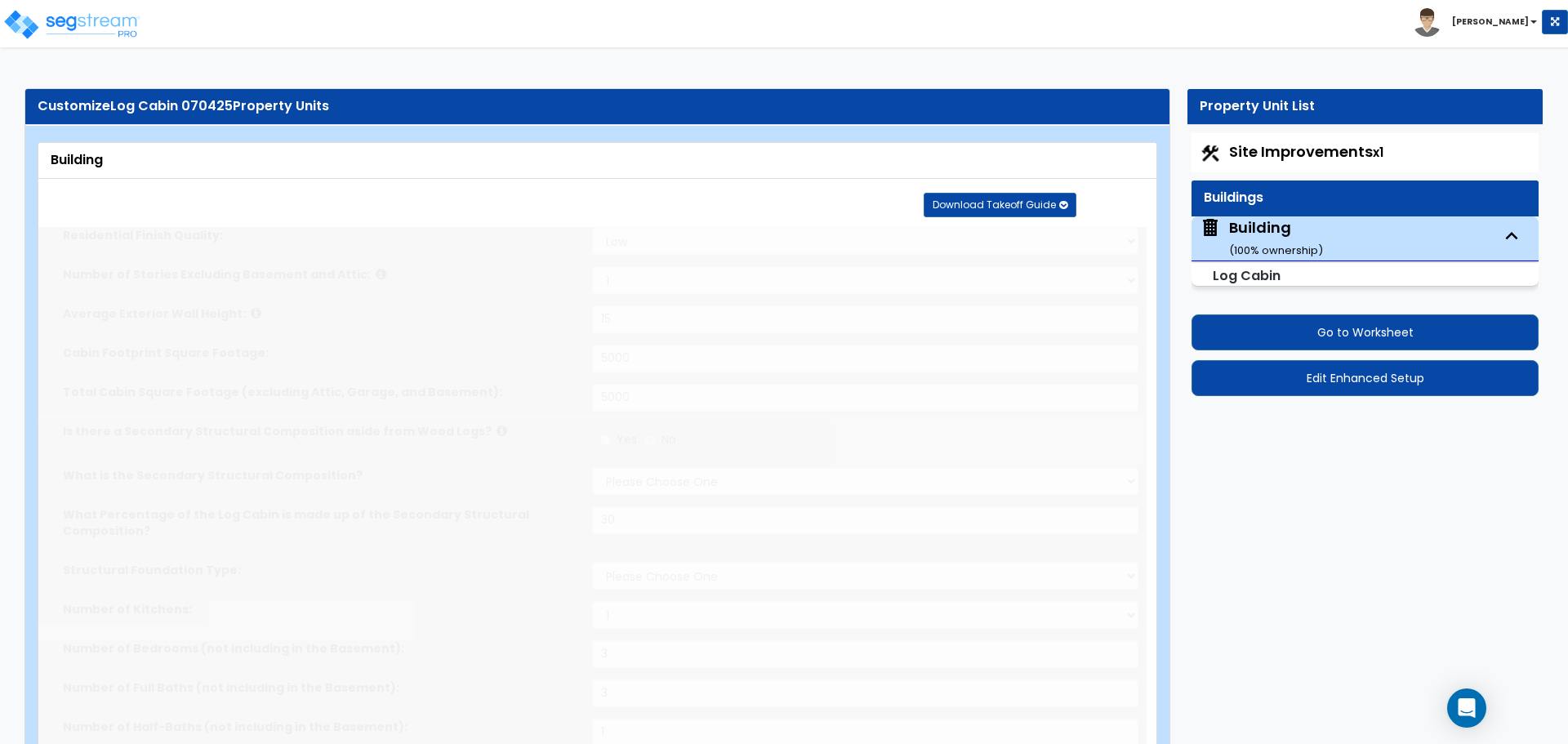
type input "1"
select select "3"
type input "1000"
select select "1"
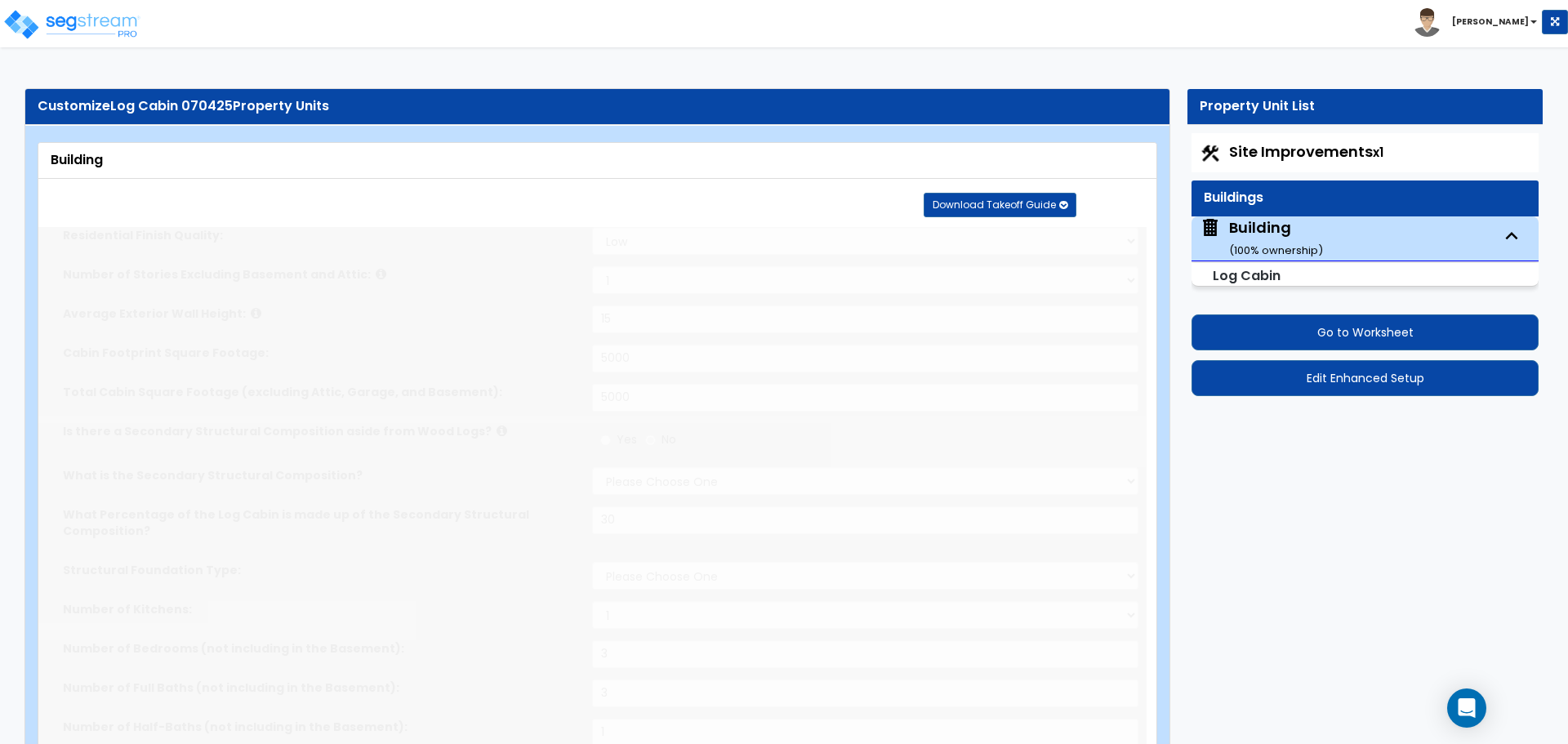
radio input "true"
select select "3"
type input "10"
radio input "true"
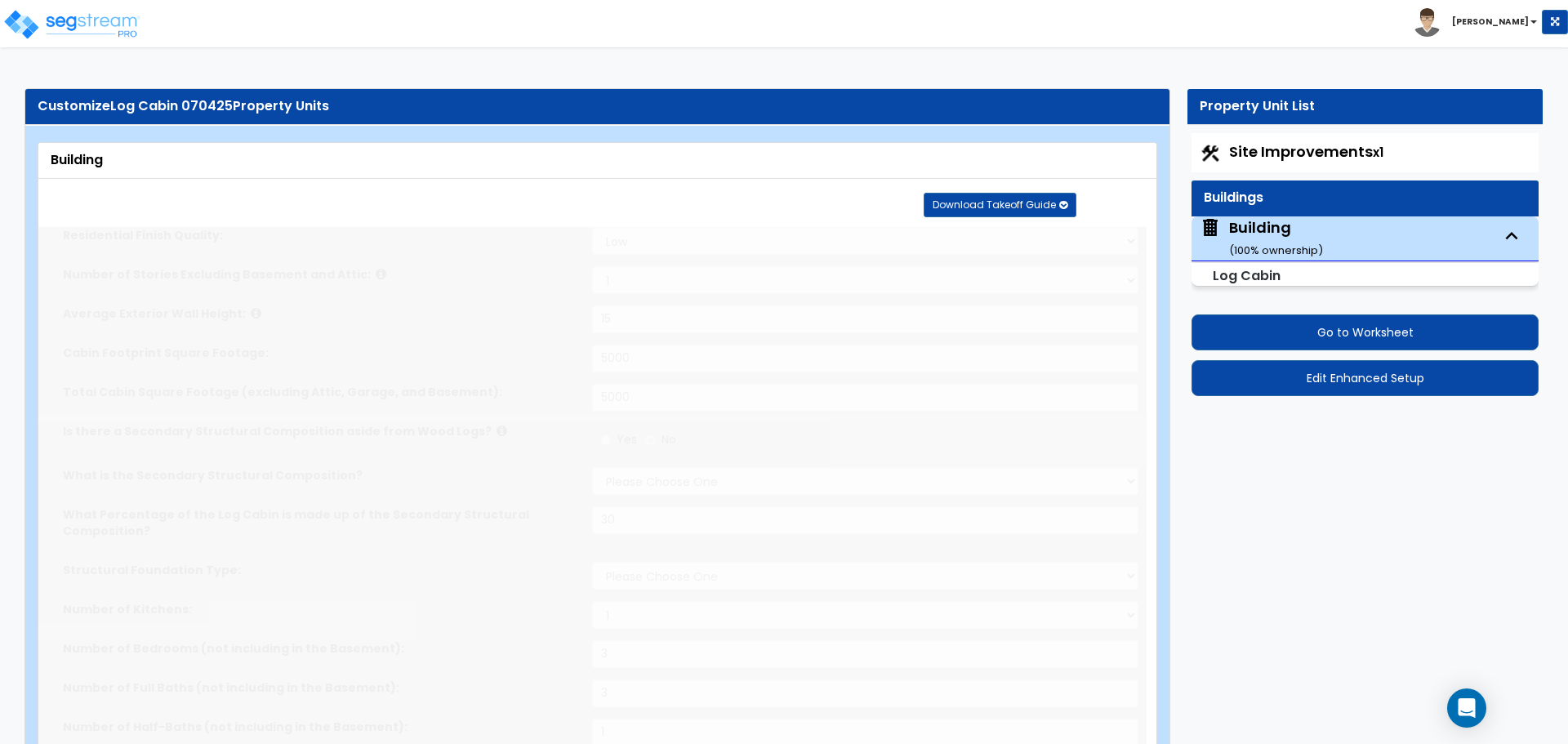
select select "1"
type input "60"
radio input "true"
type input "100"
radio input "true"
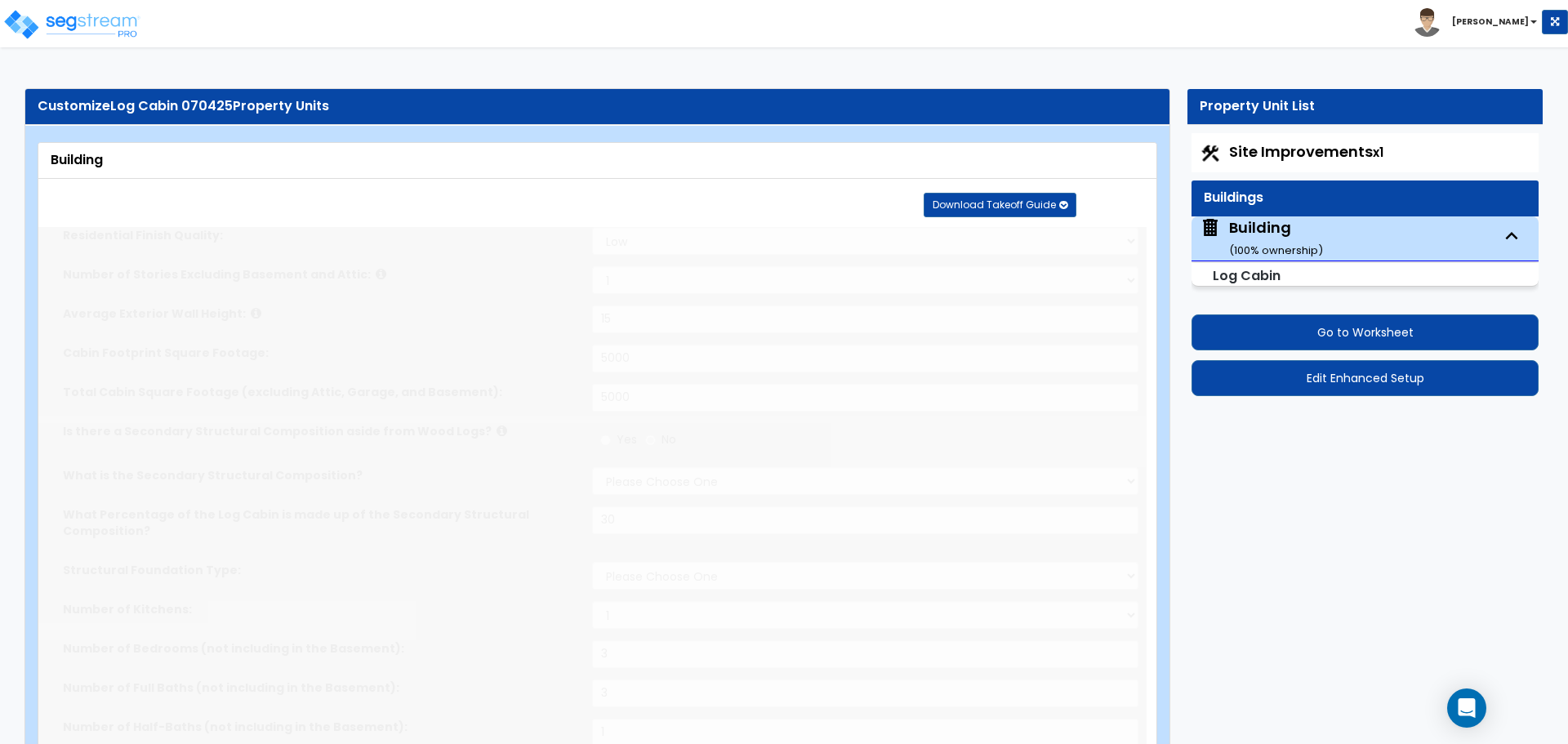
type input "6"
type input "5"
radio input "true"
type input "1"
radio input "true"
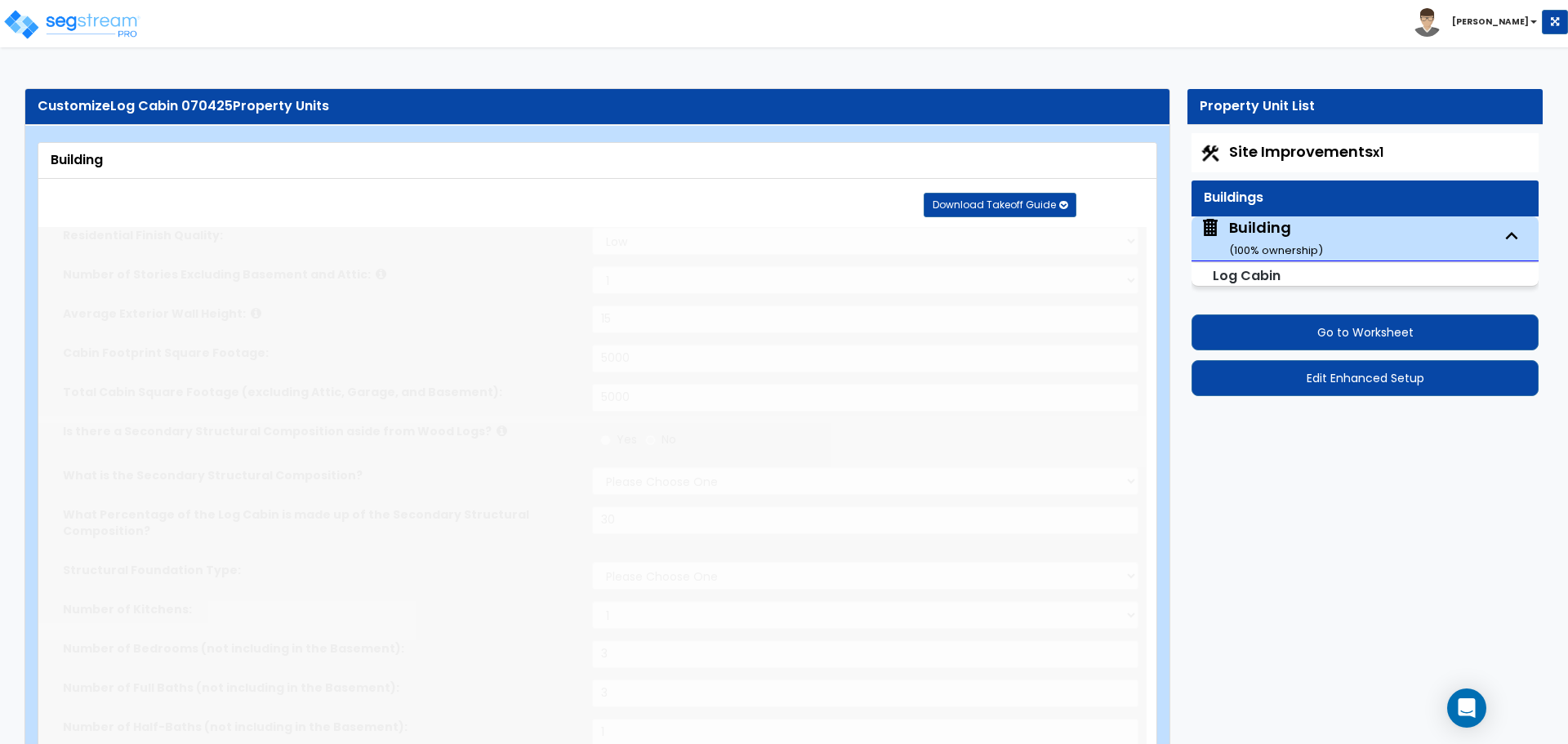
type input "1"
radio input "true"
type input "2"
radio input "true"
type input "1"
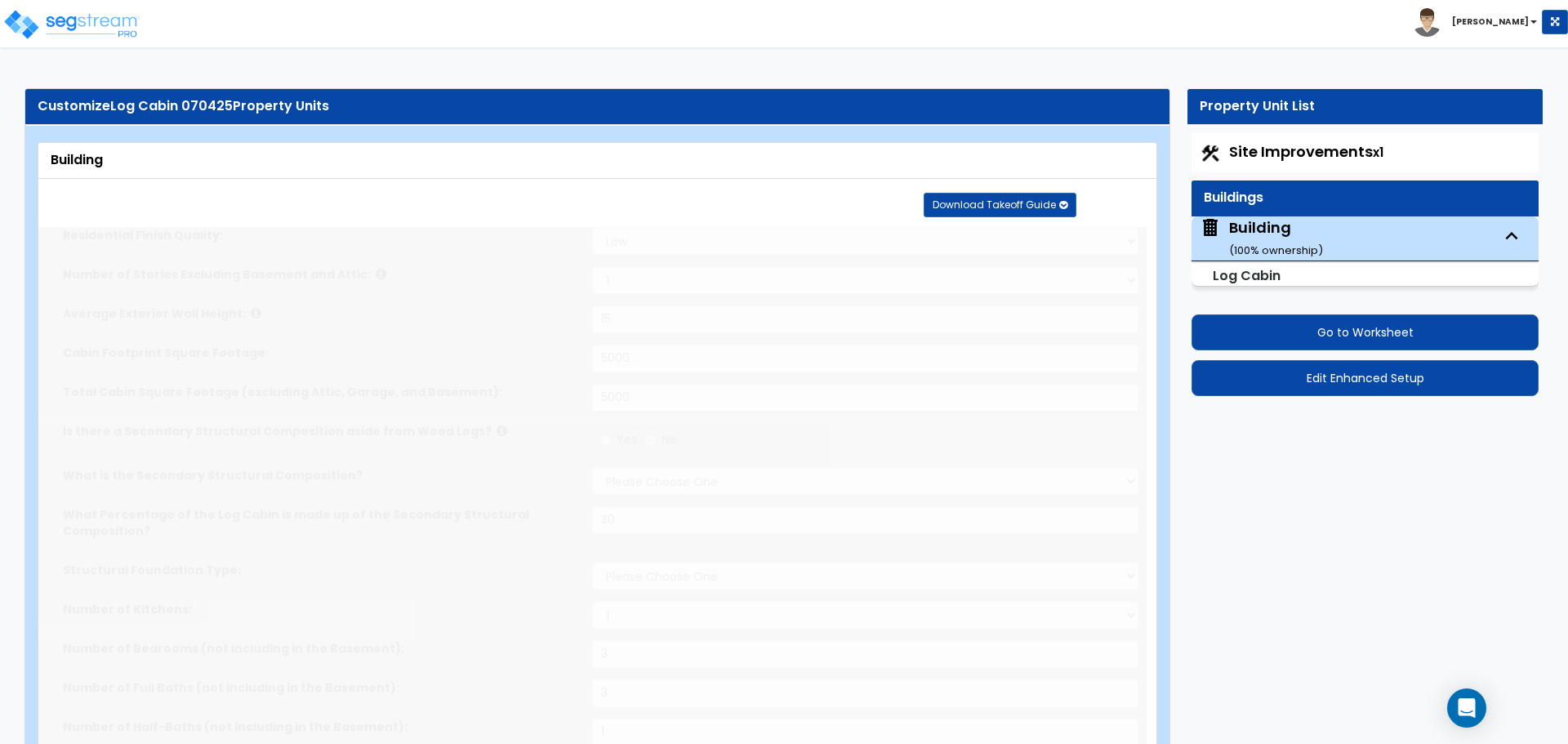
radio input "true"
type input "1"
select select "2"
radio input "true"
type input "3"
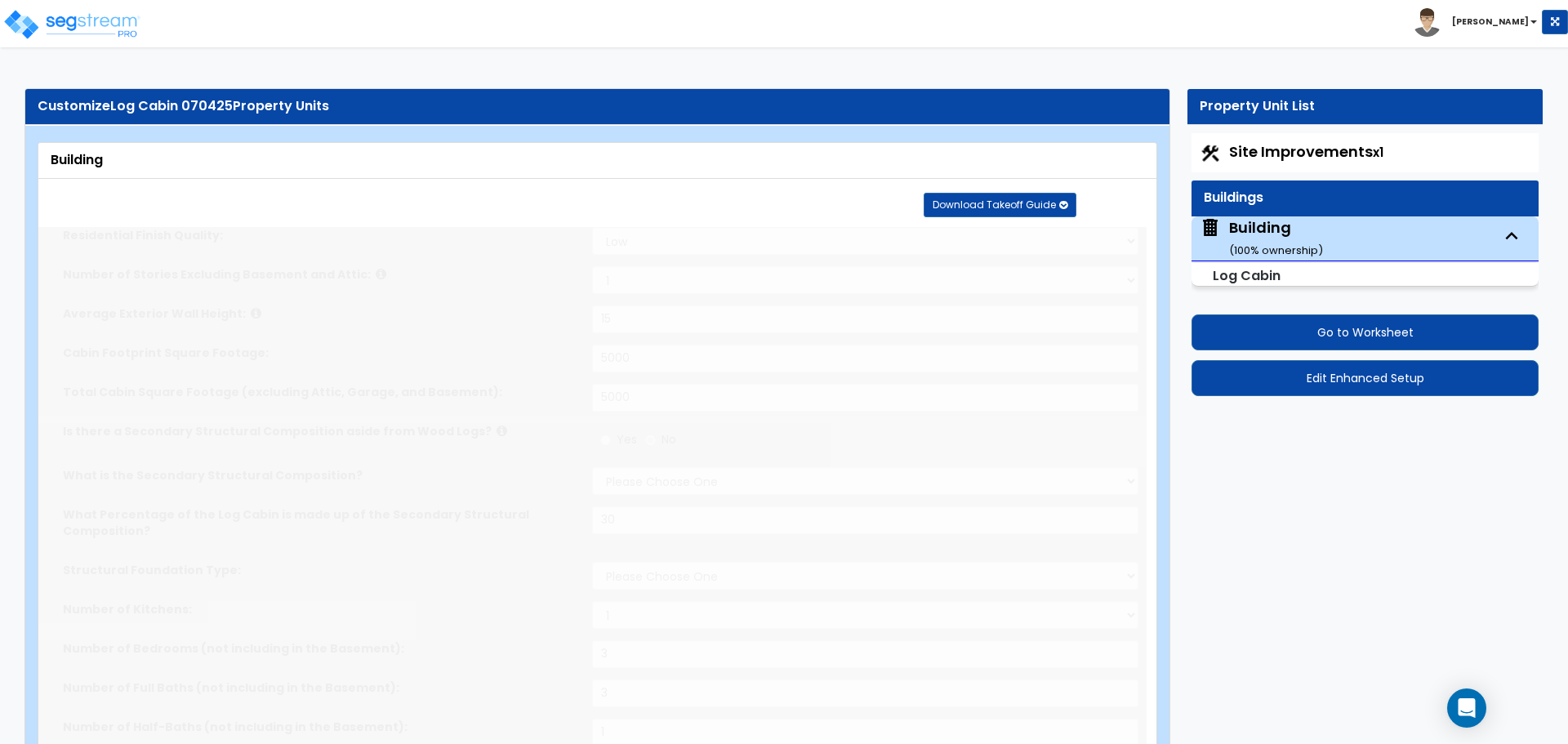
radio input "true"
type input "2"
radio input "true"
type input "2"
select select "2"
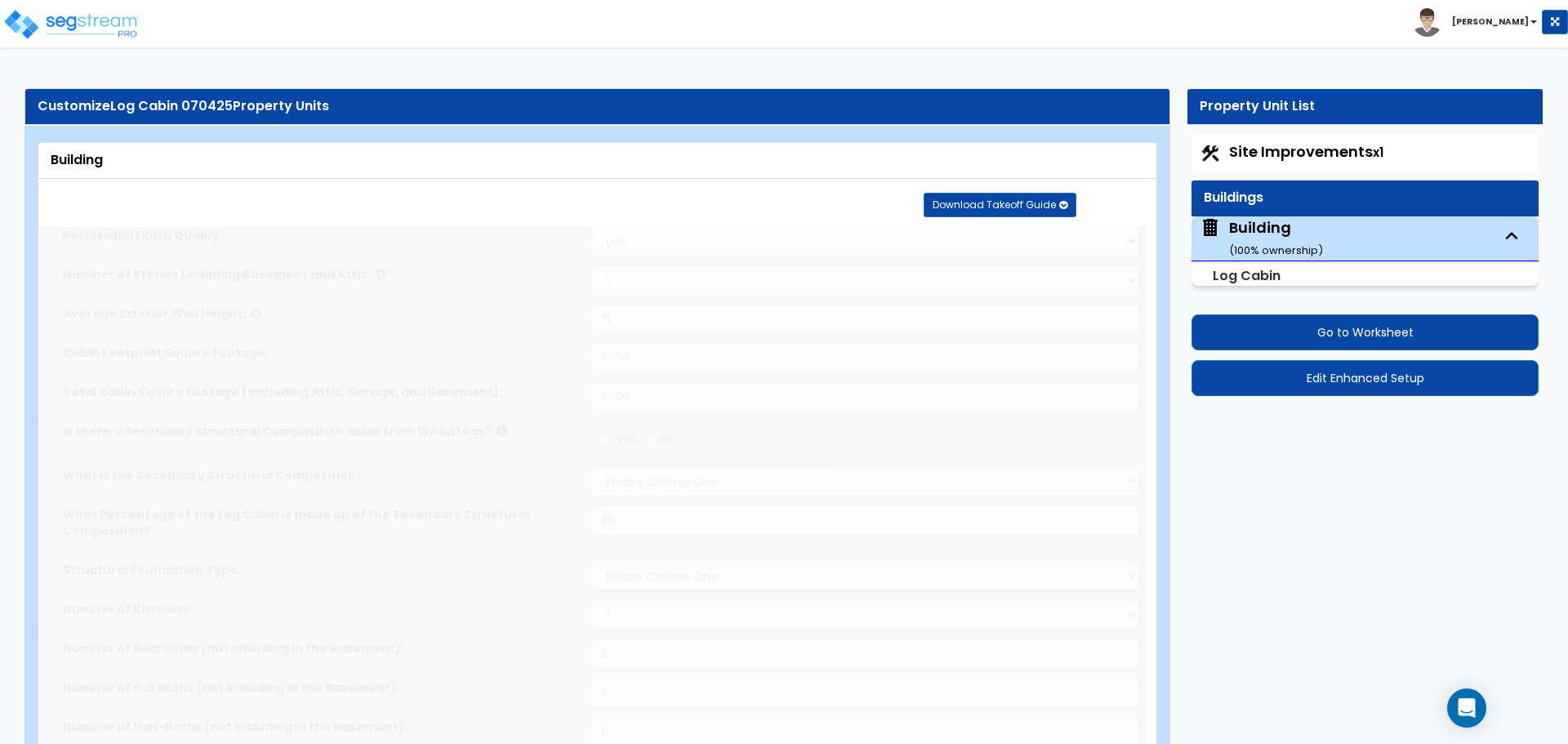
select select "3"
type input "40"
select select "2"
radio input "true"
type input "120"
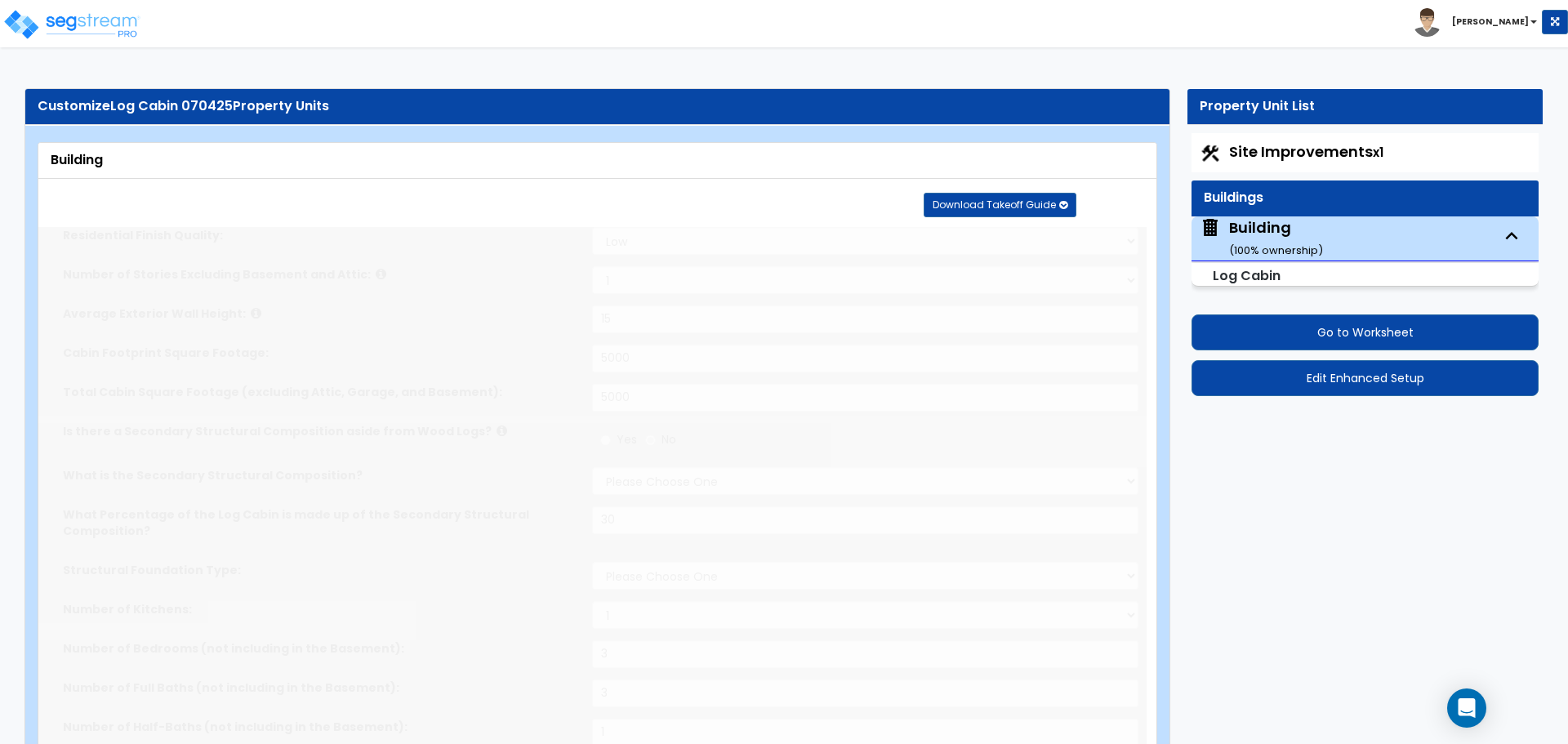
radio input "true"
type input "500"
radio input "true"
select select "1"
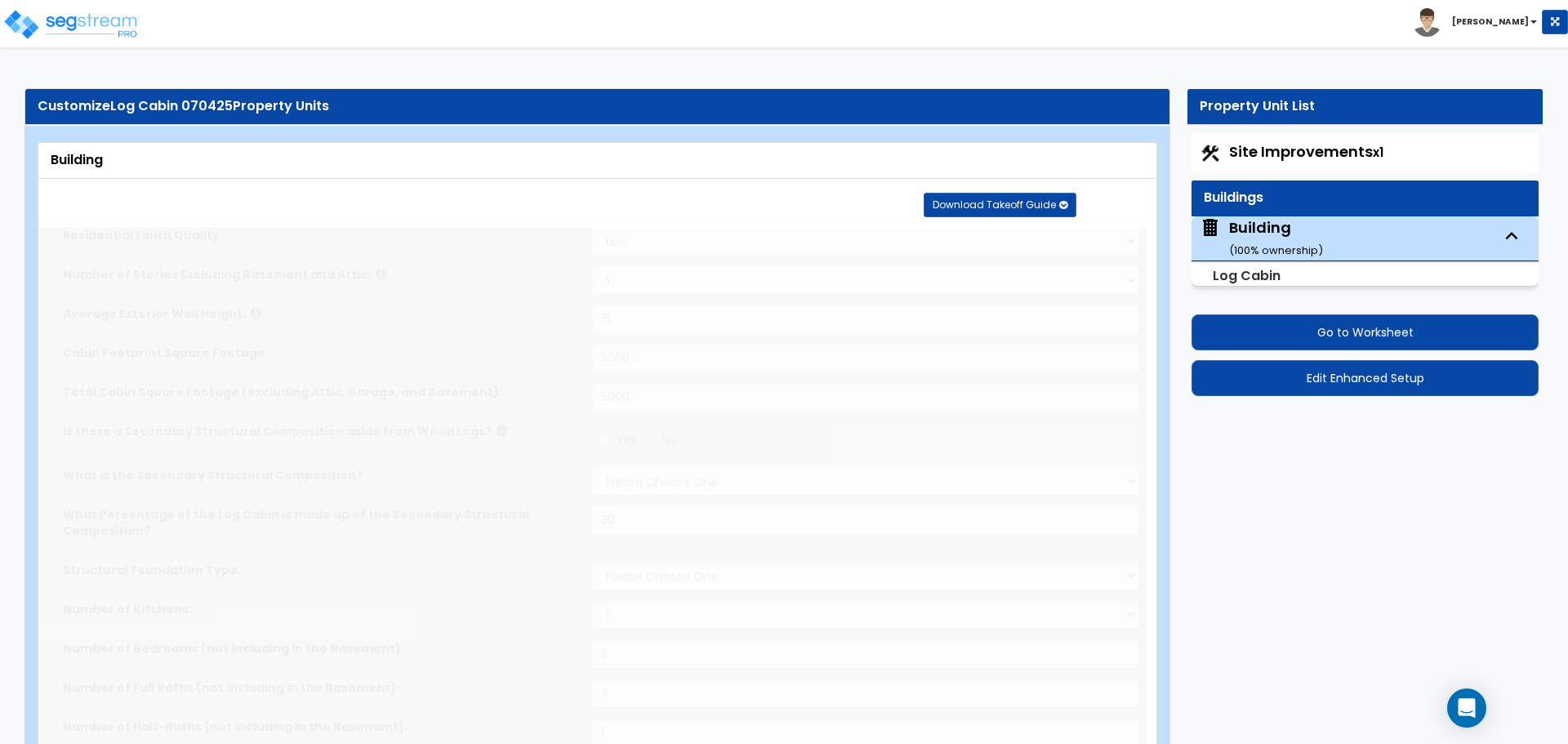
radio input "true"
select select "1"
select select "3"
select select "5"
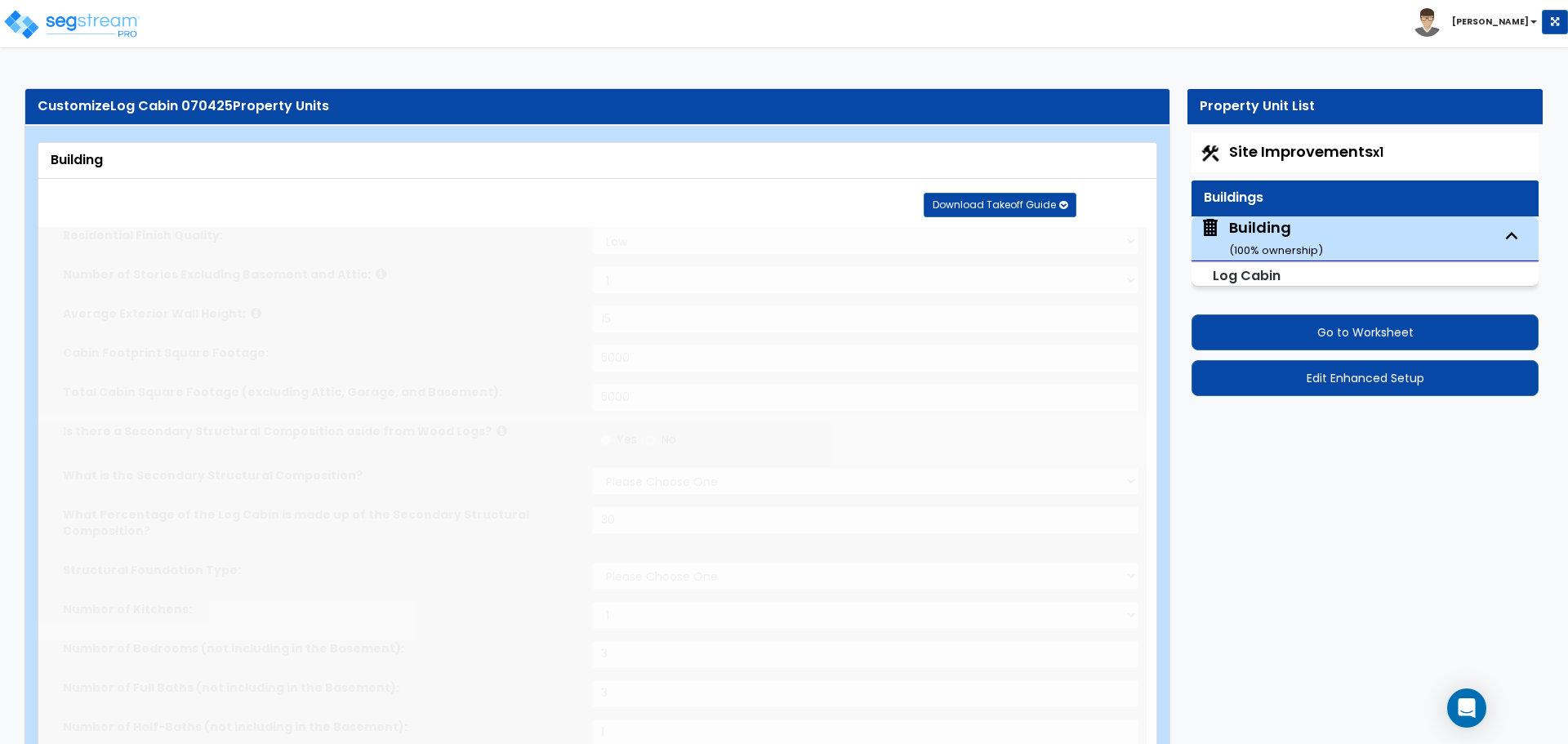
select select "1"
select select "2"
select select "5"
type input "60"
select select "1"
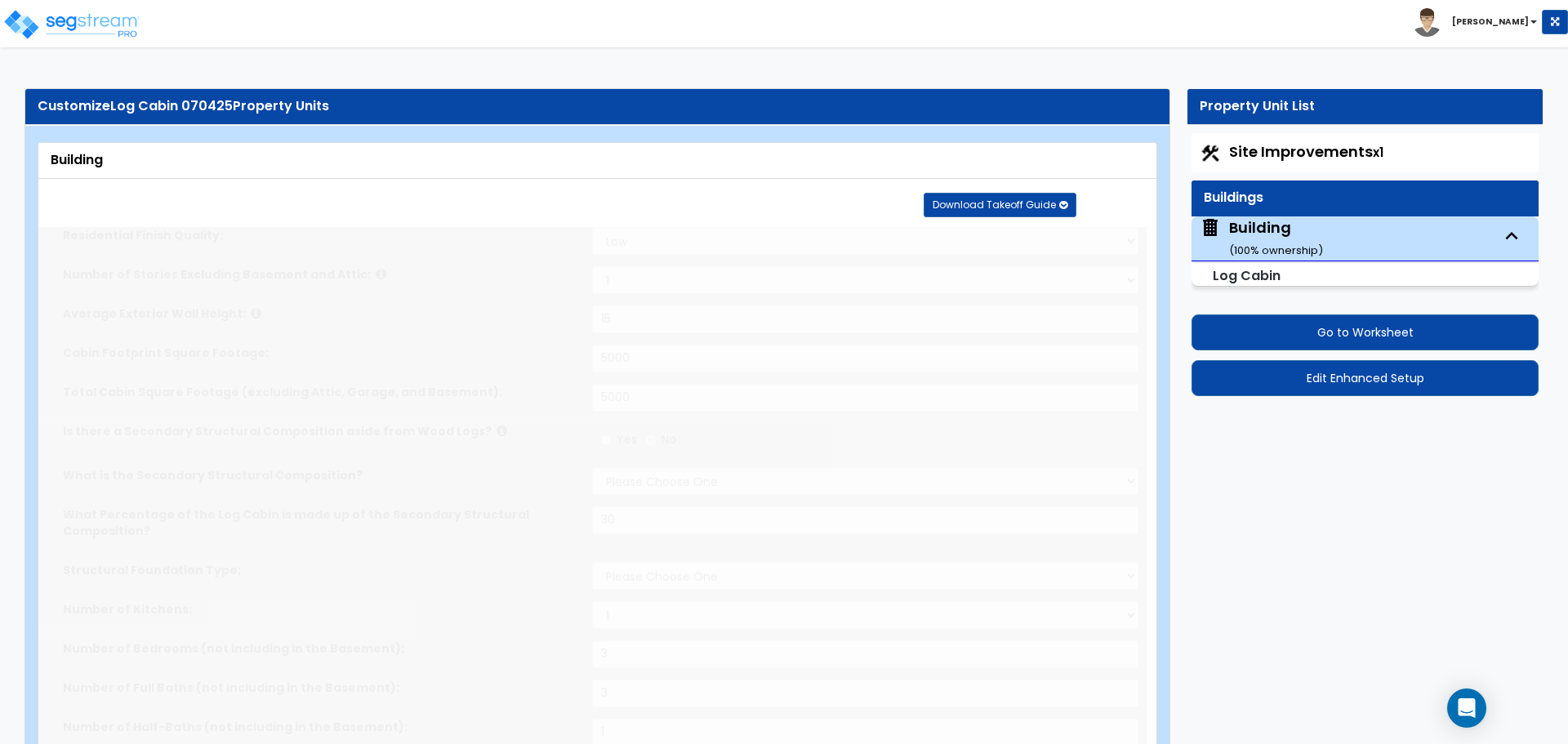
radio input "true"
type input "20"
type input "6"
type input "10"
type input "1"
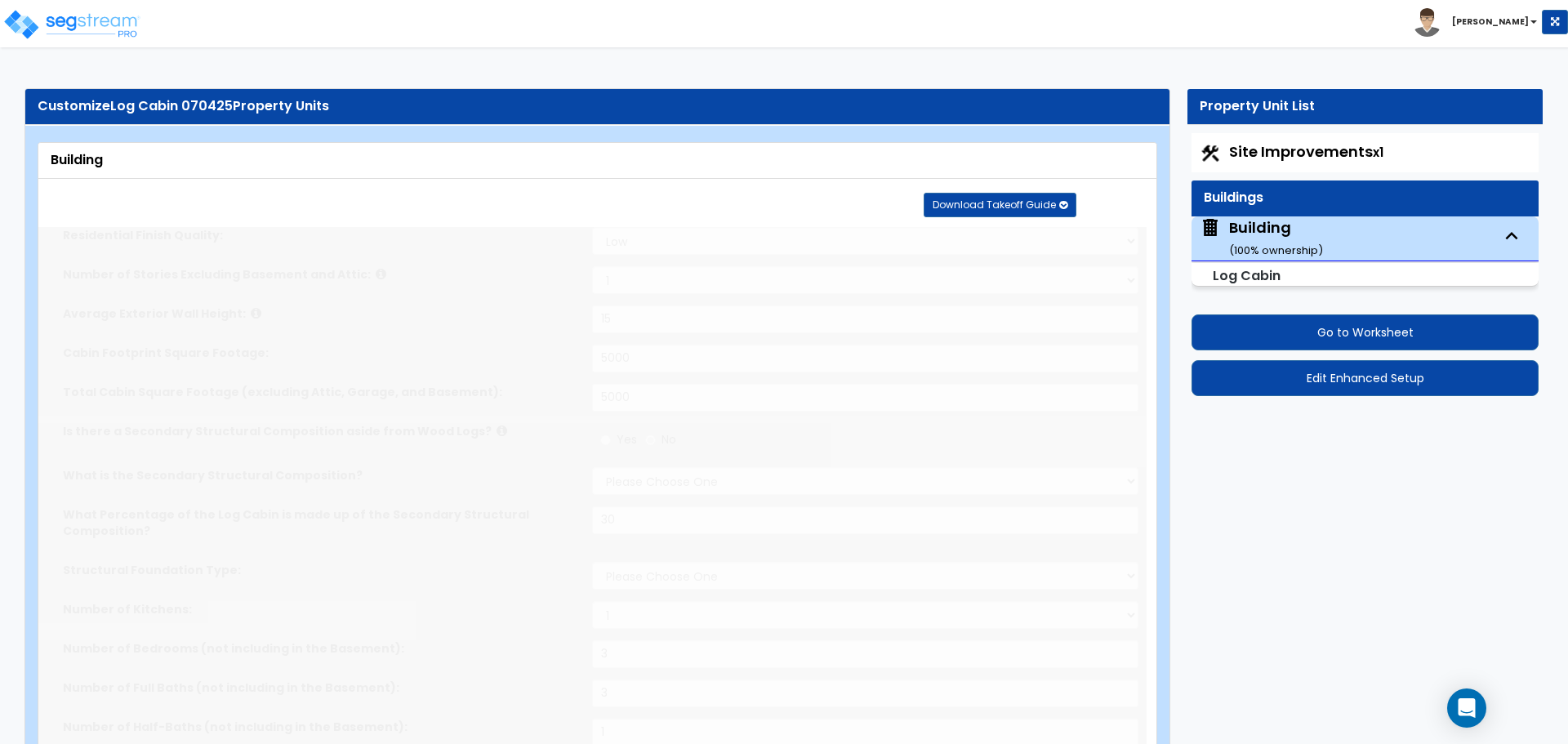
radio input "true"
type input "45"
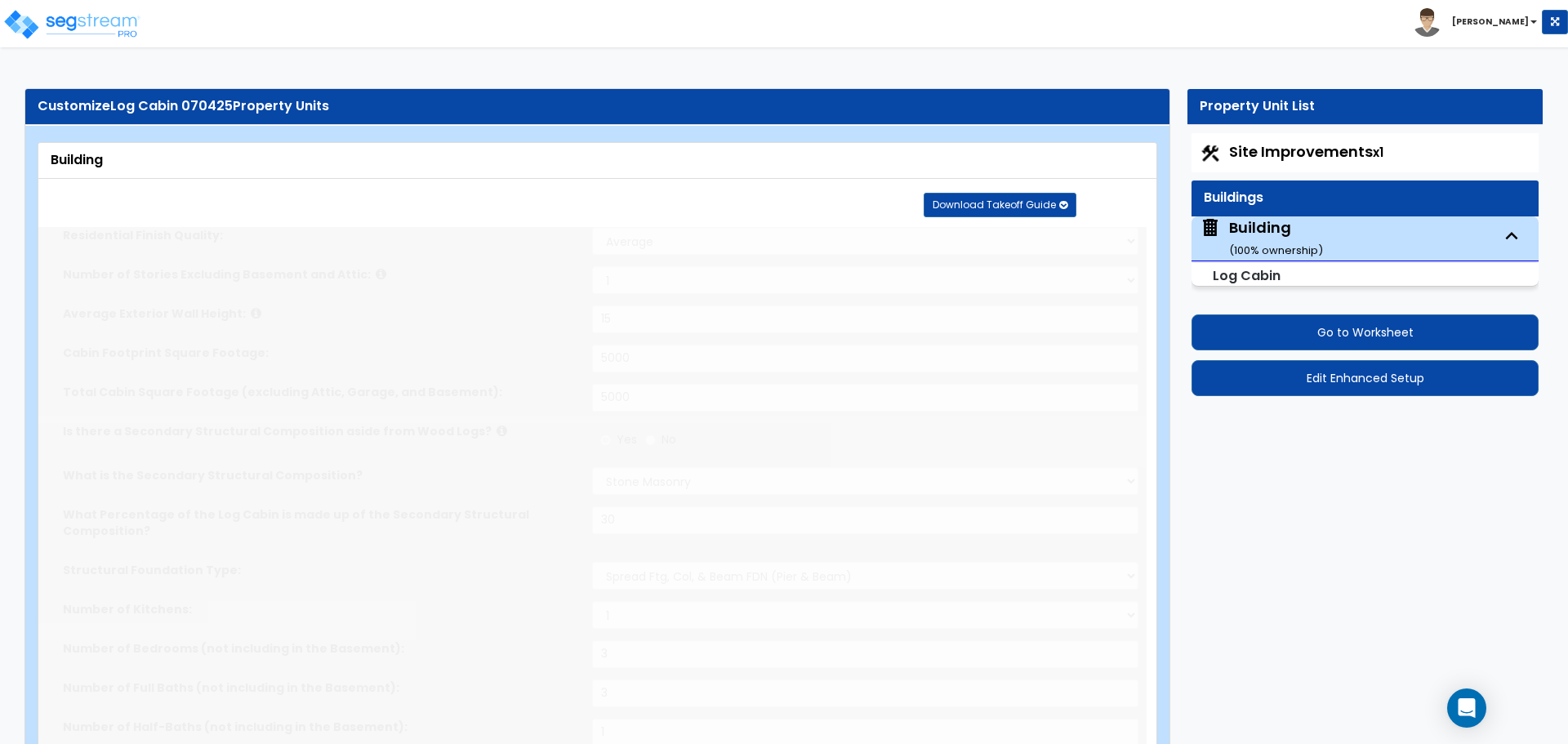
radio input "true"
type input "35"
radio input "true"
type input "40"
radio input "true"
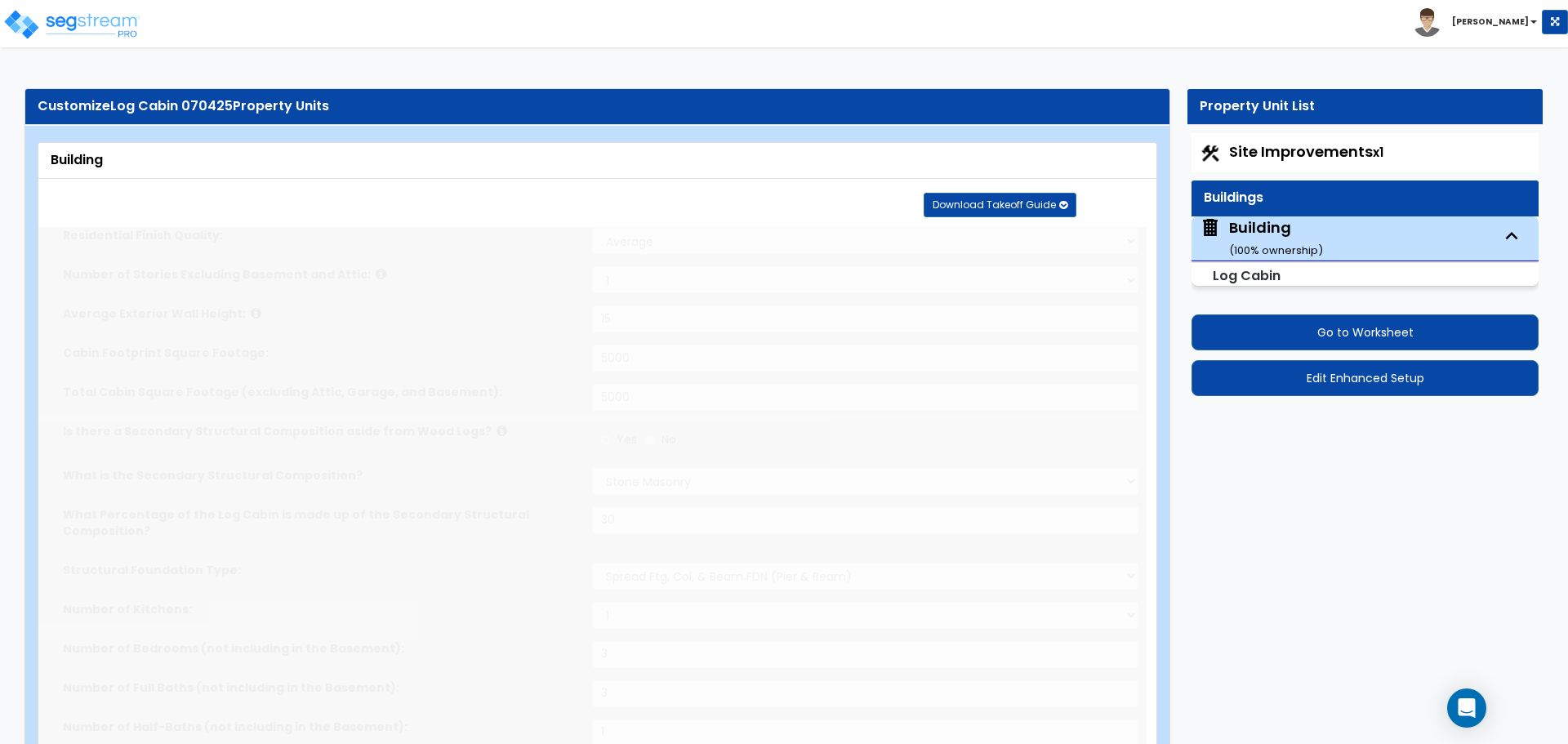
type input "60"
radio input "true"
type input "24"
select select "2"
radio input "true"
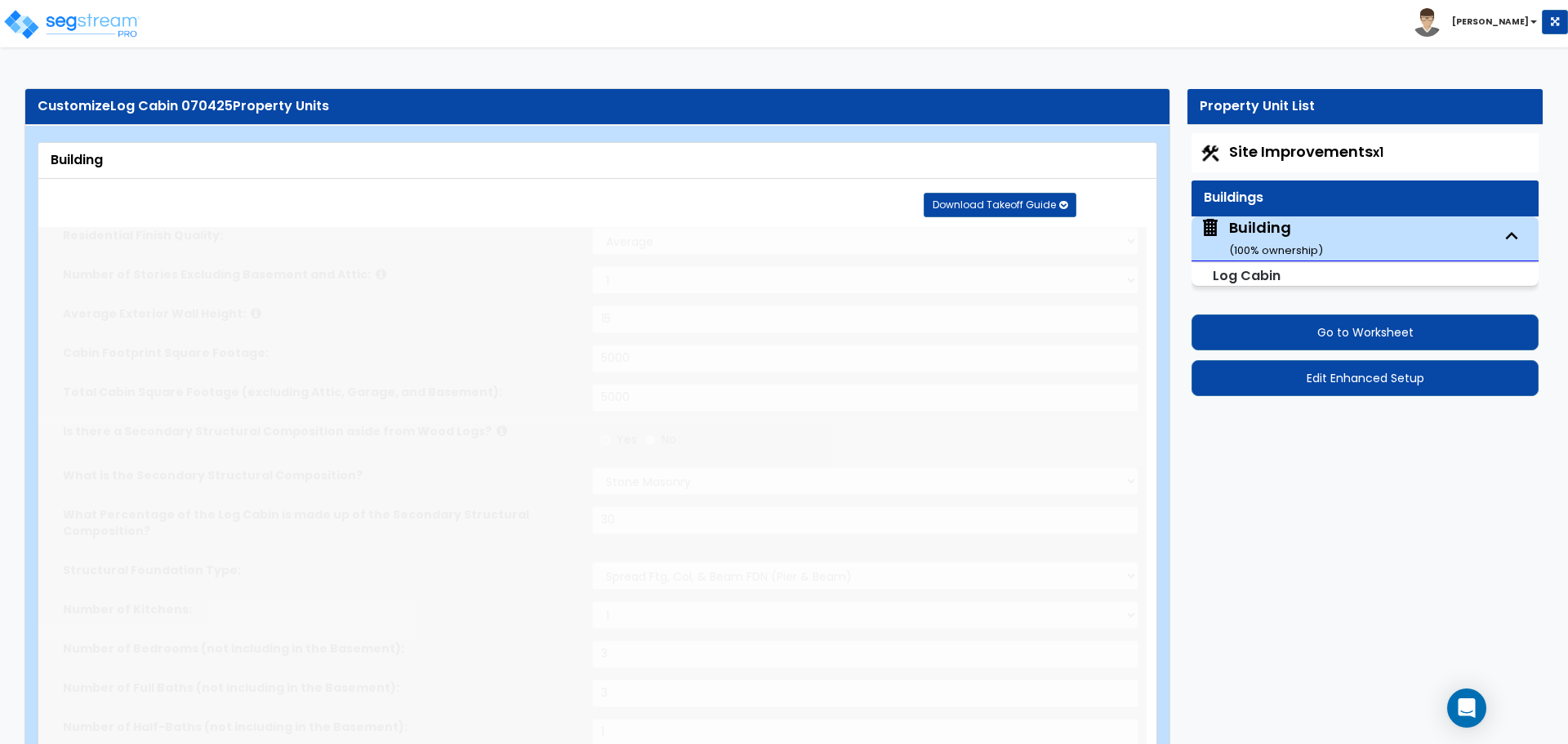
type input "24"
radio input "true"
type input "1"
select select "2"
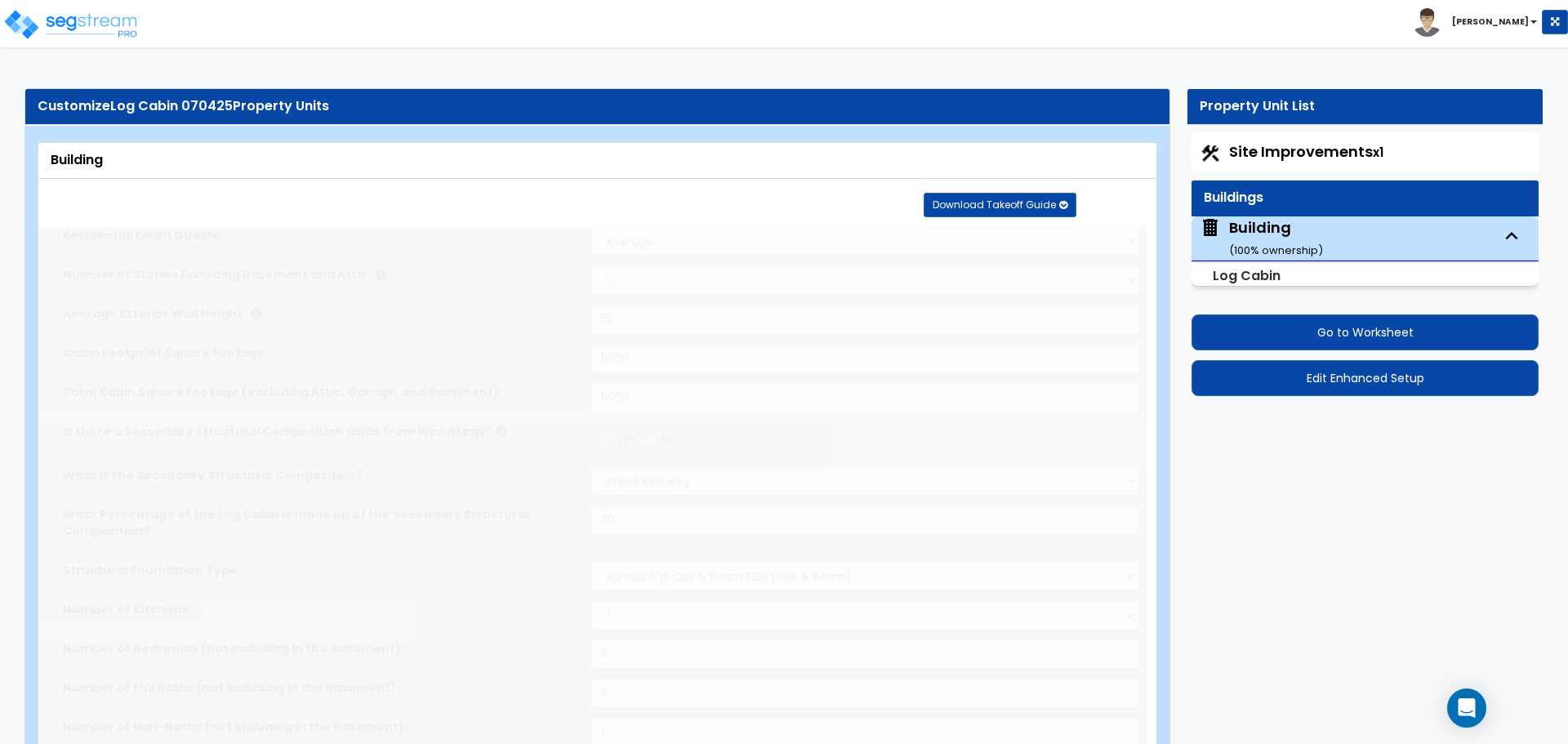
select select "2"
radio input "true"
type input "1"
select select "4"
radio input "true"
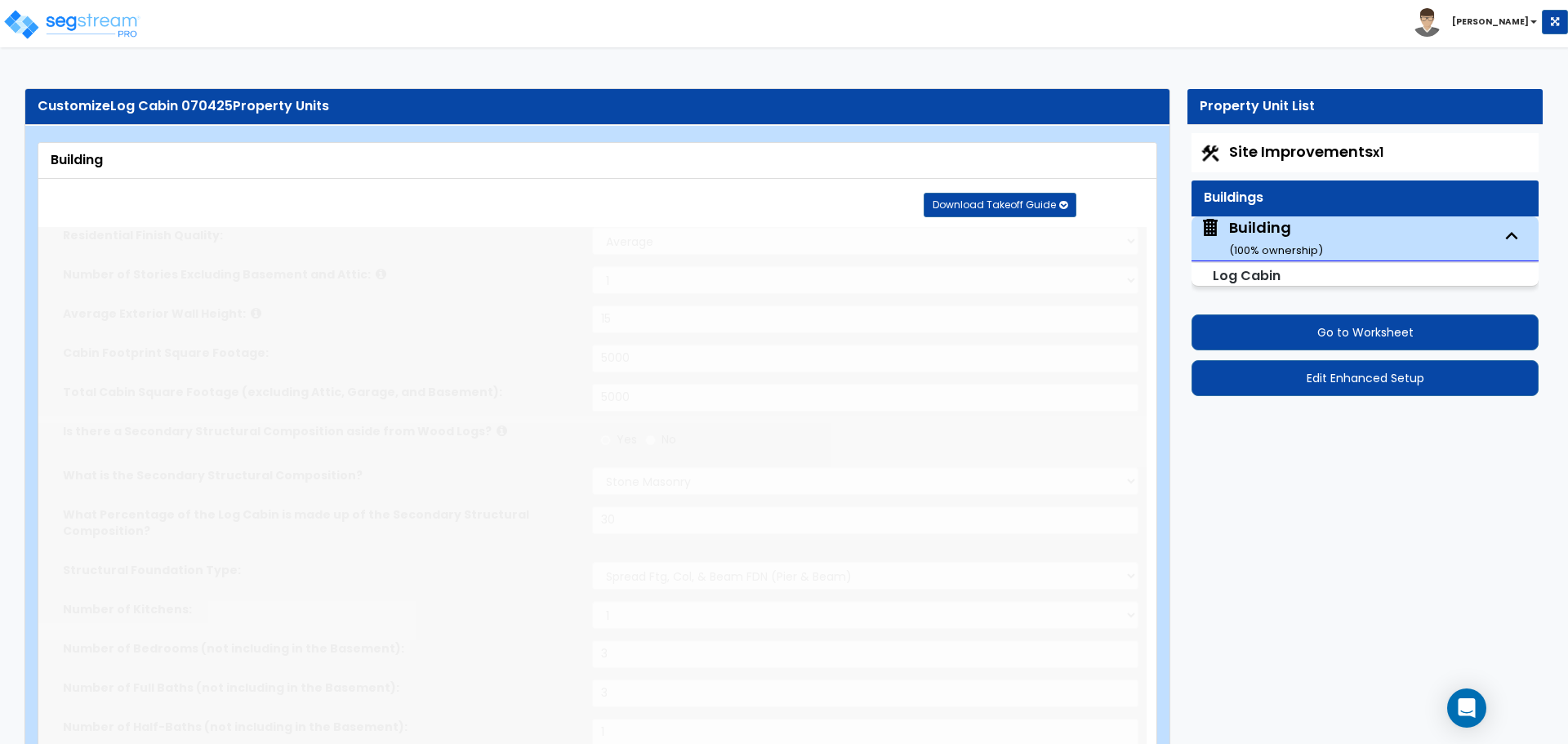
select select "7"
type input "6"
select select "1"
type input "6"
radio input "true"
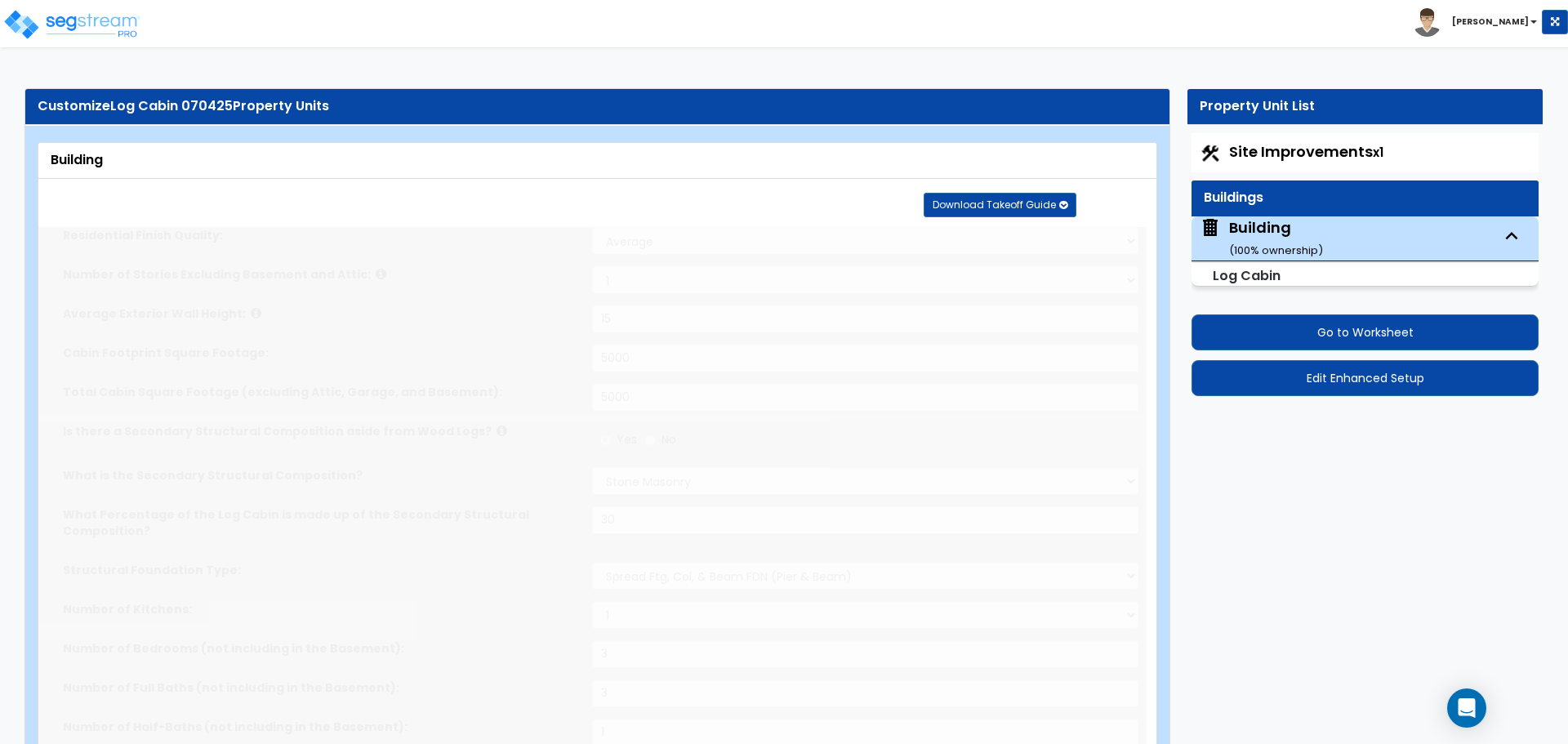
type input "1000"
radio input "true"
type input "96"
radio input "true"
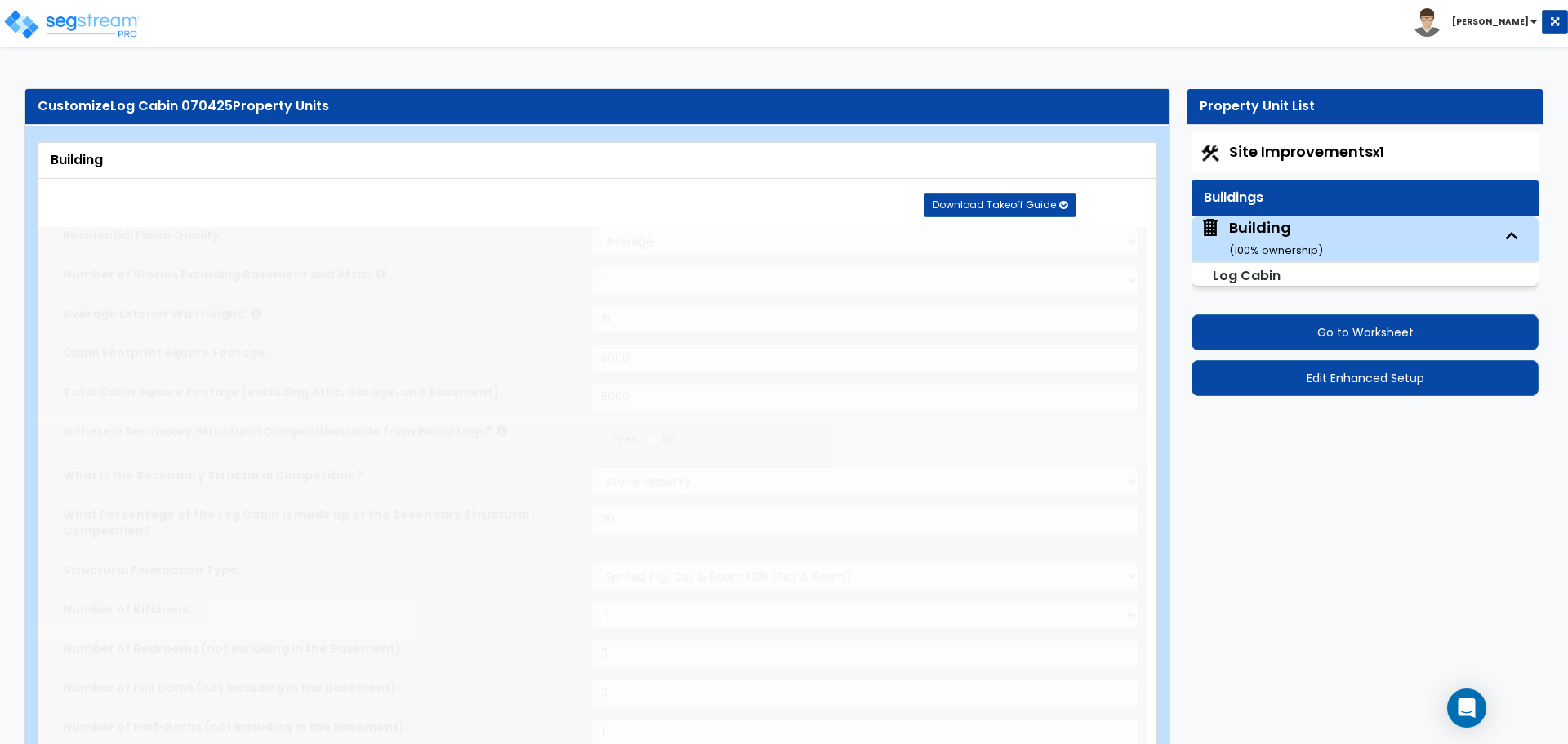
type input "10"
radio input "true"
select select "3"
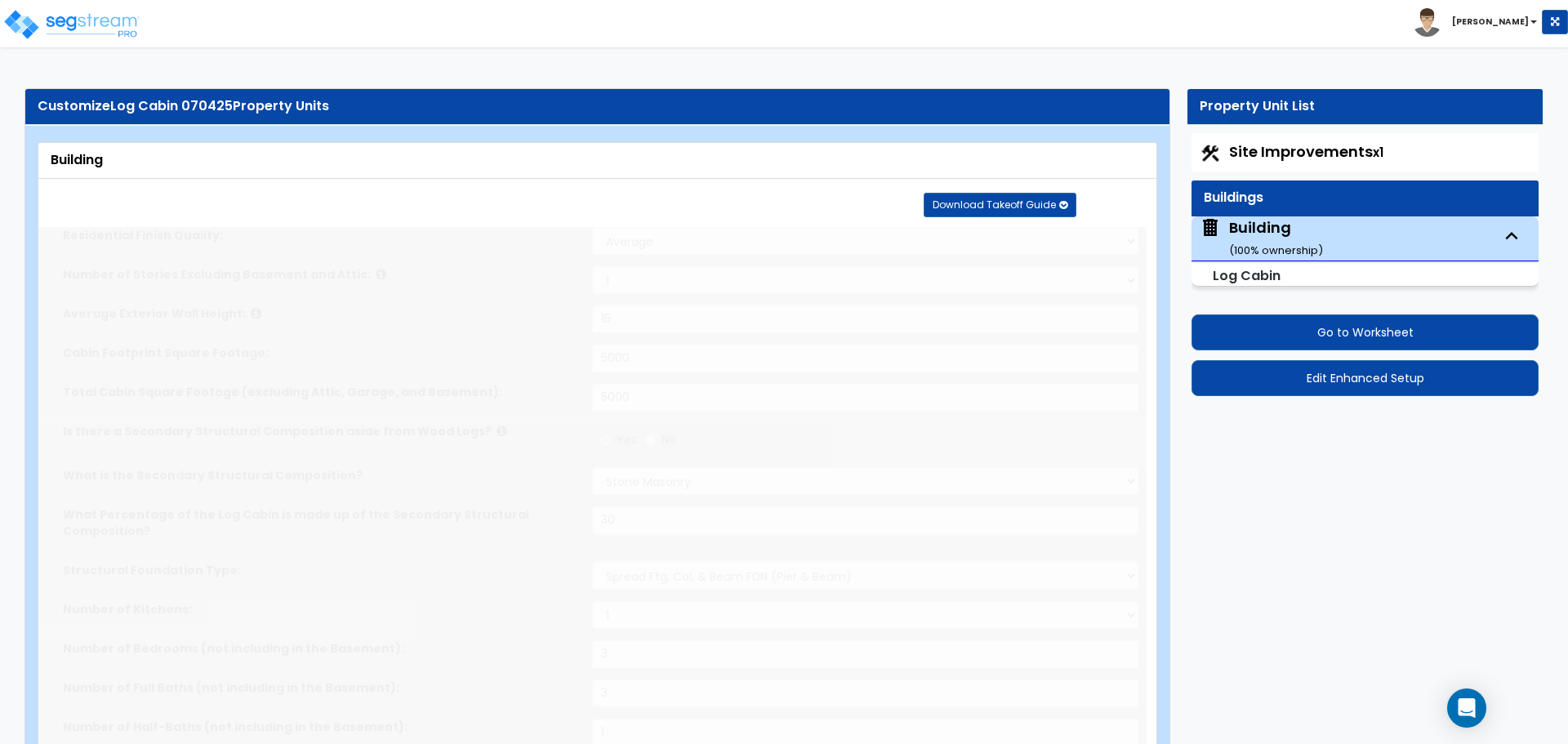
select select "3"
select select "1"
select select "3"
type input "4"
select select "3"
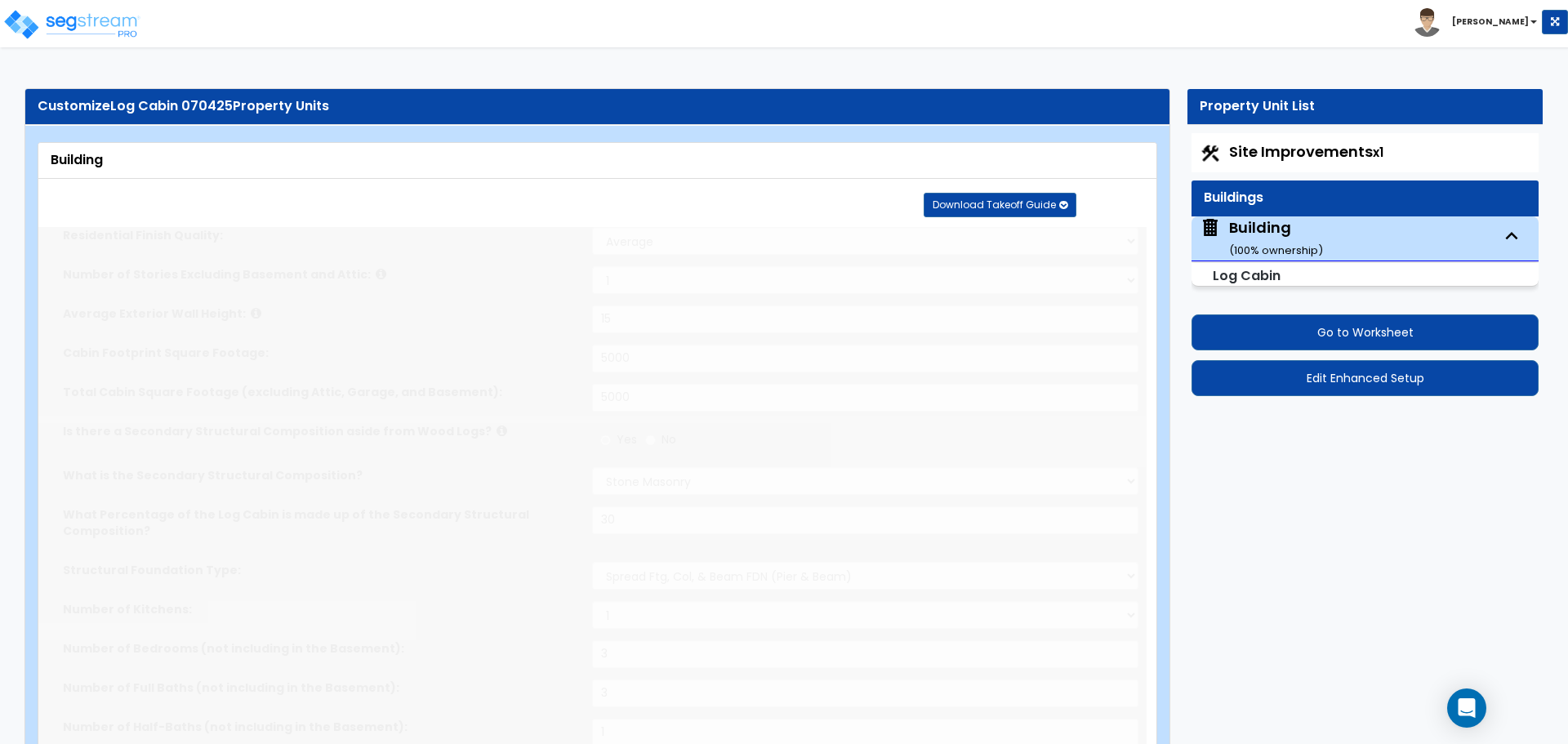
select select "2"
select select "1"
select select "3"
type input "12"
type input "6"
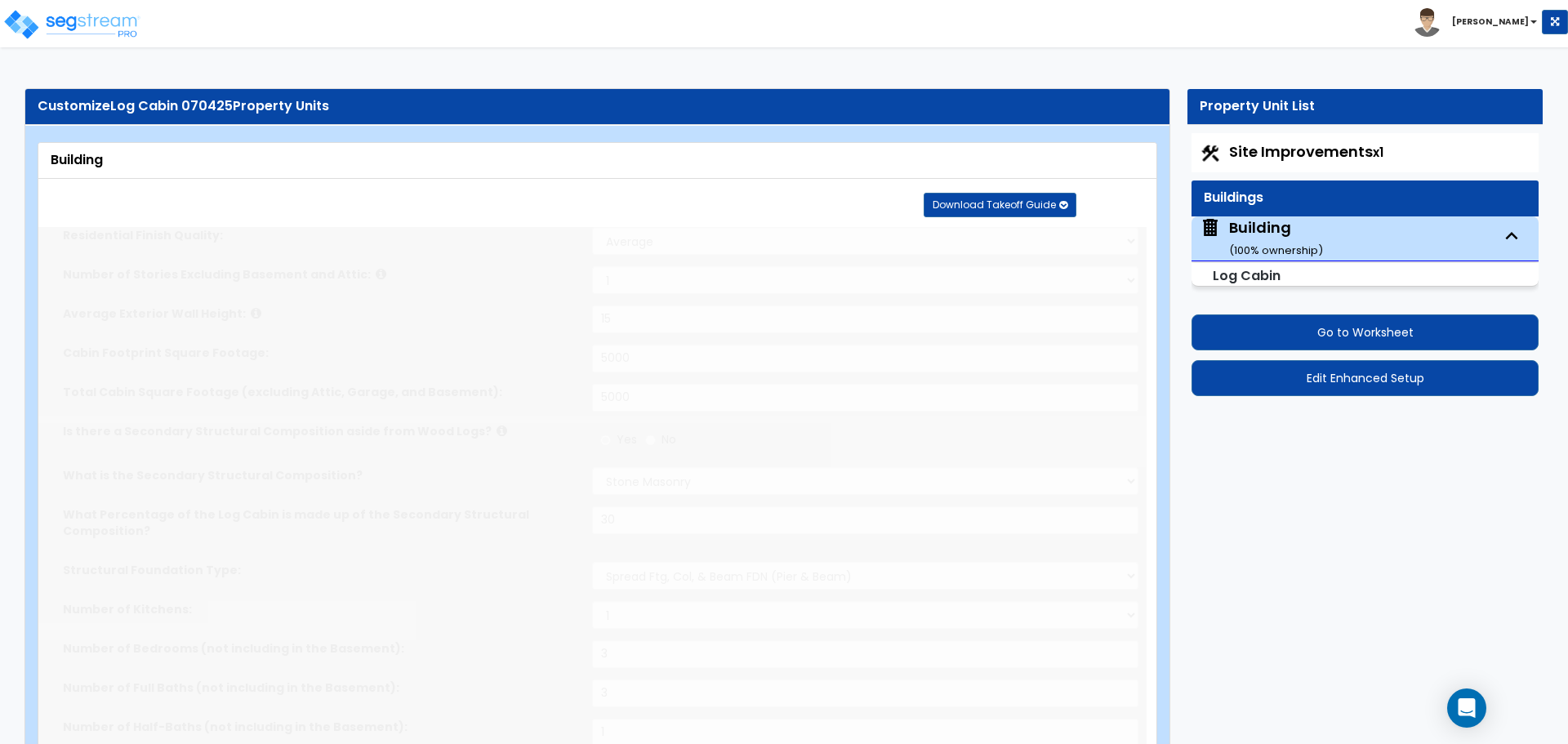
select select "4"
radio input "true"
type input "4"
select select "4"
radio input "true"
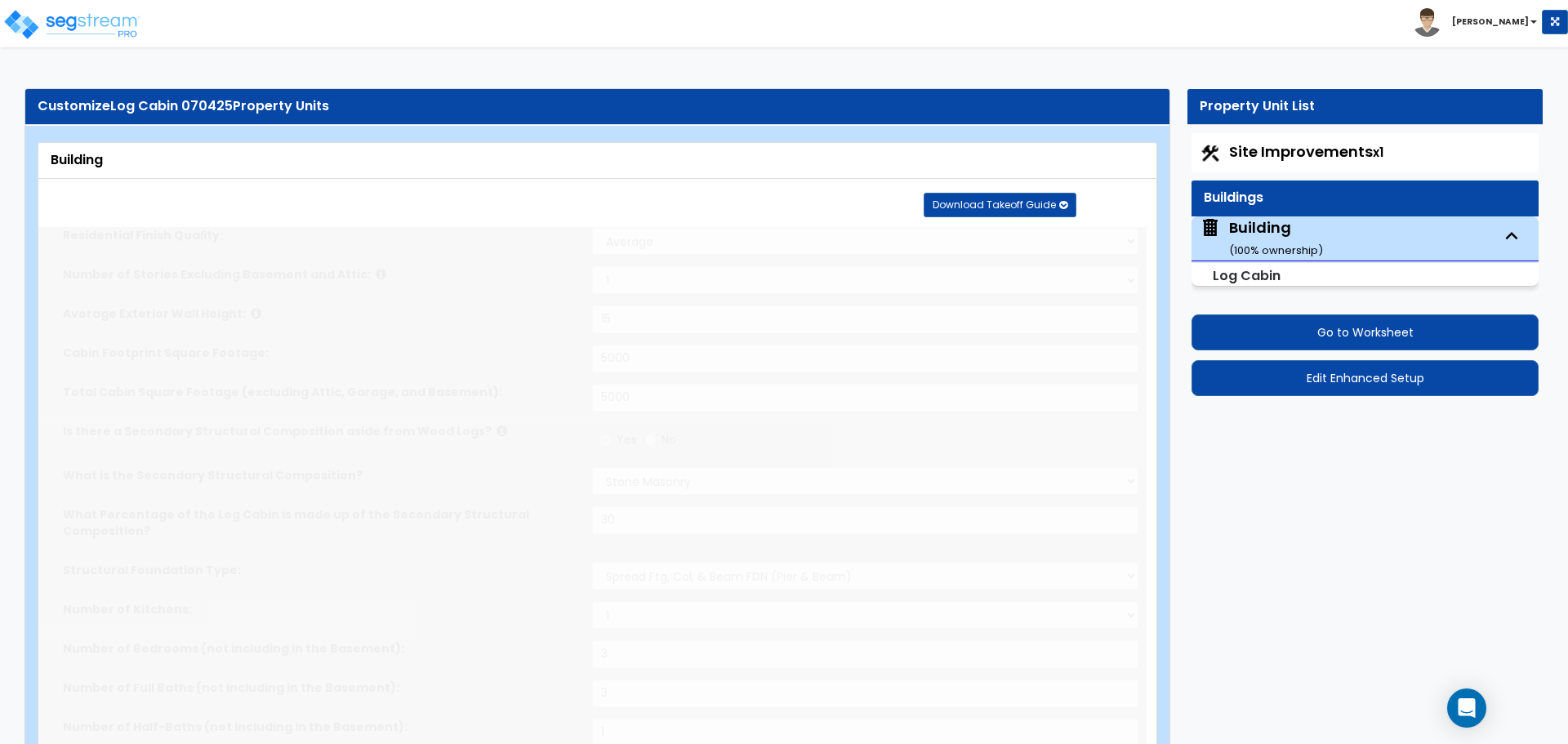
select select "5"
type input "9"
select select "1"
select select "3"
select select "2"
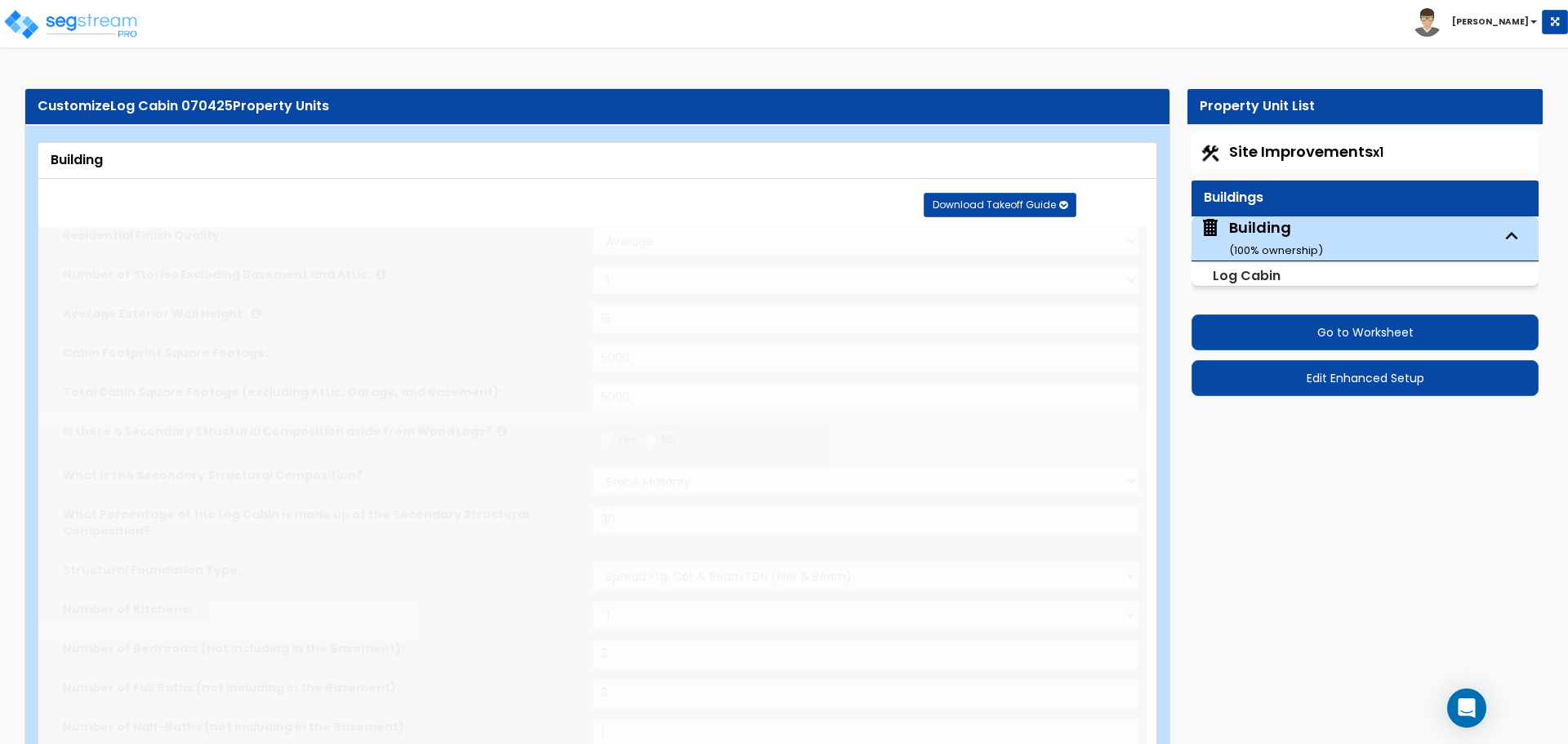
select select "1"
radio input "true"
select select "1"
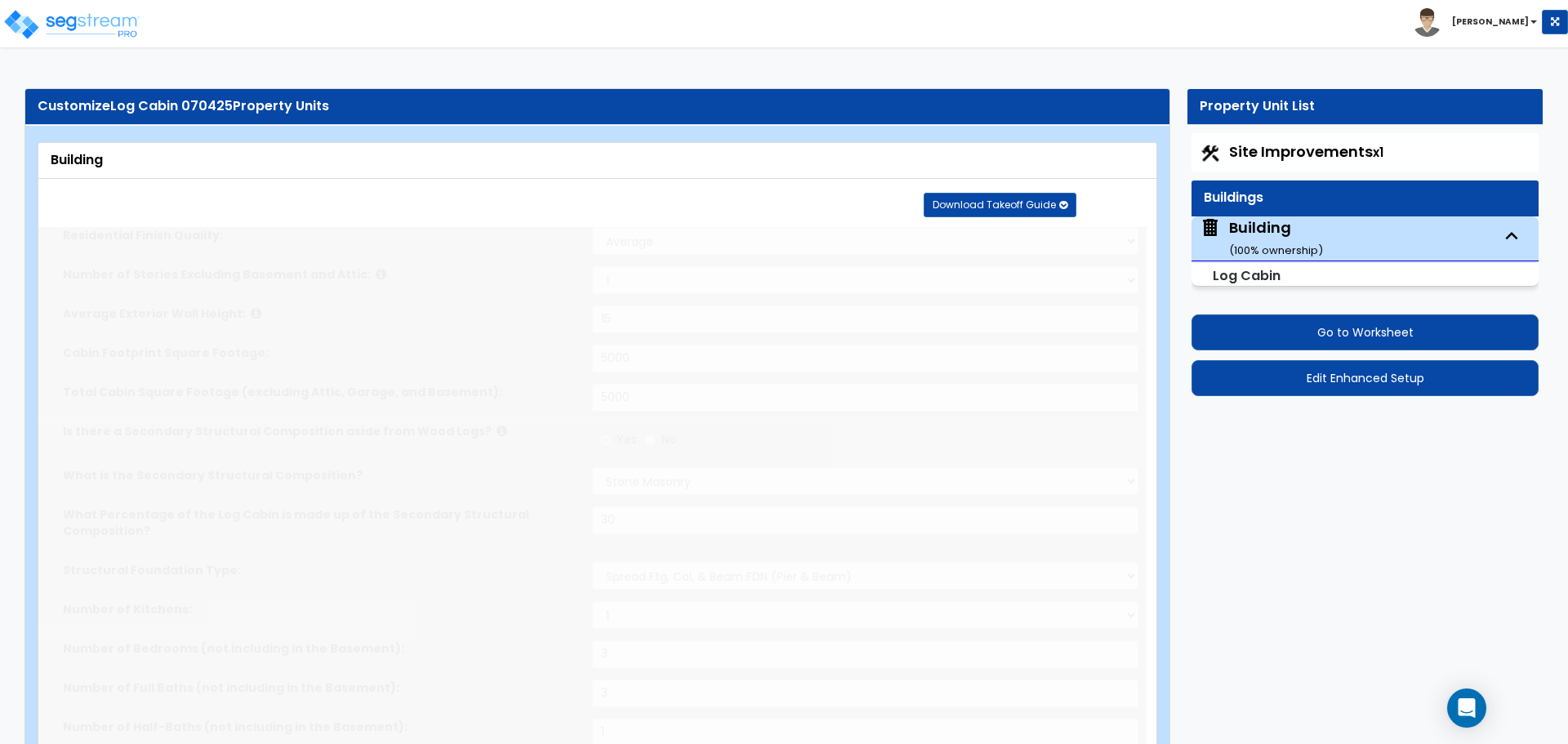
radio input "true"
type input "1"
radio input "true"
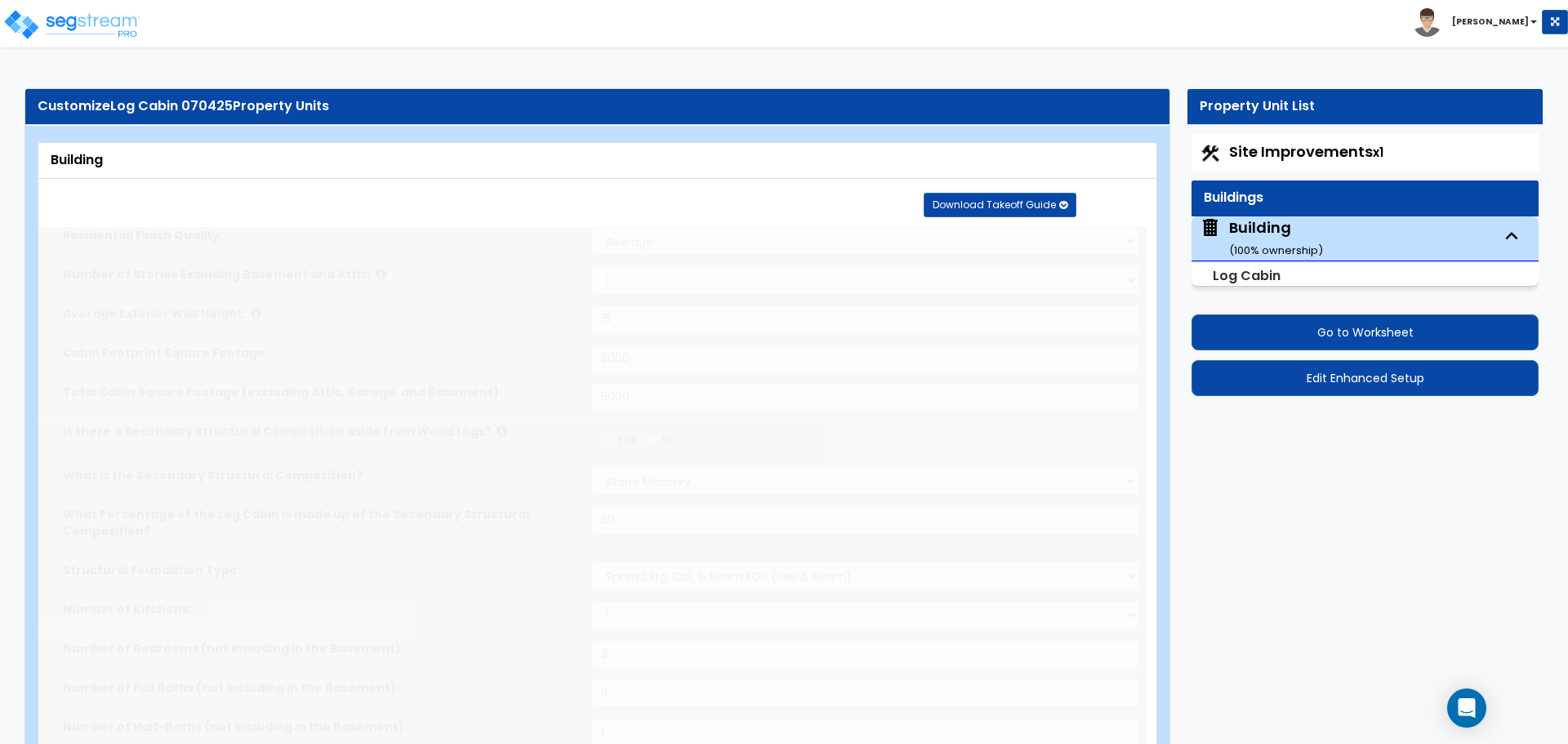
radio input "true"
select select "2"
type input "6"
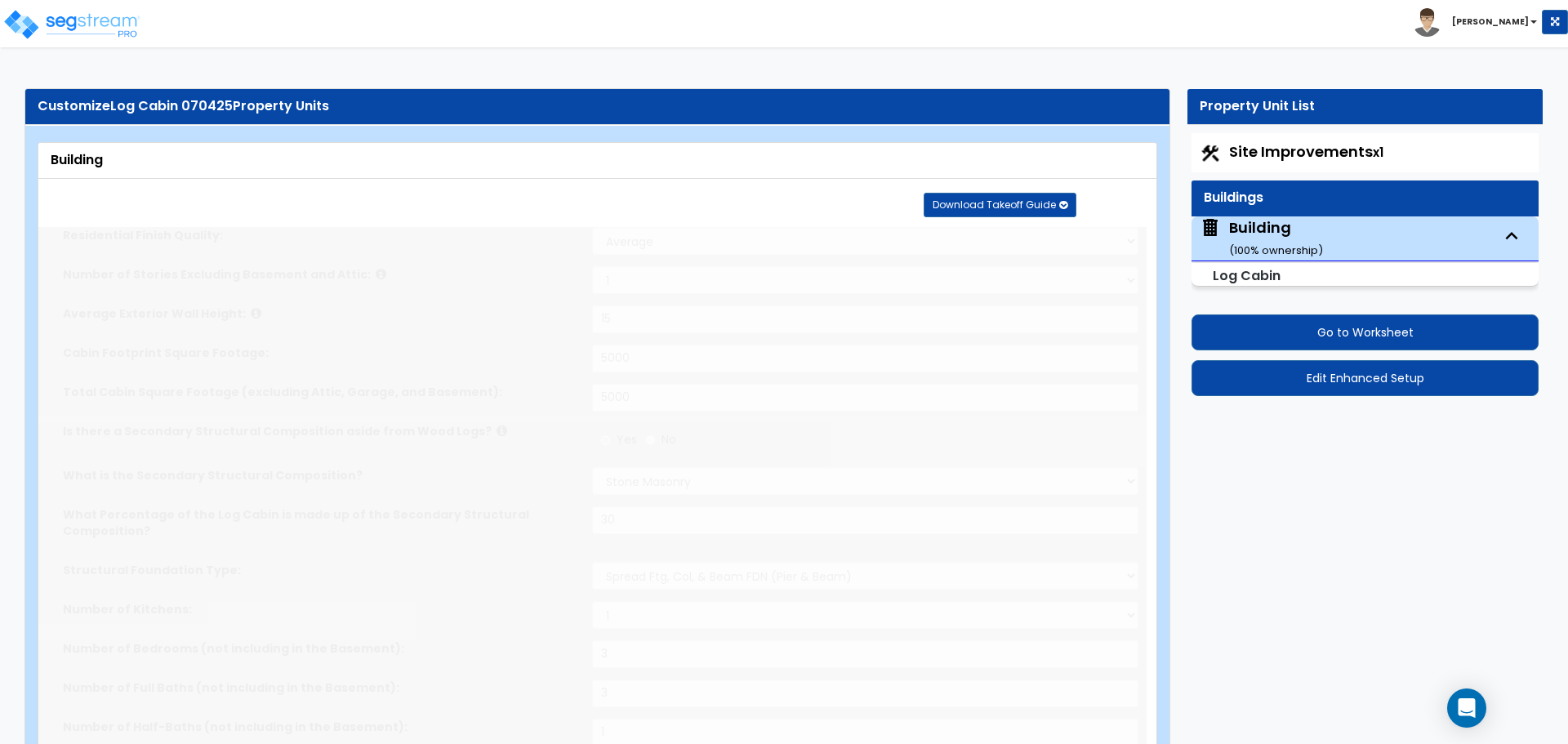
radio input "true"
type input "6"
radio input "true"
type input "3"
radio input "true"
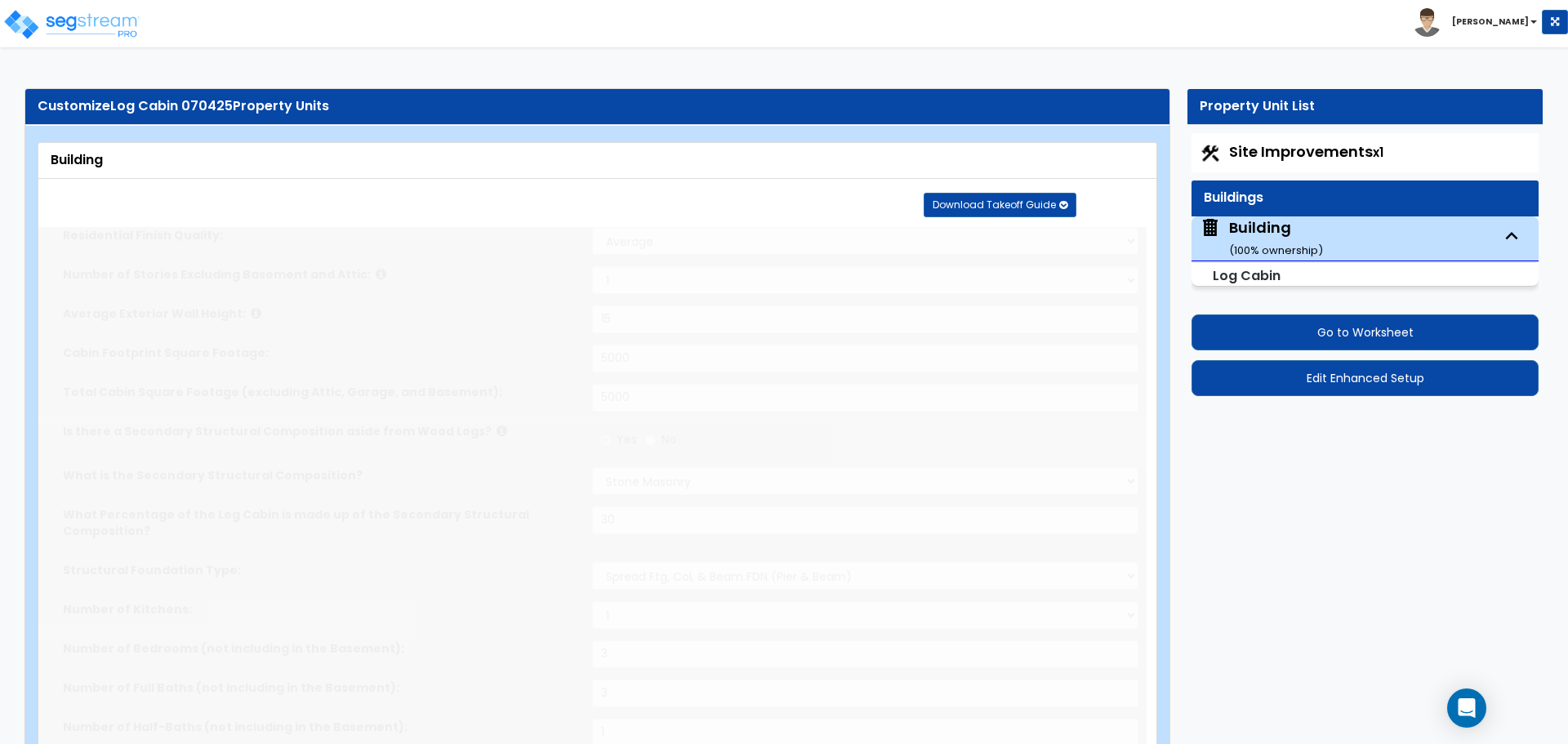
select select "4"
select select "1"
radio input "true"
type input "1"
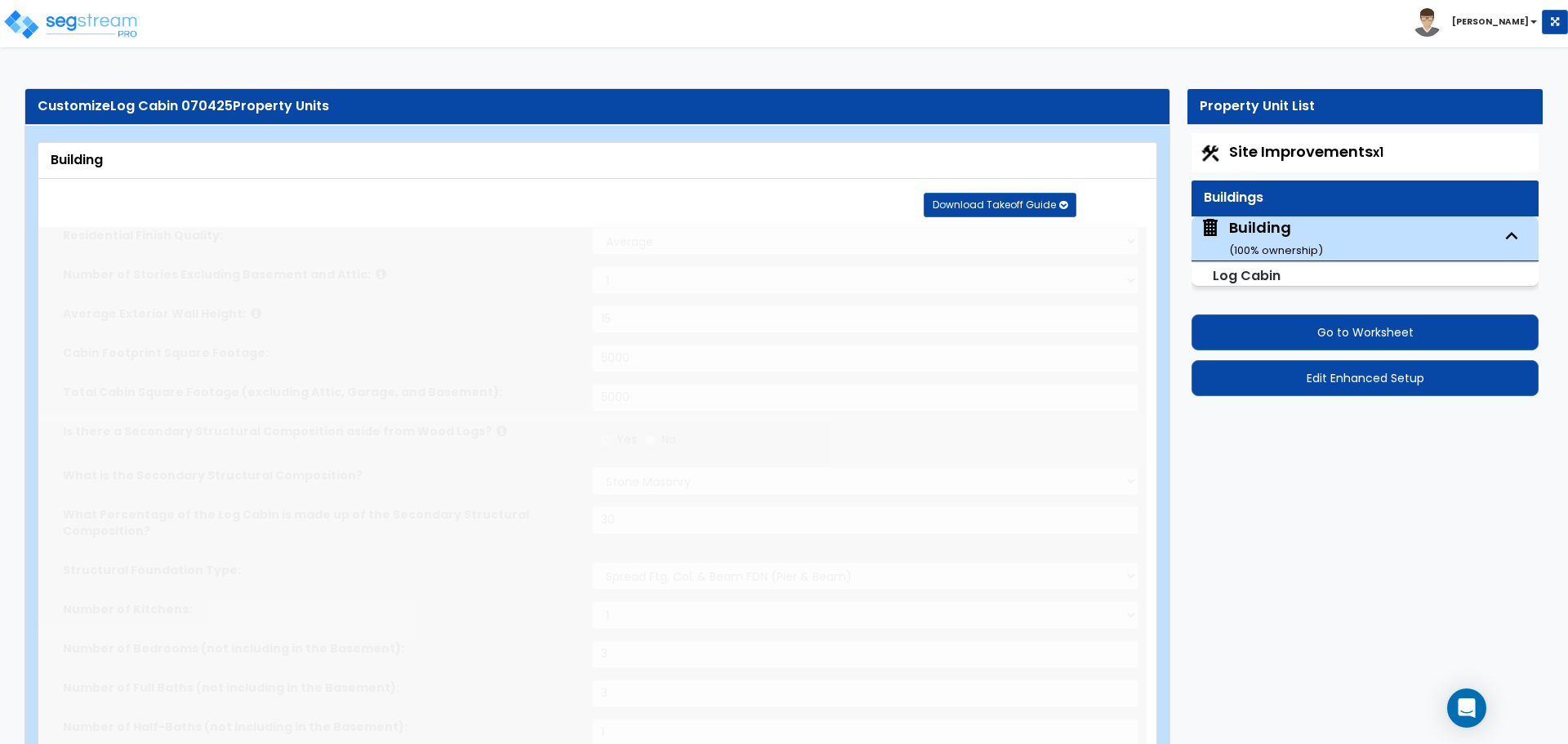
radio input "true"
type input "3"
radio input "true"
select select "1"
select select "2"
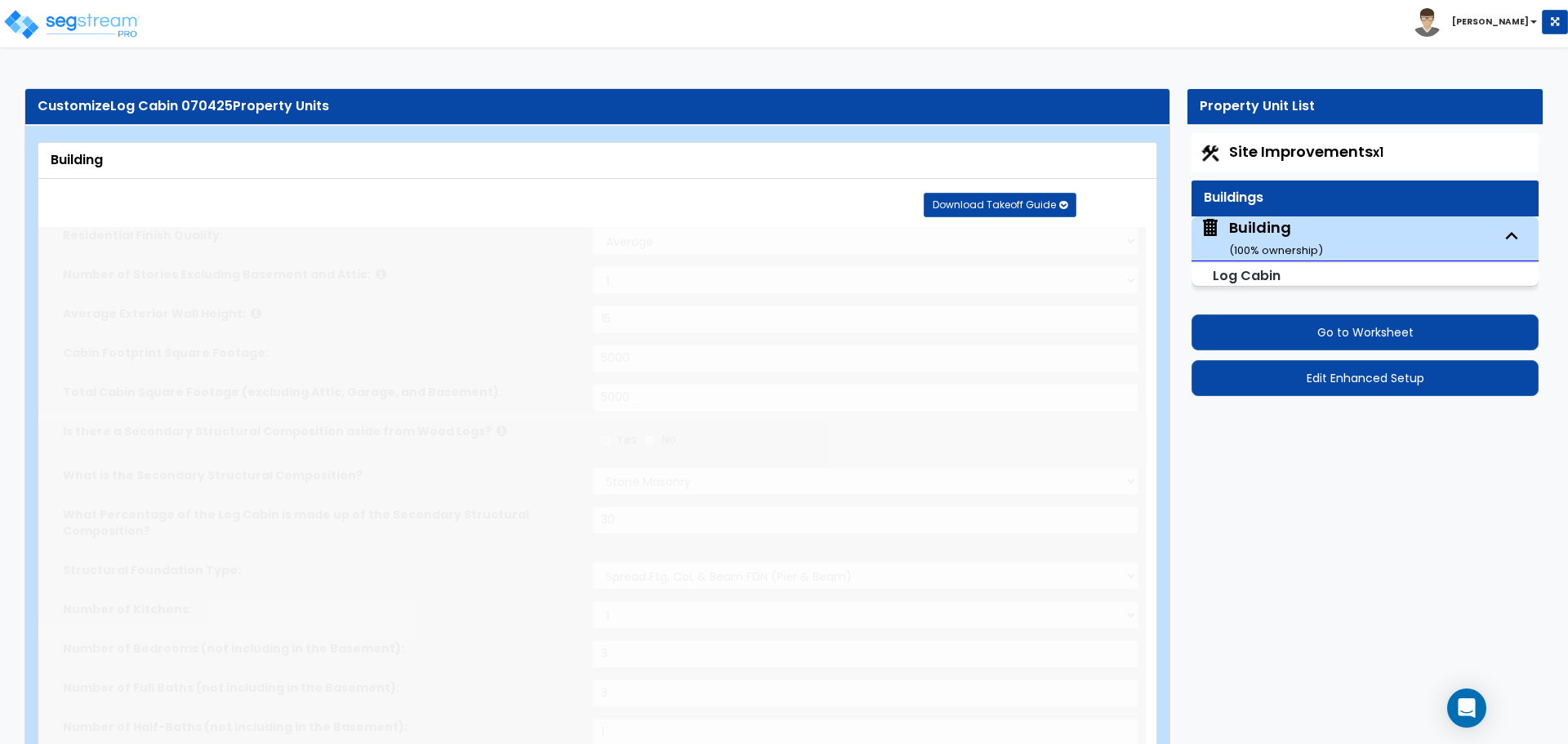
radio input "true"
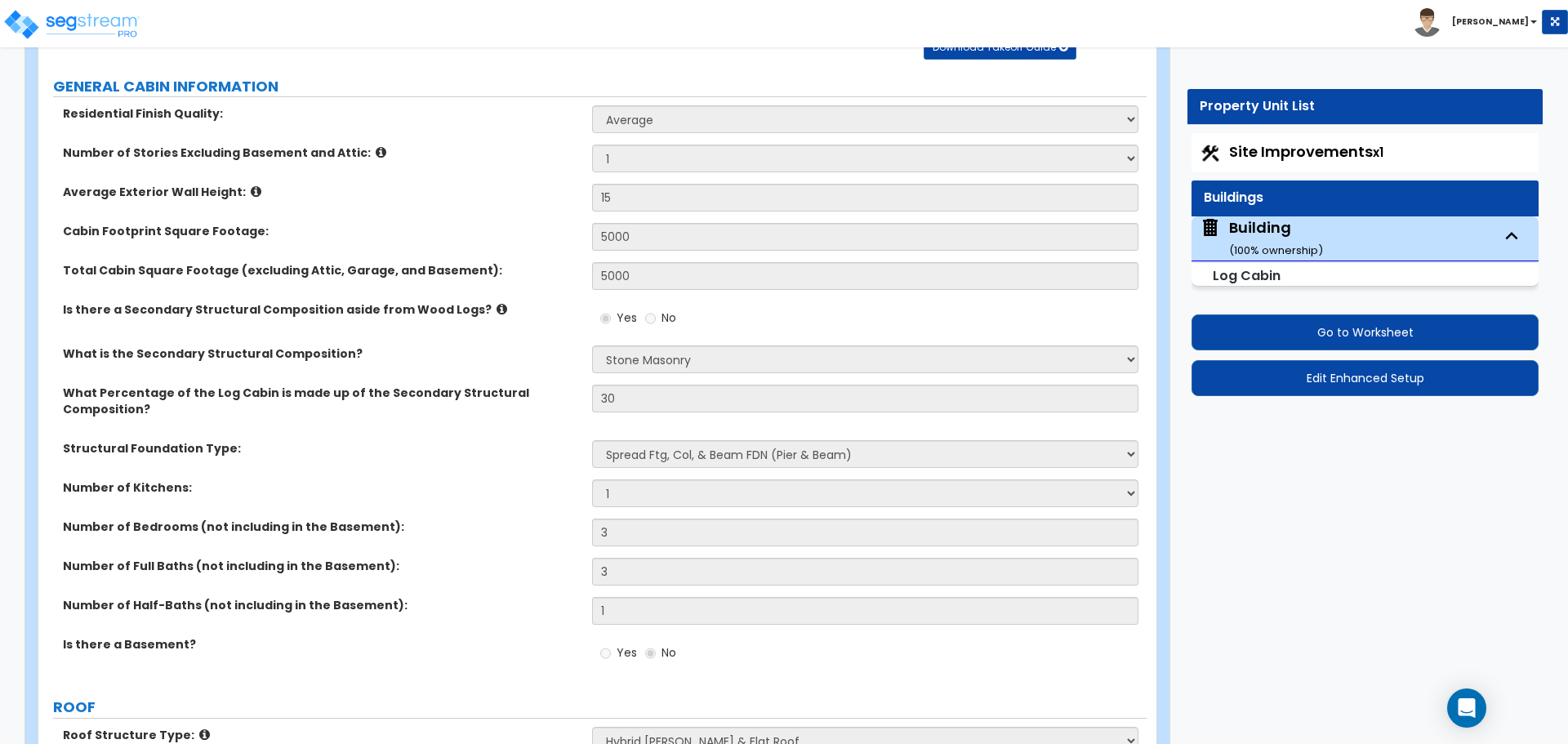
scroll to position [161, 0]
